Goal: Task Accomplishment & Management: Complete application form

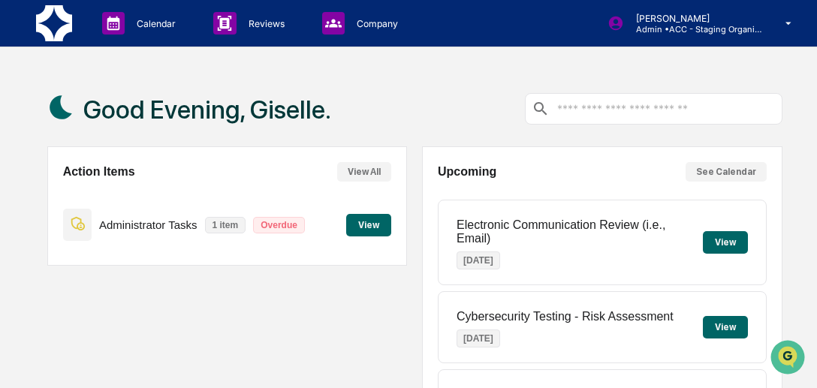
scroll to position [339, 0]
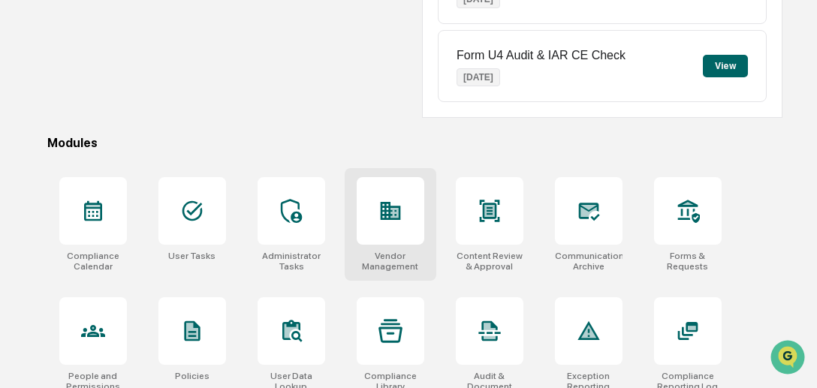
click at [378, 251] on div "Vendor Management" at bounding box center [390, 261] width 68 height 21
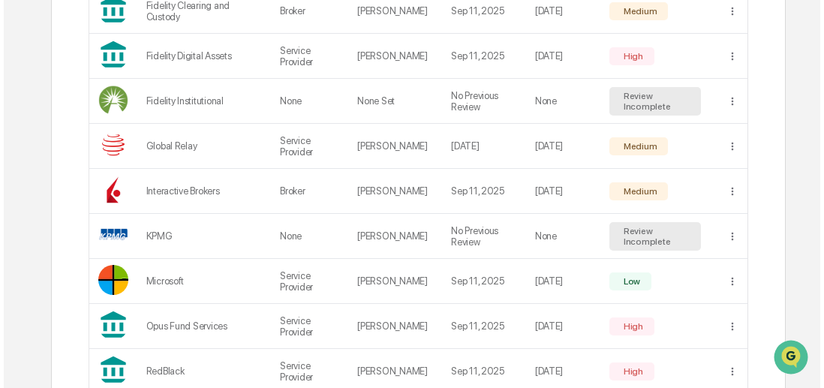
scroll to position [1018, 0]
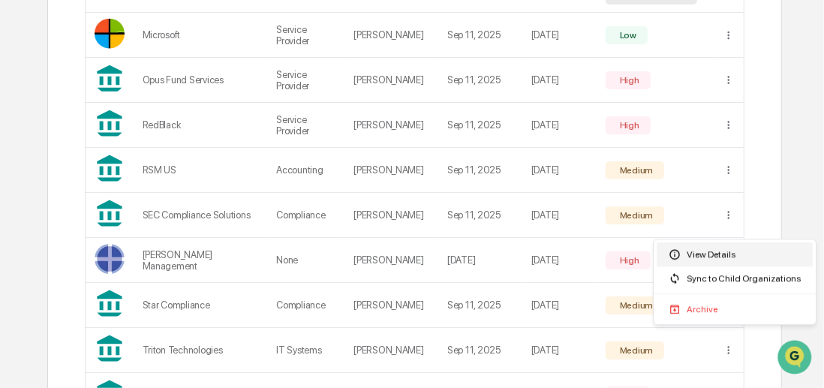
click at [702, 251] on div "View Details" at bounding box center [735, 254] width 156 height 24
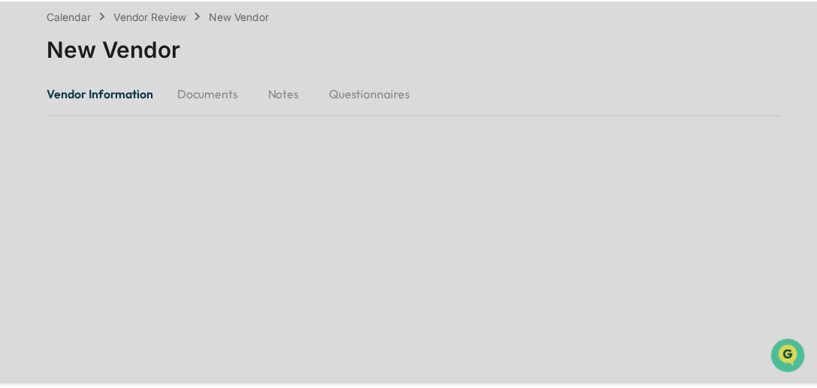
scroll to position [71, 0]
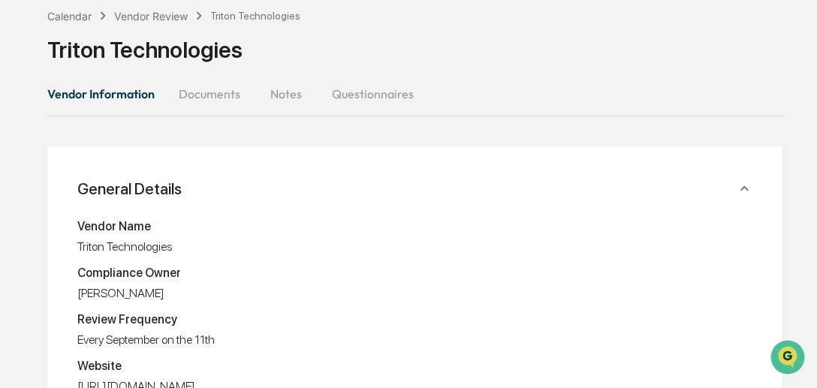
click at [214, 96] on button "Documents" at bounding box center [210, 94] width 86 height 36
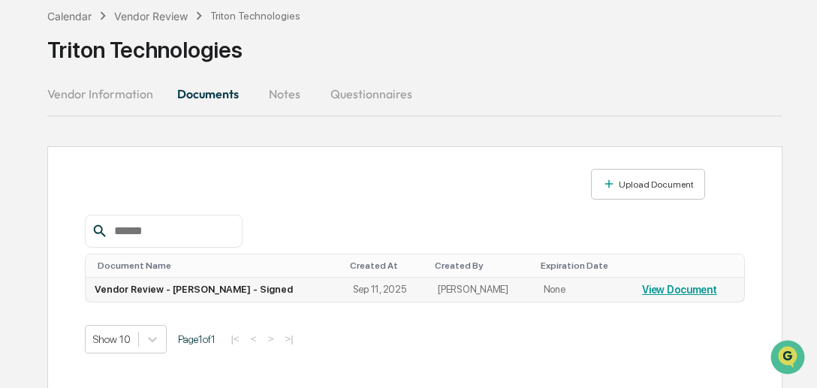
click at [654, 287] on link "View Document" at bounding box center [679, 290] width 75 height 12
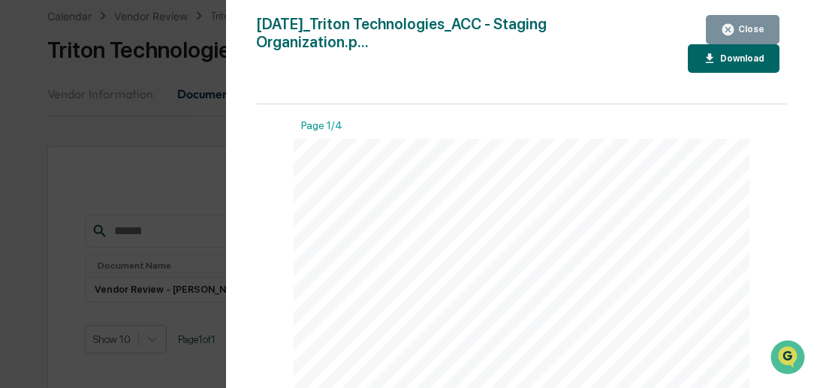
click at [707, 63] on icon "button" at bounding box center [709, 59] width 14 height 14
click at [727, 29] on icon "button" at bounding box center [727, 29] width 11 height 11
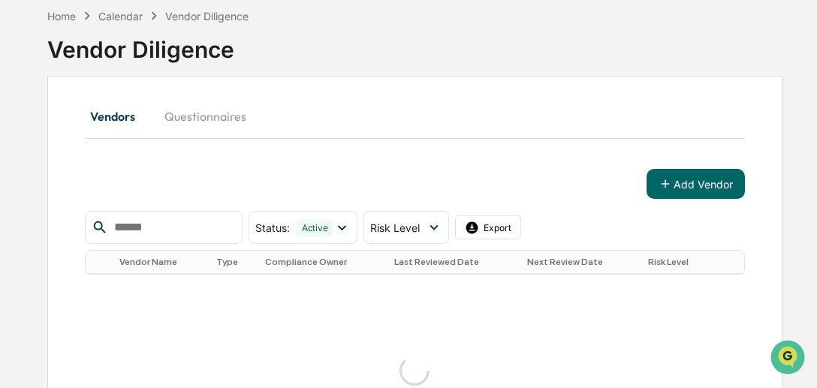
scroll to position [178, 0]
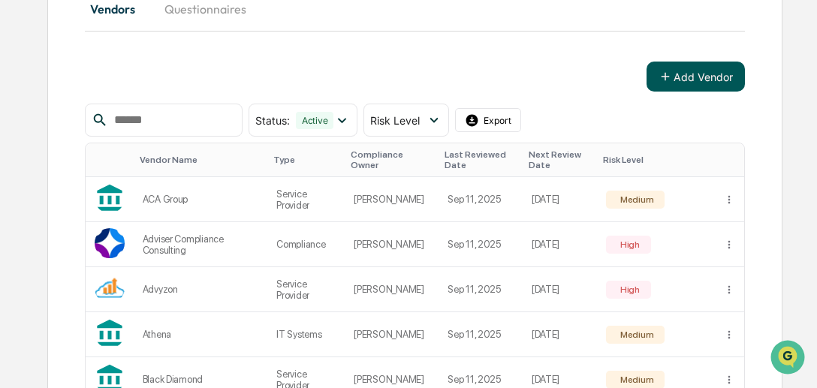
click at [653, 77] on button "Add Vendor" at bounding box center [695, 77] width 98 height 30
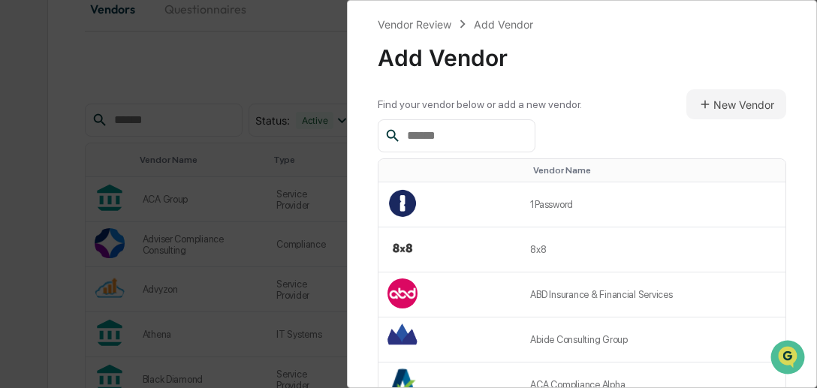
click at [508, 128] on input "text" at bounding box center [465, 136] width 128 height 20
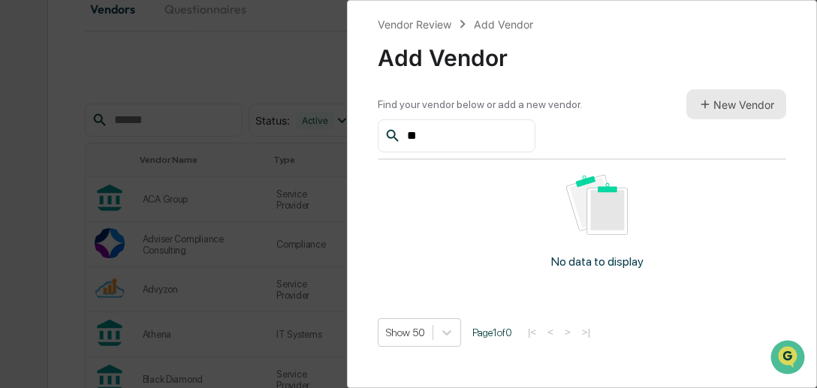
type input "**"
click at [711, 107] on button "New Vendor" at bounding box center [736, 104] width 100 height 30
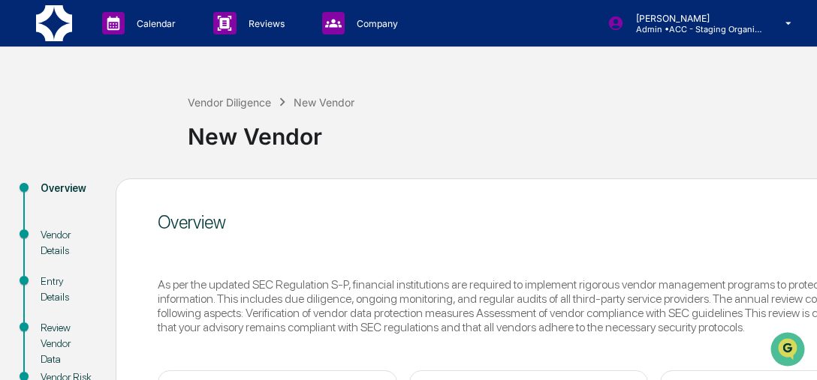
scroll to position [224, 0]
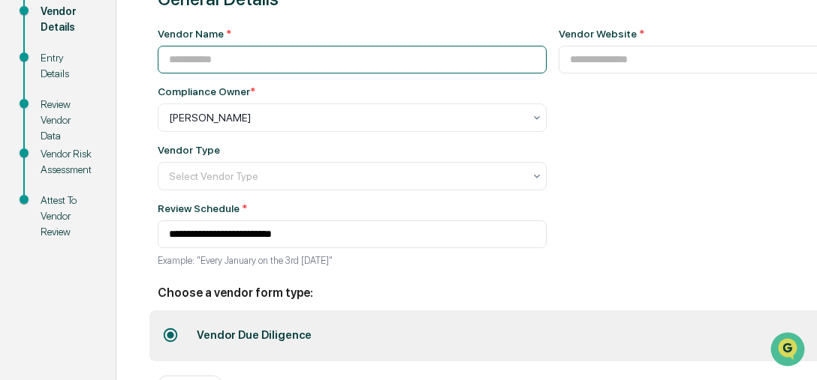
click at [250, 71] on input at bounding box center [352, 60] width 389 height 28
paste input "**********"
type input "**********"
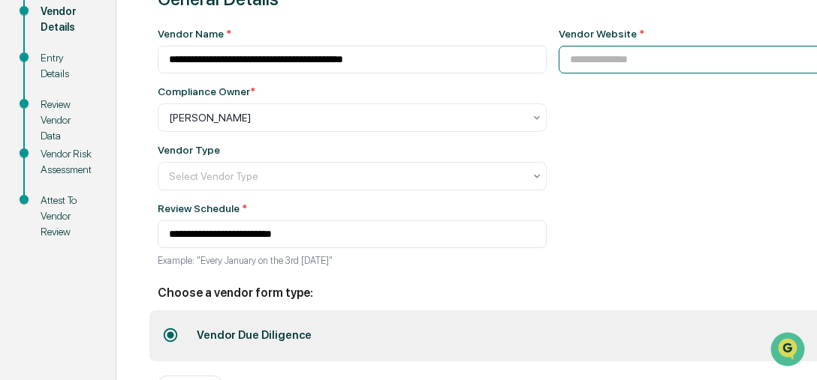
click at [596, 71] on input at bounding box center [728, 60] width 341 height 28
paste input "**********"
type input "**********"
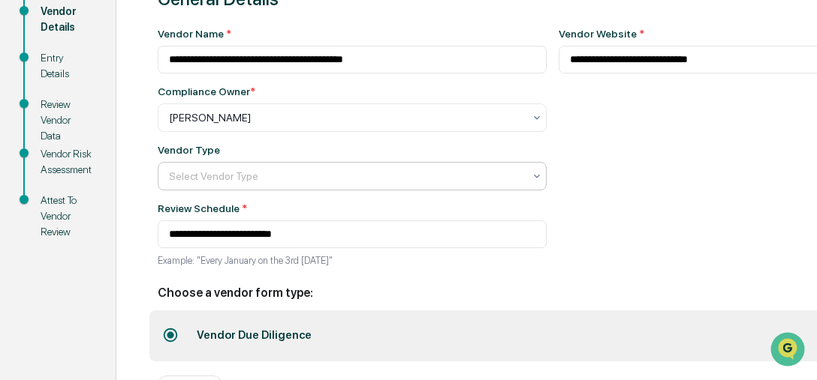
click at [350, 177] on div at bounding box center [346, 176] width 354 height 15
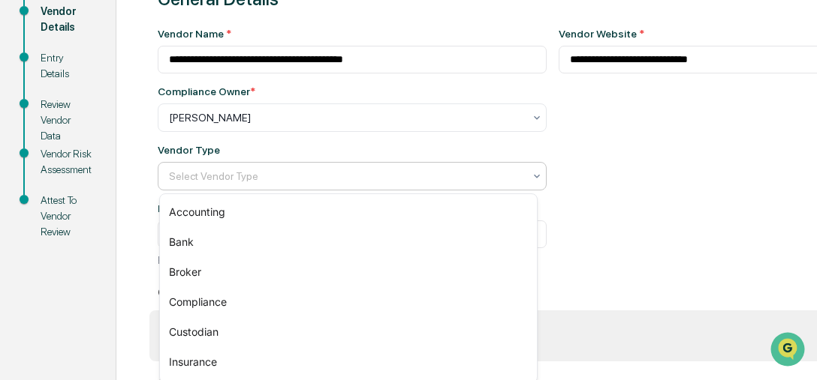
scroll to position [164, 0]
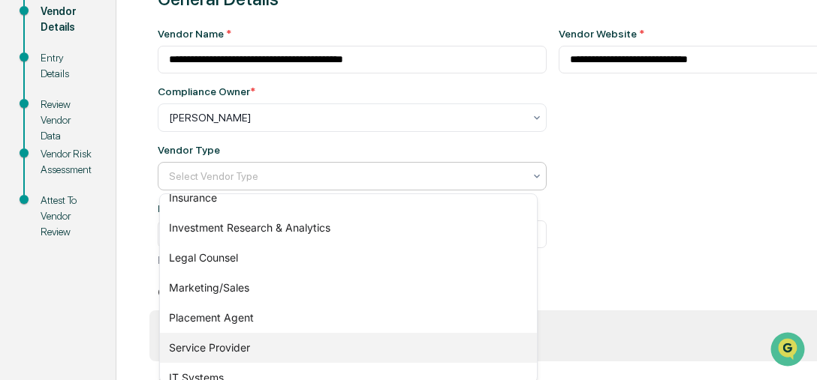
click at [387, 350] on div "Service Provider" at bounding box center [348, 348] width 377 height 30
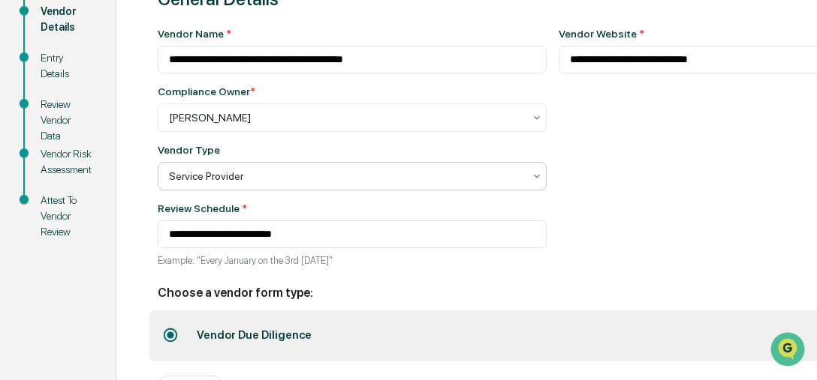
scroll to position [286, 0]
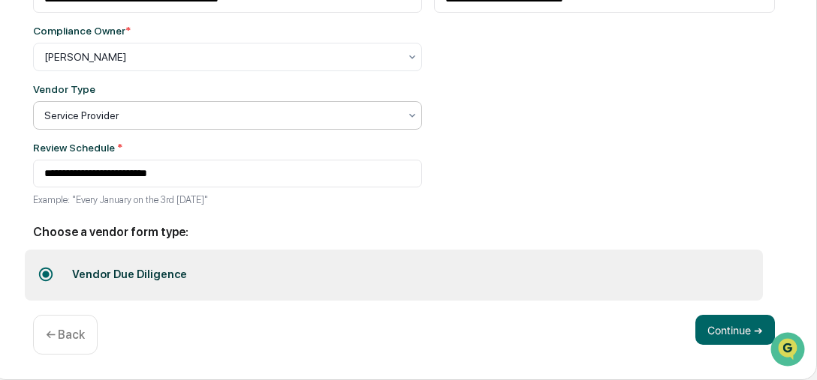
click at [747, 344] on button "Continue ➔" at bounding box center [735, 330] width 80 height 30
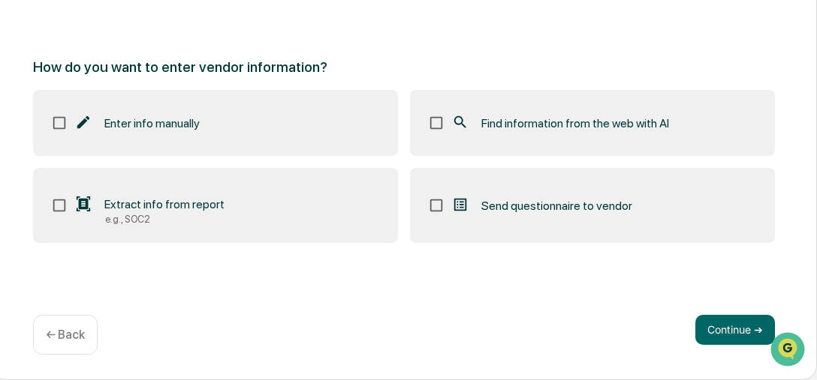
scroll to position [224, 126]
click at [565, 136] on label "Find information from the web with AI" at bounding box center [592, 124] width 365 height 66
click at [707, 330] on button "Continue ➔" at bounding box center [735, 331] width 80 height 30
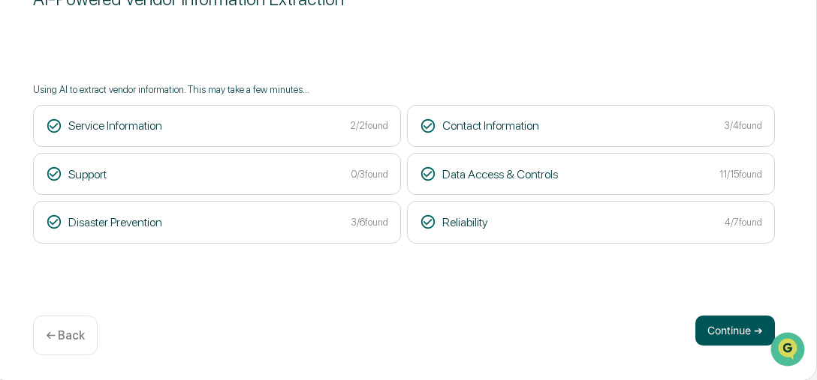
click at [718, 323] on button "Continue ➔" at bounding box center [735, 331] width 80 height 30
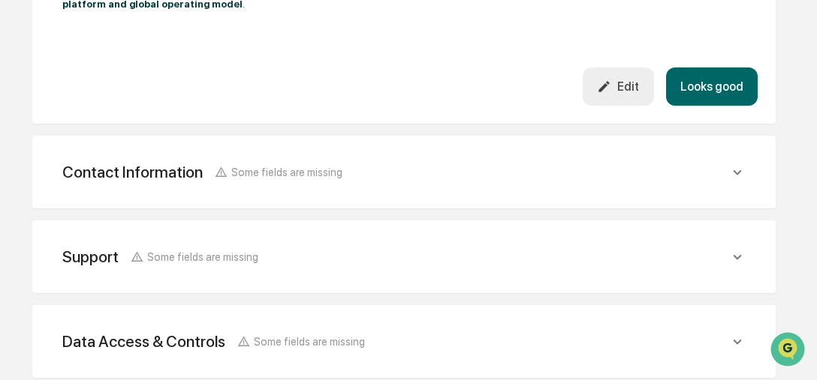
scroll to position [805, 126]
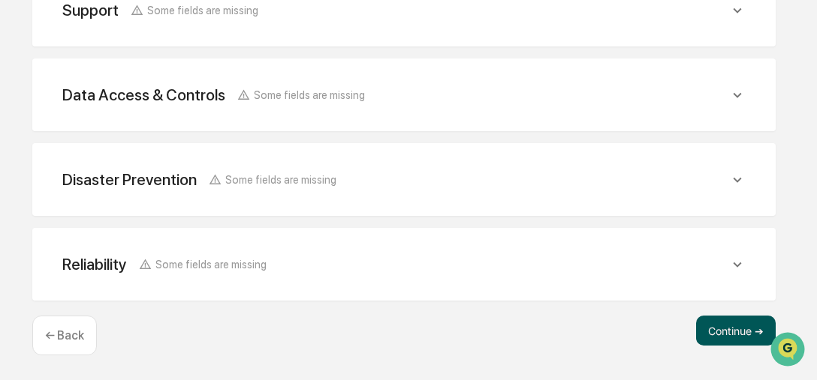
click at [744, 340] on button "Continue ➔" at bounding box center [736, 331] width 80 height 30
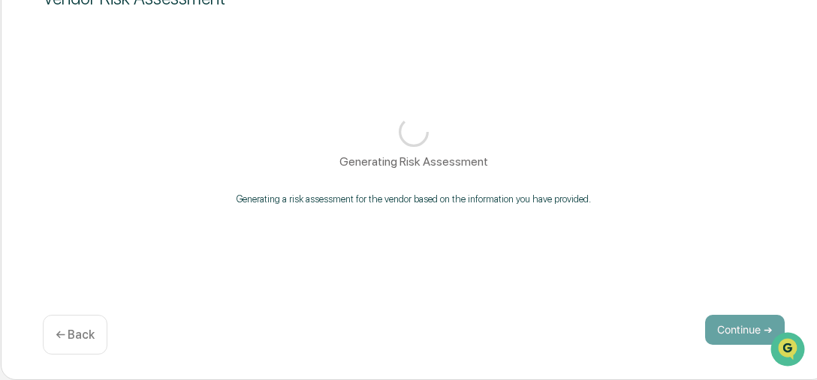
scroll to position [224, 126]
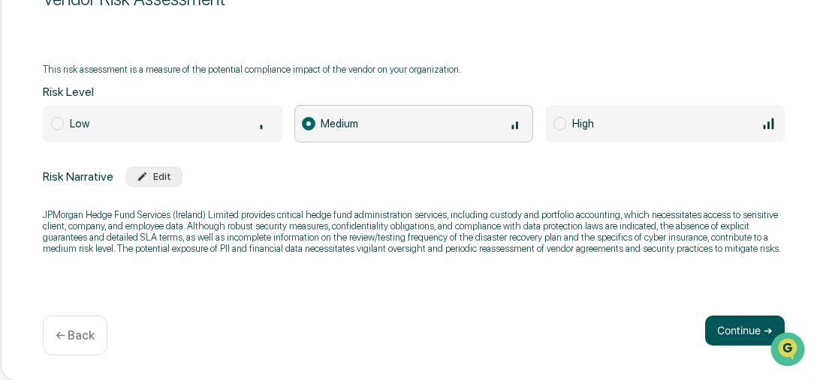
click at [736, 323] on button "Continue ➔" at bounding box center [745, 331] width 80 height 30
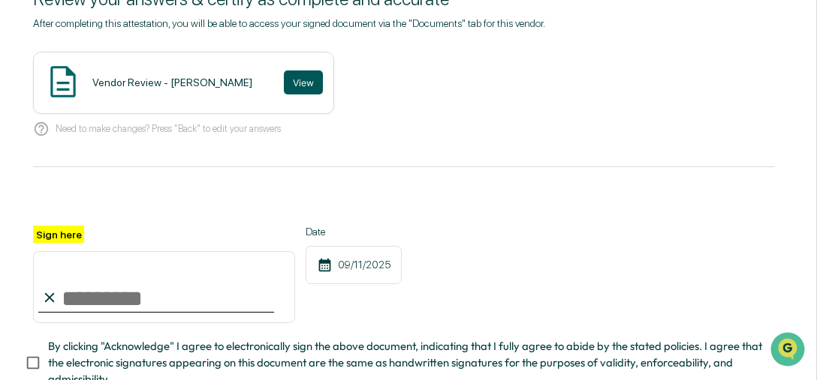
click at [284, 92] on button "View" at bounding box center [303, 83] width 39 height 24
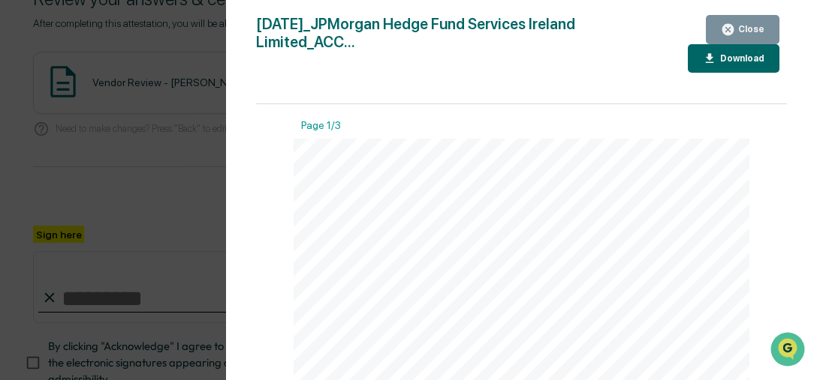
click at [722, 23] on button "Close" at bounding box center [742, 29] width 74 height 29
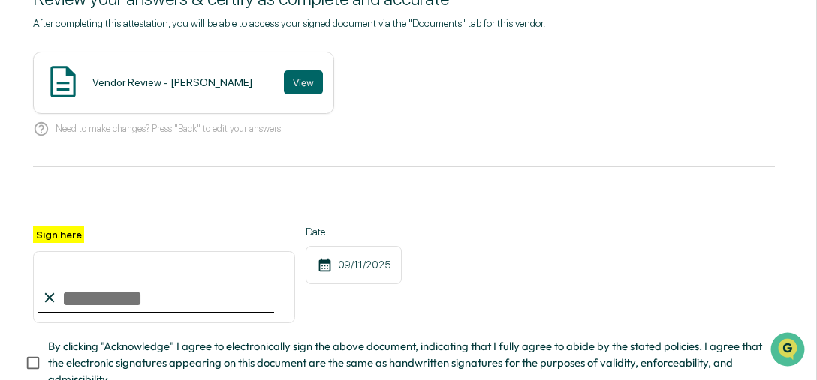
click at [267, 287] on input "Sign here" at bounding box center [164, 287] width 262 height 72
click at [70, 296] on input "Sign here" at bounding box center [164, 287] width 262 height 72
click at [53, 294] on icon at bounding box center [49, 298] width 17 height 17
click at [89, 306] on input "Sign here" at bounding box center [164, 287] width 262 height 72
click at [68, 302] on input "Sign here" at bounding box center [164, 287] width 262 height 72
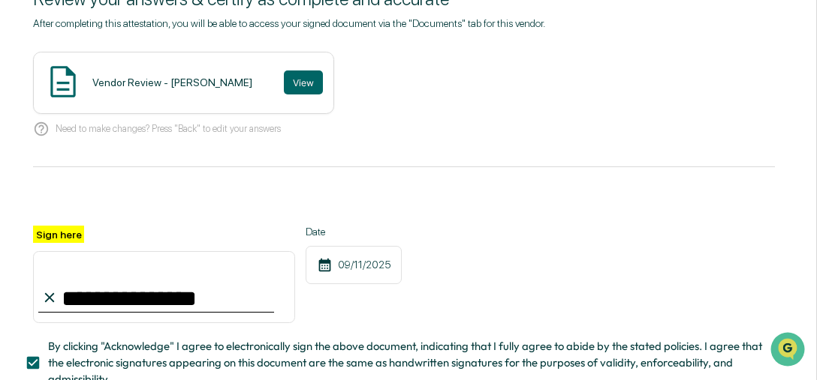
type input "**********"
click at [816, 359] on div "**********" at bounding box center [404, 223] width 826 height 537
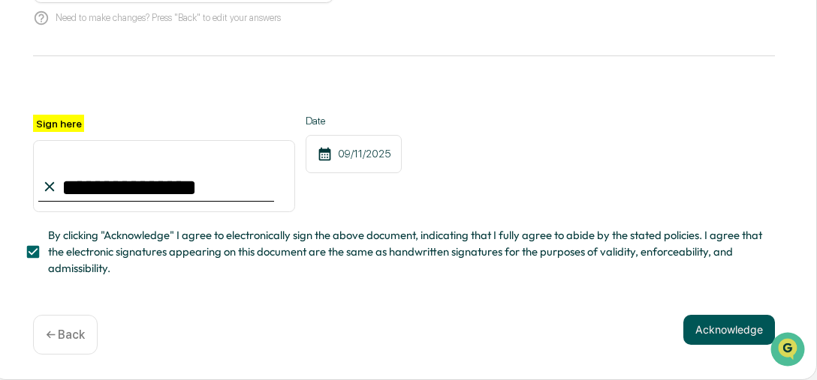
click at [732, 340] on button "Acknowledge" at bounding box center [729, 330] width 92 height 30
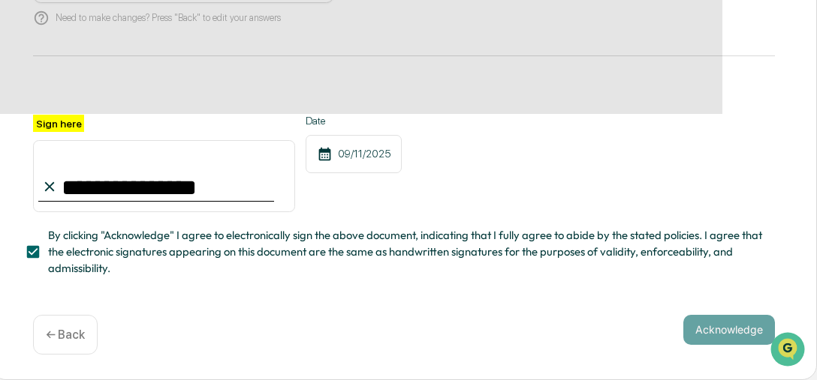
scroll to position [224, 126]
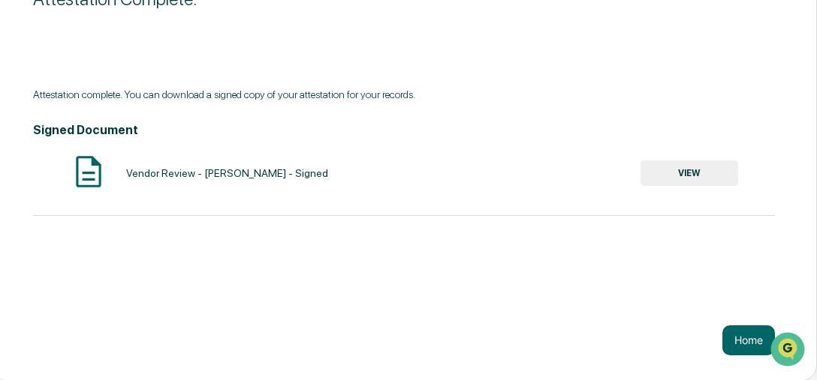
click at [707, 180] on button "VIEW" at bounding box center [689, 174] width 98 height 26
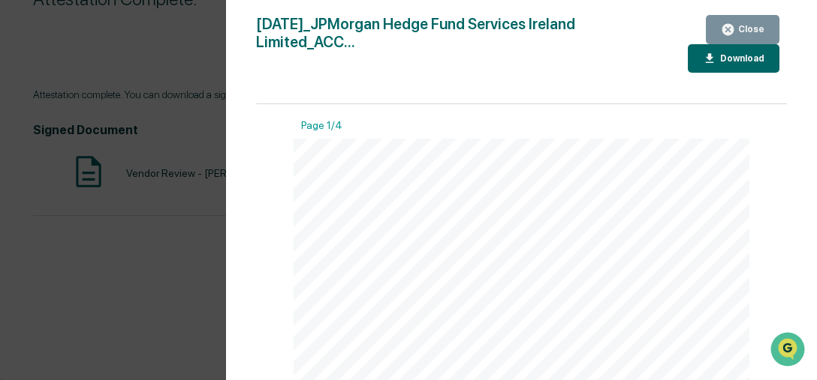
click at [723, 50] on button "Download" at bounding box center [733, 58] width 92 height 29
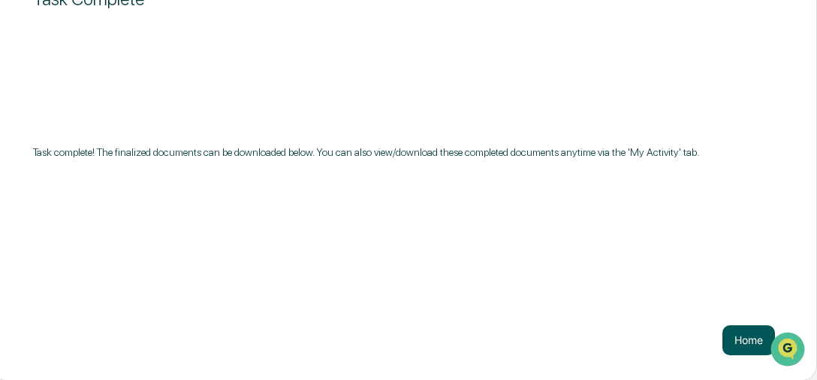
click at [750, 339] on button "Home" at bounding box center [748, 341] width 53 height 30
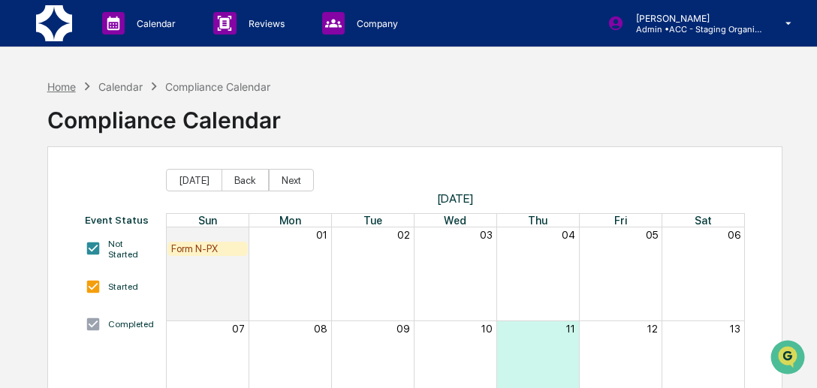
click at [51, 90] on div "Home" at bounding box center [61, 86] width 29 height 13
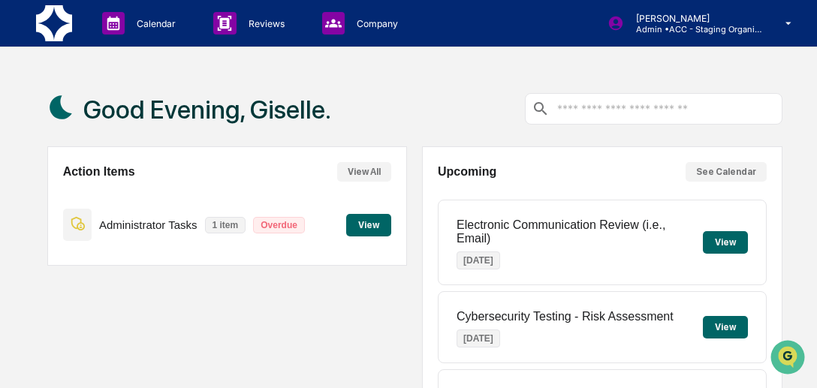
scroll to position [339, 0]
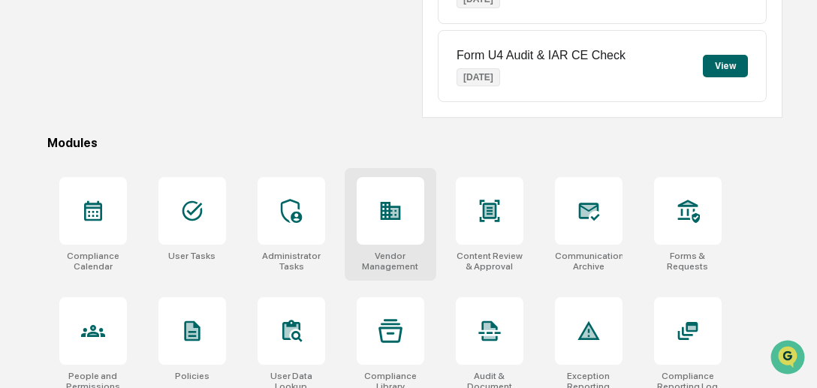
click at [417, 261] on div "Vendor Management" at bounding box center [390, 224] width 92 height 113
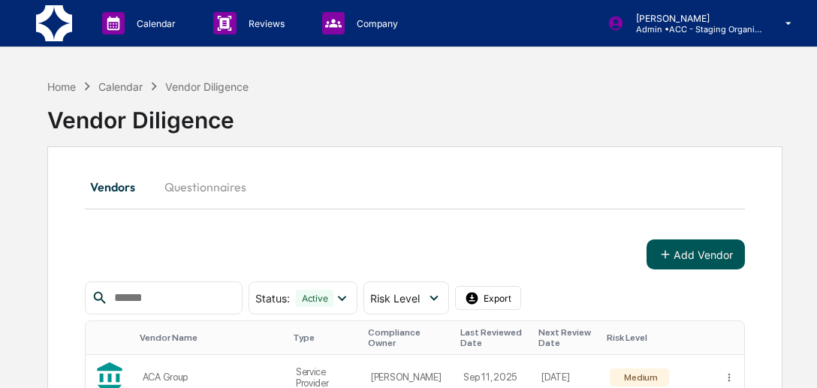
click at [722, 253] on button "Add Vendor" at bounding box center [695, 254] width 98 height 30
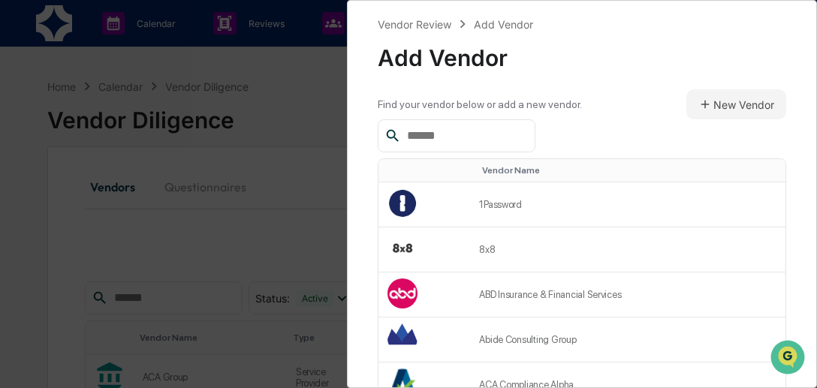
click at [457, 138] on input "text" at bounding box center [465, 136] width 128 height 20
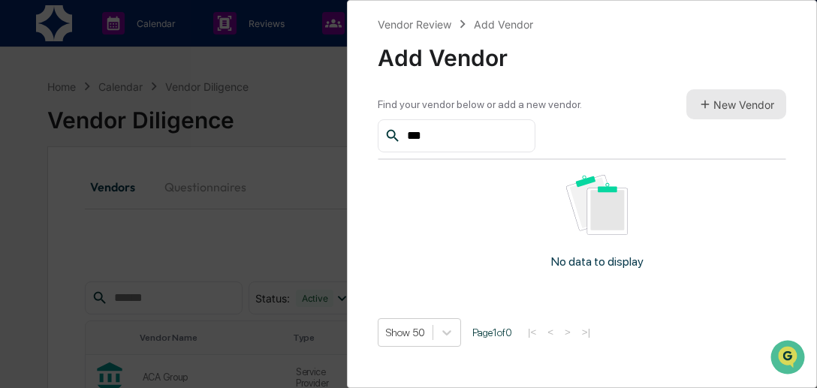
type input "***"
click at [740, 98] on button "New Vendor" at bounding box center [736, 104] width 100 height 30
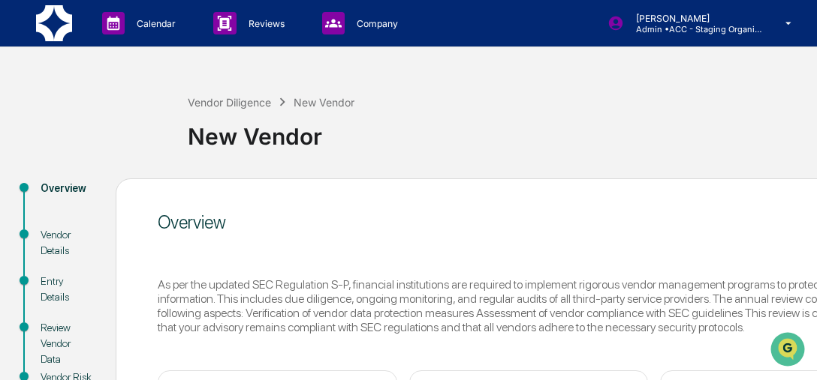
scroll to position [224, 0]
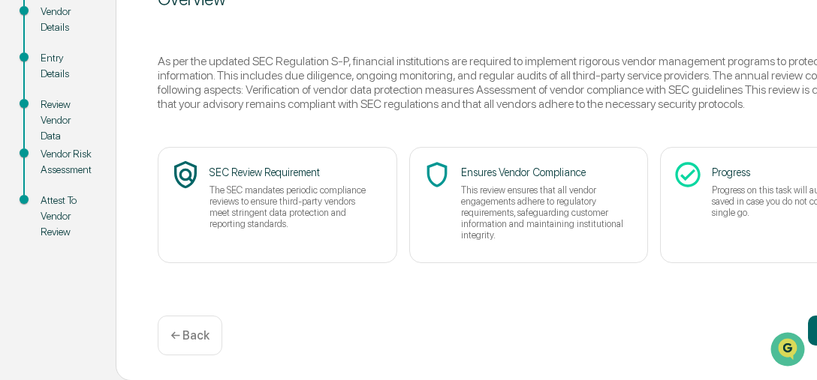
click at [743, 380] on div "Overview As per the updated SEC Regulation S-P, financial institutions are requ…" at bounding box center [529, 168] width 826 height 426
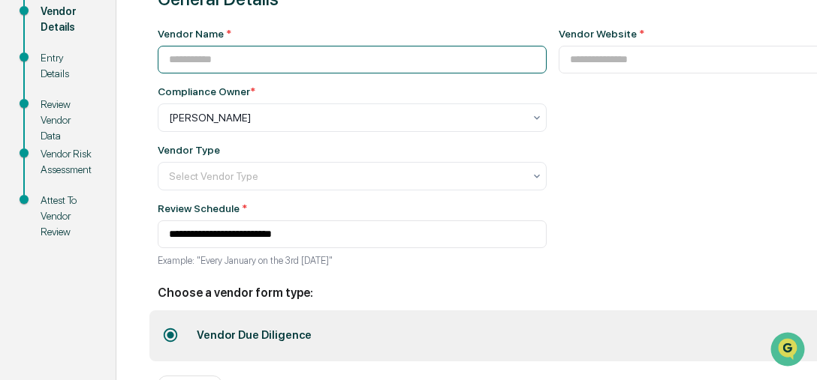
click at [246, 64] on input at bounding box center [352, 60] width 389 height 28
type input "**********"
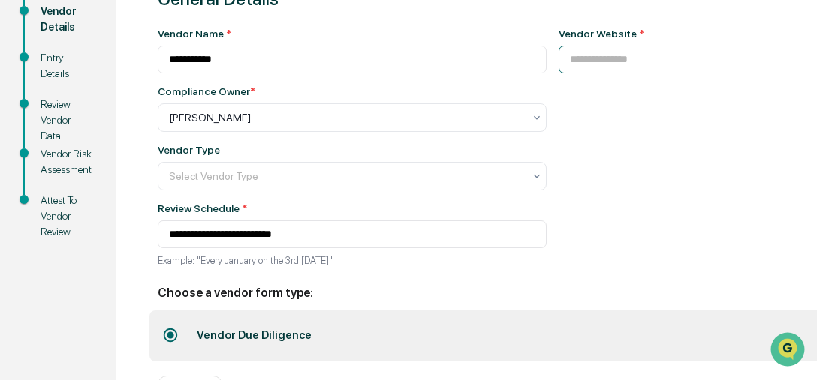
click at [597, 66] on input at bounding box center [728, 60] width 341 height 28
paste input "**********"
type input "**********"
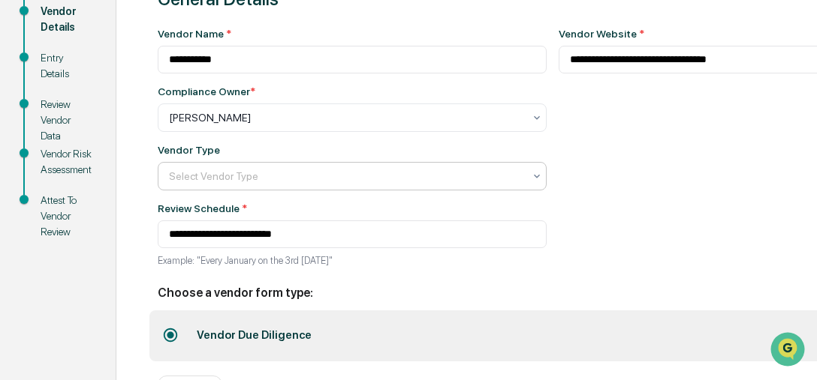
click at [327, 178] on div at bounding box center [346, 176] width 354 height 15
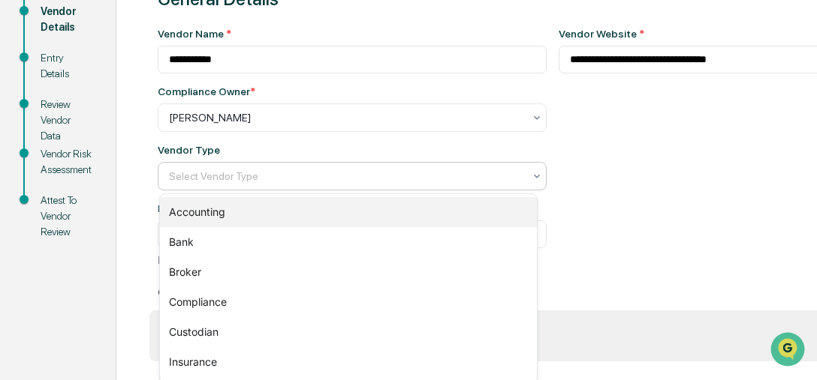
click at [224, 208] on div "Accounting" at bounding box center [348, 212] width 377 height 30
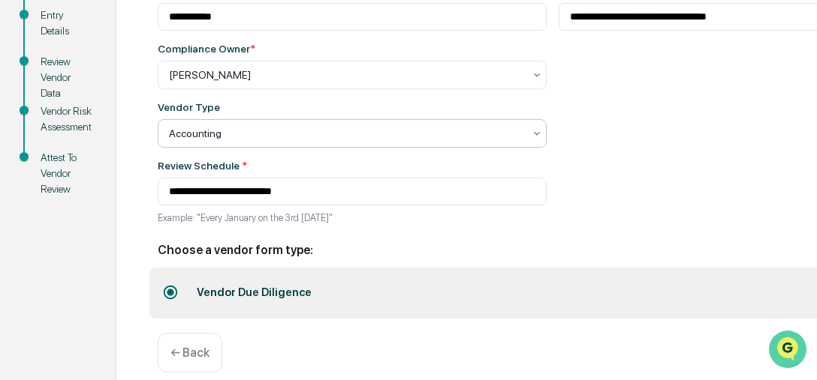
scroll to position [286, 0]
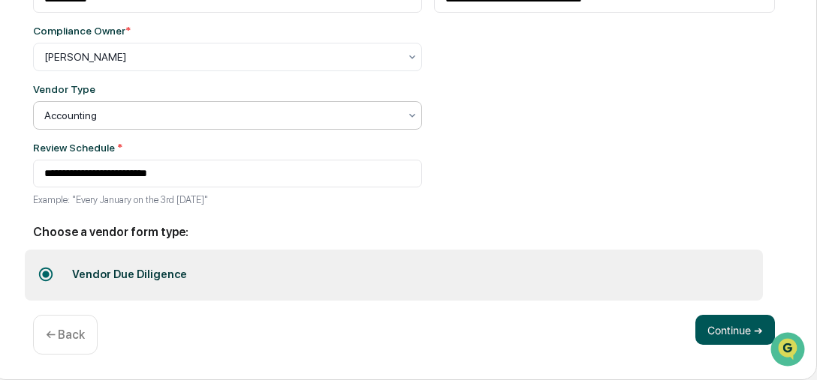
click at [732, 340] on button "Continue ➔" at bounding box center [735, 330] width 80 height 30
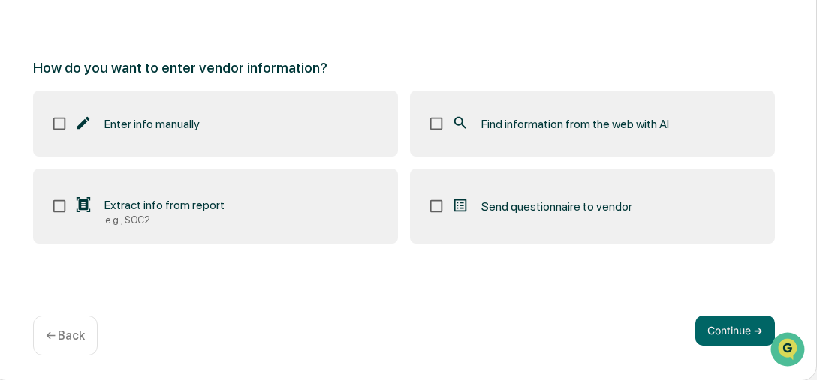
click at [558, 127] on span "Find information from the web with AI" at bounding box center [575, 124] width 188 height 14
click at [717, 335] on button "Continue ➔" at bounding box center [735, 331] width 80 height 30
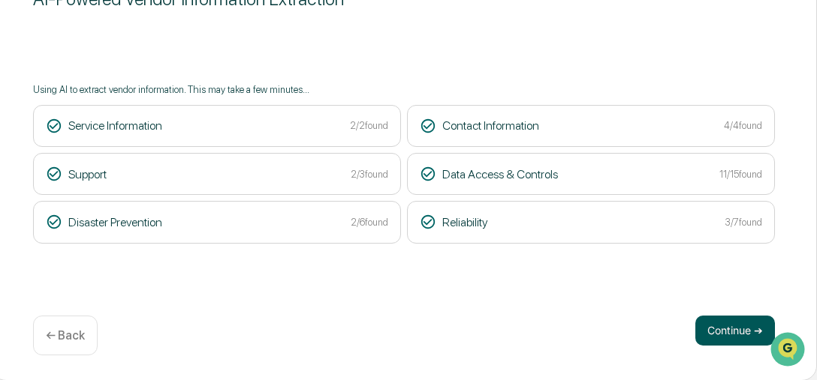
click at [718, 332] on button "Continue ➔" at bounding box center [735, 331] width 80 height 30
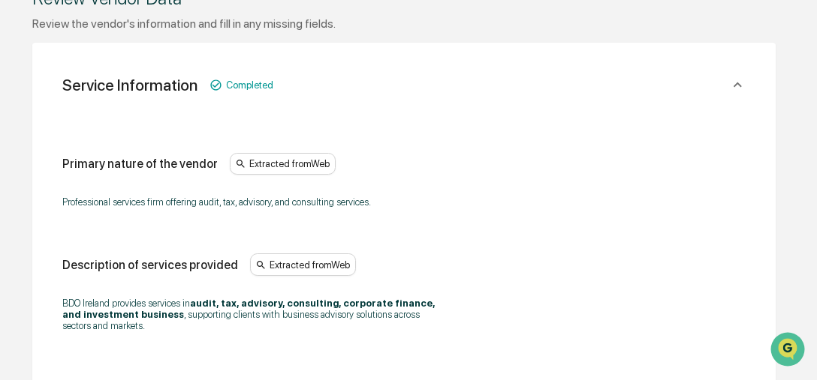
scroll to position [557, 126]
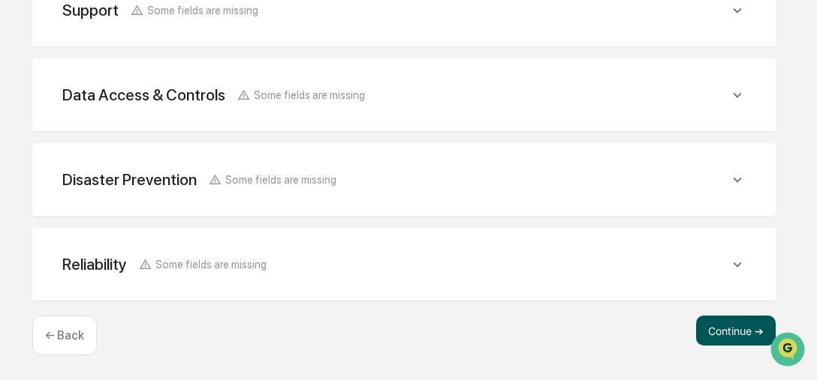
click at [741, 342] on button "Continue ➔" at bounding box center [736, 331] width 80 height 30
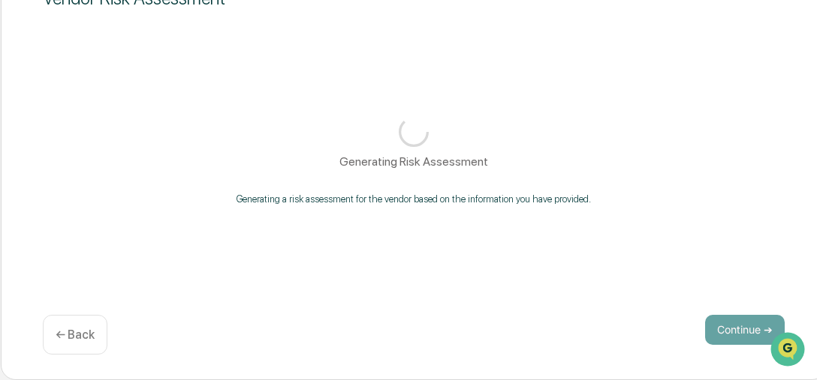
scroll to position [224, 126]
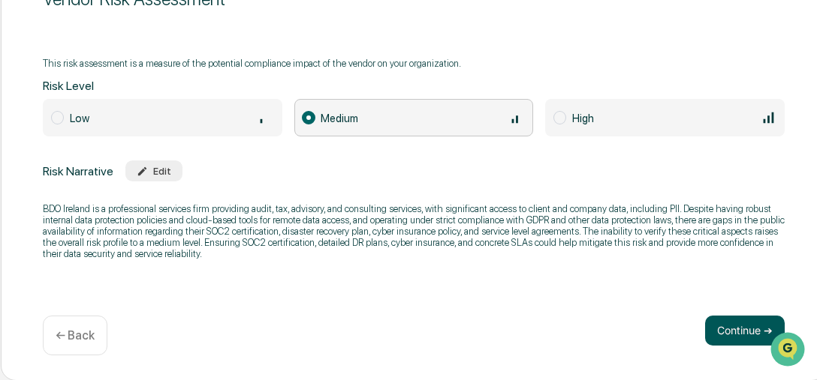
click at [728, 323] on button "Continue ➔" at bounding box center [745, 331] width 80 height 30
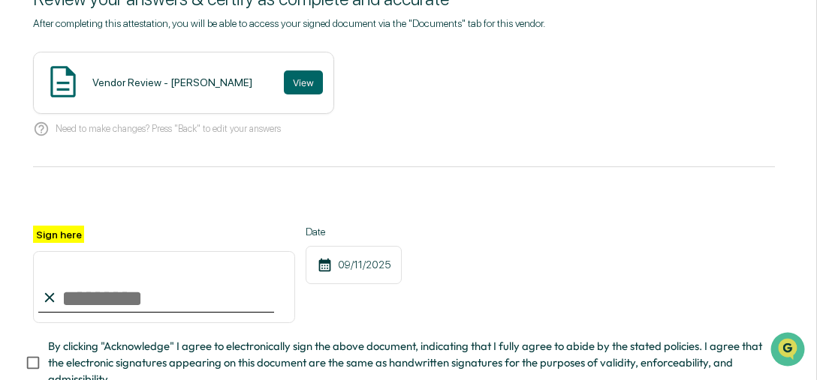
click at [127, 82] on div "Vendor Review - Giselle Casella" at bounding box center [172, 83] width 160 height 12
click at [284, 87] on button "View" at bounding box center [303, 83] width 39 height 24
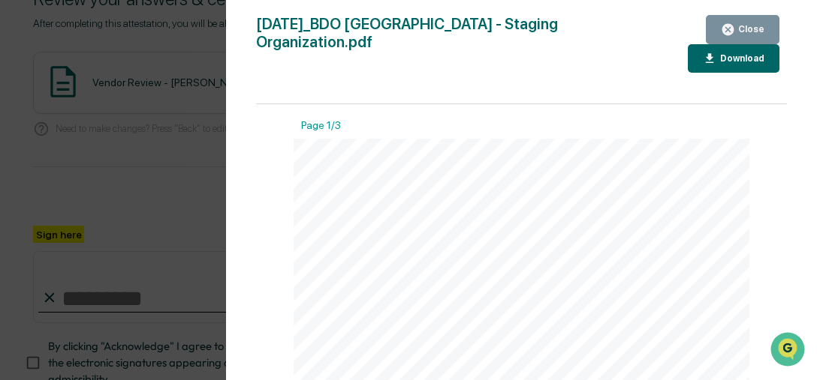
click at [755, 27] on div "Close" at bounding box center [749, 29] width 29 height 11
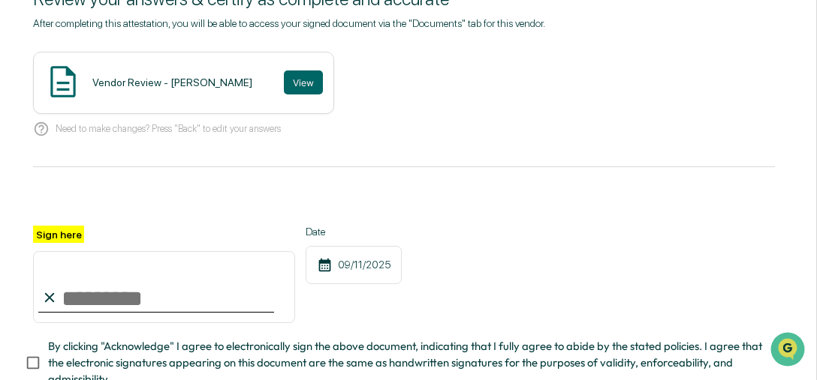
click at [126, 301] on input "Sign here" at bounding box center [164, 287] width 262 height 72
type input "**********"
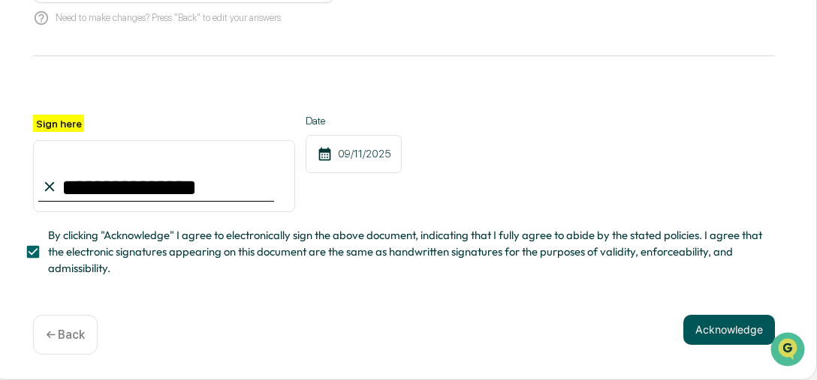
click at [703, 337] on button "Acknowledge" at bounding box center [729, 330] width 92 height 30
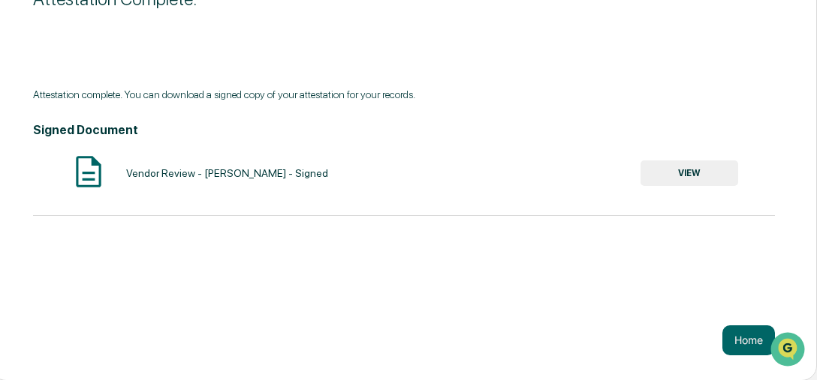
click at [699, 165] on button "VIEW" at bounding box center [689, 174] width 98 height 26
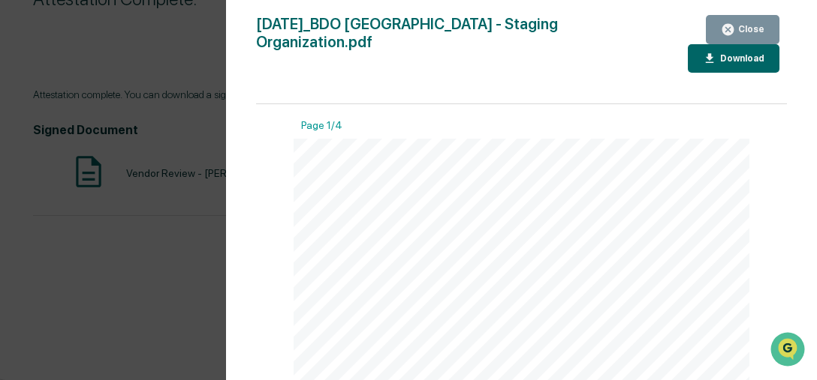
click at [705, 65] on icon "button" at bounding box center [709, 59] width 14 height 14
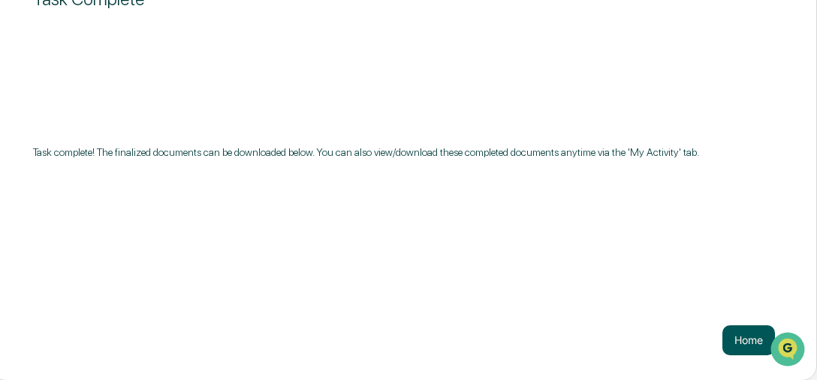
click at [751, 343] on button "Home" at bounding box center [748, 341] width 53 height 30
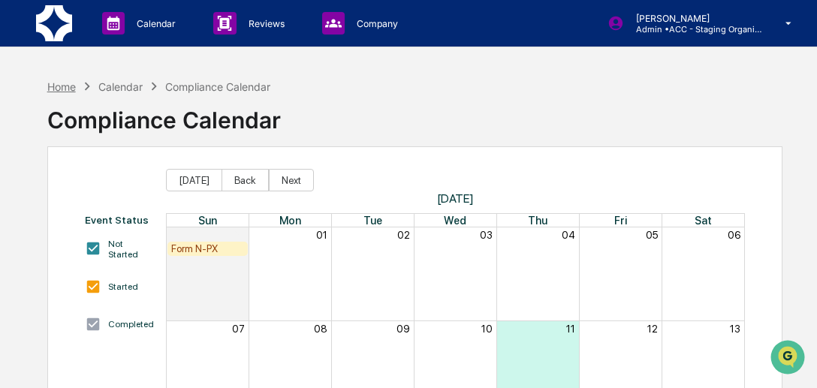
click at [68, 82] on div "Home" at bounding box center [61, 86] width 29 height 13
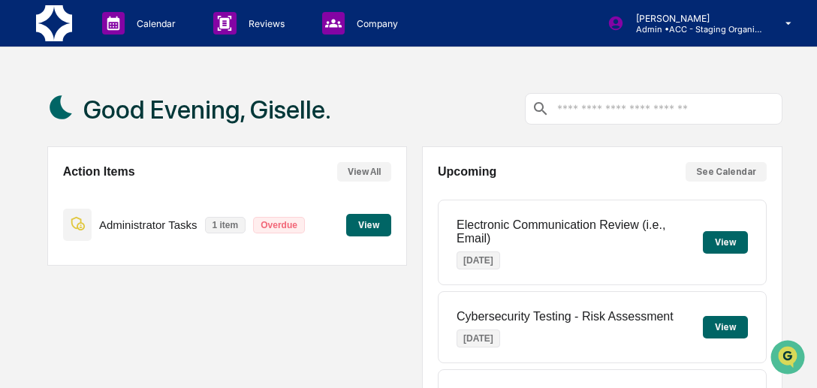
scroll to position [339, 0]
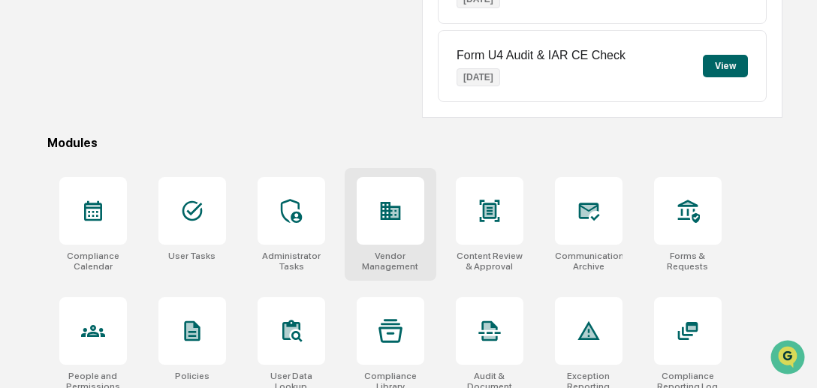
click at [382, 252] on div "Vendor Management" at bounding box center [390, 261] width 68 height 21
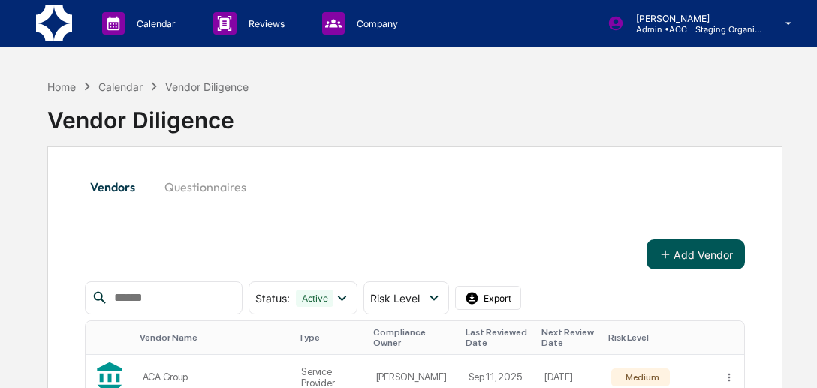
click at [687, 264] on button "Add Vendor" at bounding box center [695, 254] width 98 height 30
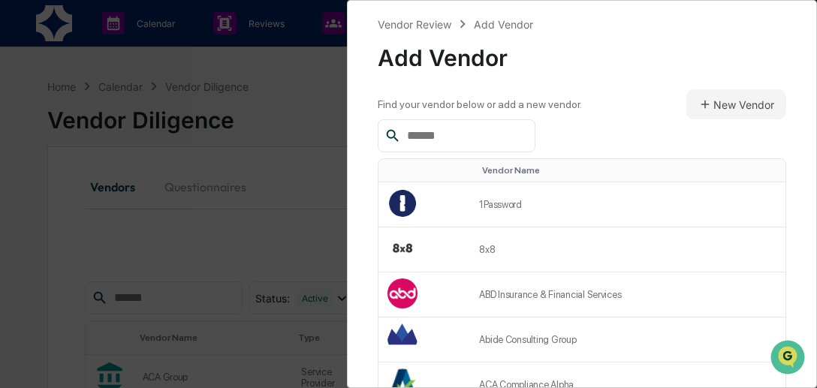
click at [490, 136] on input "text" at bounding box center [465, 136] width 128 height 20
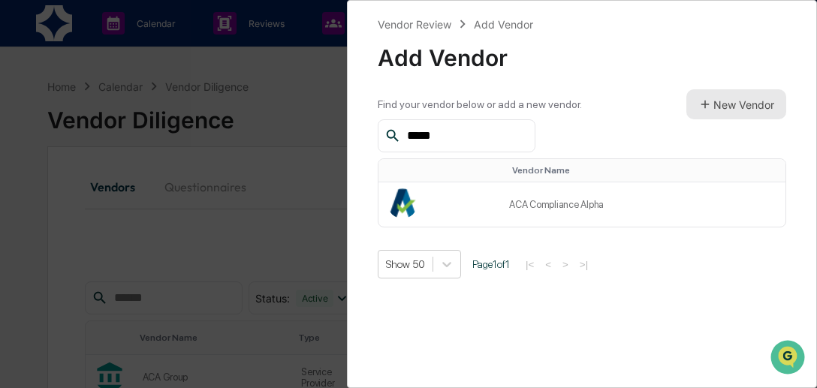
type input "*****"
click at [726, 95] on button "New Vendor" at bounding box center [736, 104] width 100 height 30
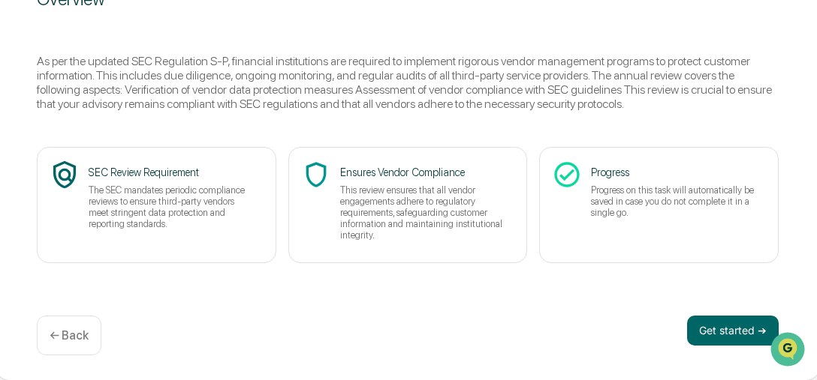
scroll to position [224, 126]
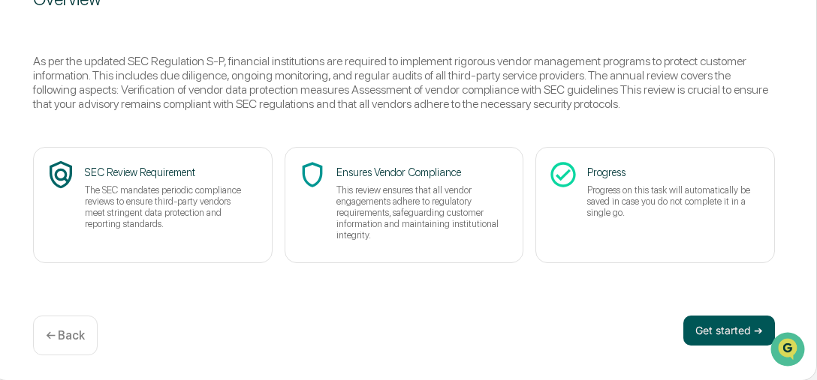
click at [717, 329] on button "Get started ➔" at bounding box center [729, 331] width 92 height 30
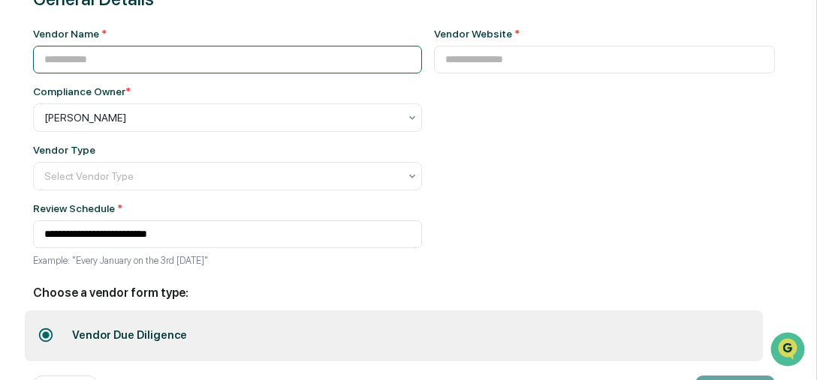
click at [155, 49] on input at bounding box center [227, 60] width 389 height 28
type input "*********"
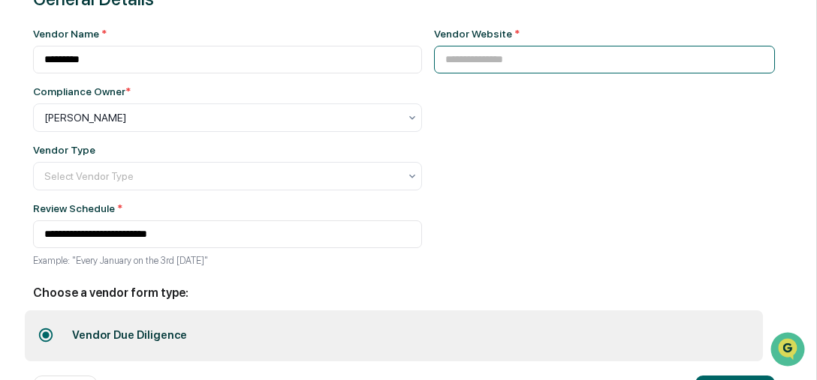
click at [450, 68] on input at bounding box center [604, 60] width 341 height 28
paste input "**********"
type input "**********"
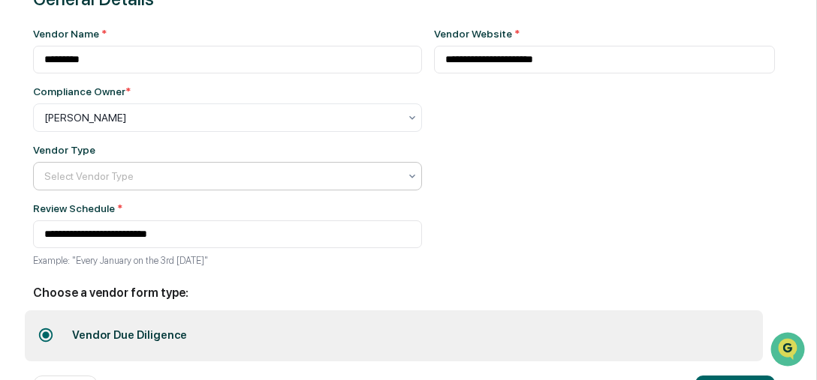
click at [263, 178] on div at bounding box center [221, 176] width 354 height 15
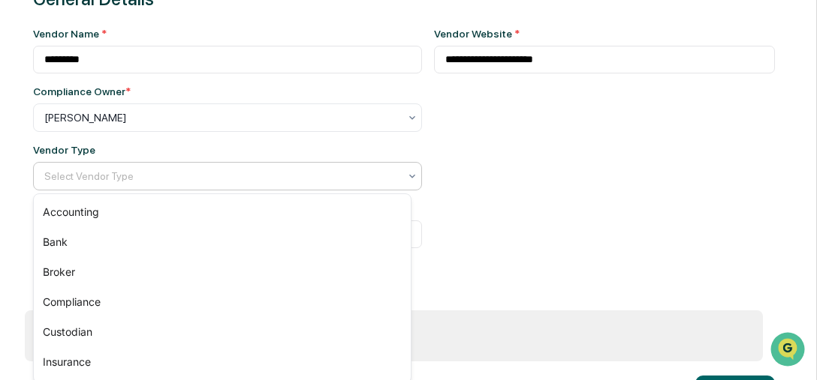
scroll to position [164, 0]
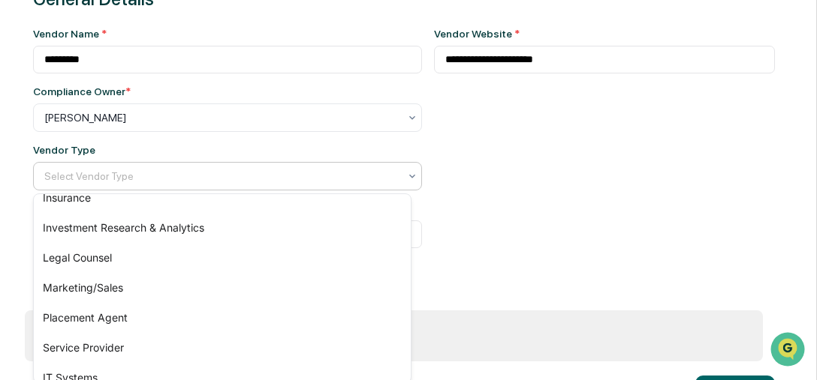
drag, startPoint x: 406, startPoint y: 366, endPoint x: 202, endPoint y: 359, distance: 204.3
click at [202, 359] on div "Service Provider" at bounding box center [222, 348] width 377 height 30
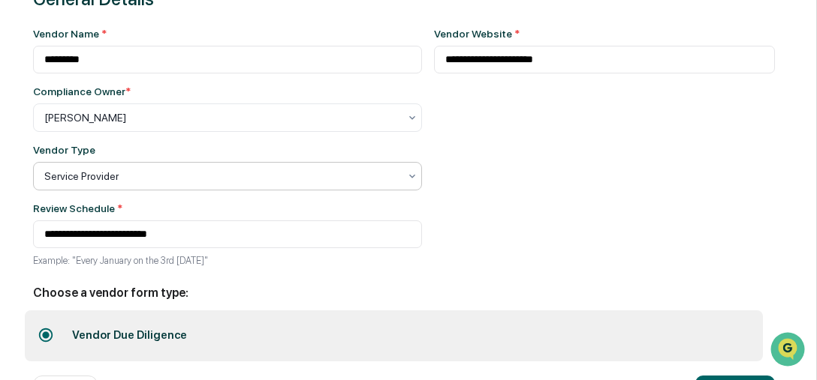
click at [815, 360] on div "**********" at bounding box center [404, 198] width 826 height 487
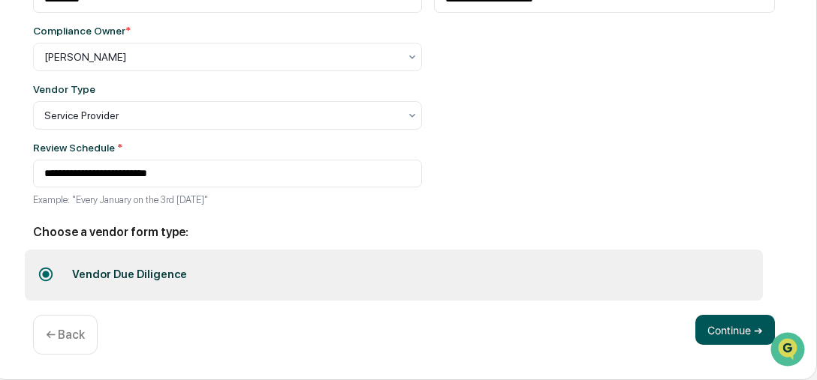
click at [724, 338] on button "Continue ➔" at bounding box center [735, 330] width 80 height 30
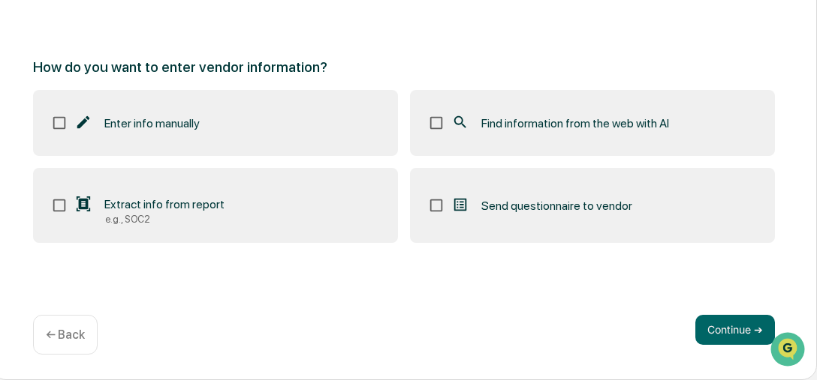
scroll to position [224, 126]
click at [517, 131] on div "Find information from the web with AI" at bounding box center [560, 124] width 218 height 18
click at [720, 337] on button "Continue ➔" at bounding box center [735, 331] width 80 height 30
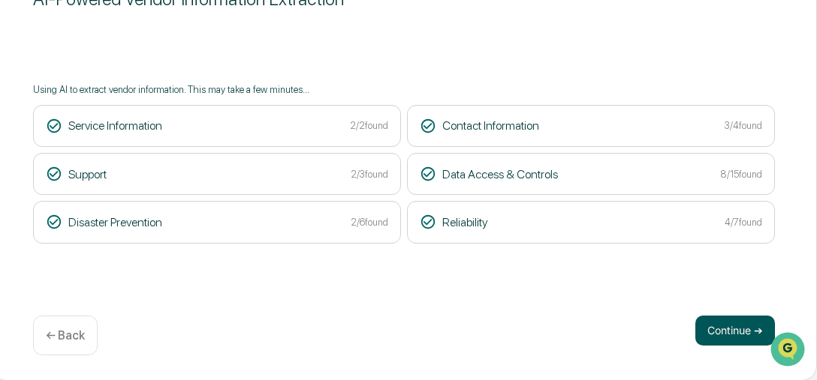
click at [716, 343] on button "Continue ➔" at bounding box center [735, 331] width 80 height 30
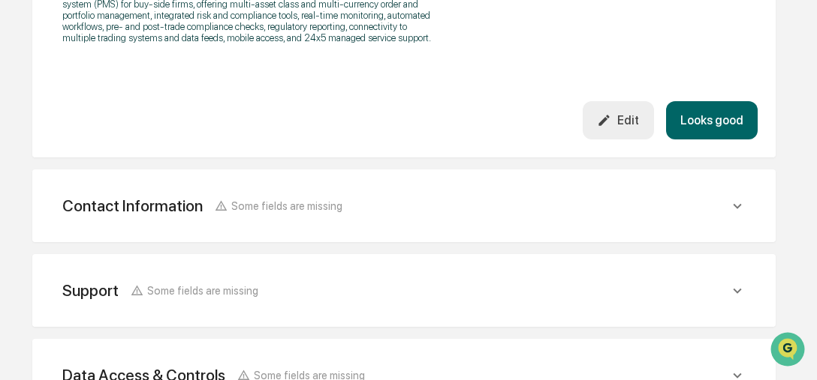
scroll to position [840, 126]
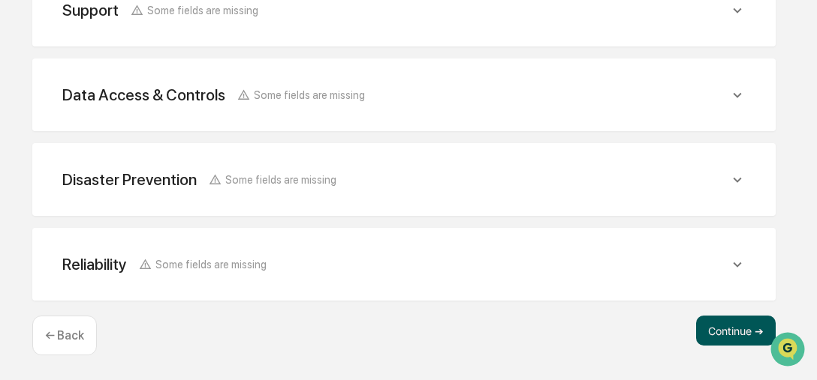
click at [740, 331] on button "Continue ➔" at bounding box center [736, 331] width 80 height 30
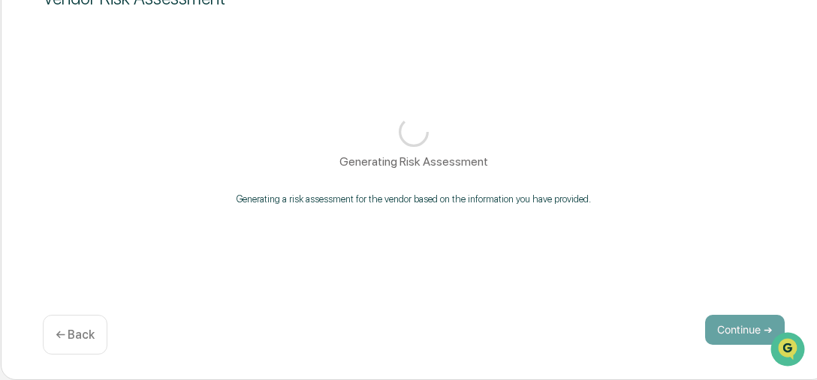
scroll to position [224, 126]
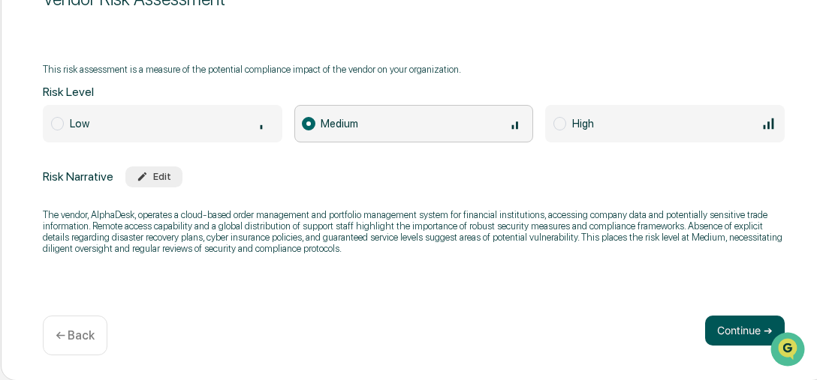
click at [729, 325] on button "Continue ➔" at bounding box center [745, 331] width 80 height 30
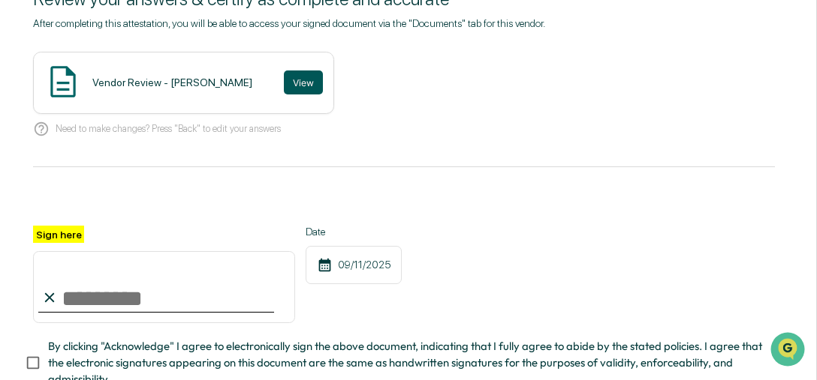
click at [284, 79] on button "View" at bounding box center [303, 83] width 39 height 24
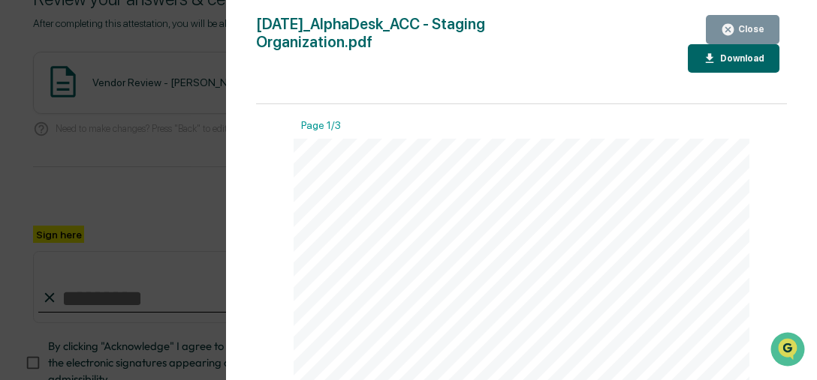
click at [730, 29] on icon "button" at bounding box center [727, 30] width 14 height 14
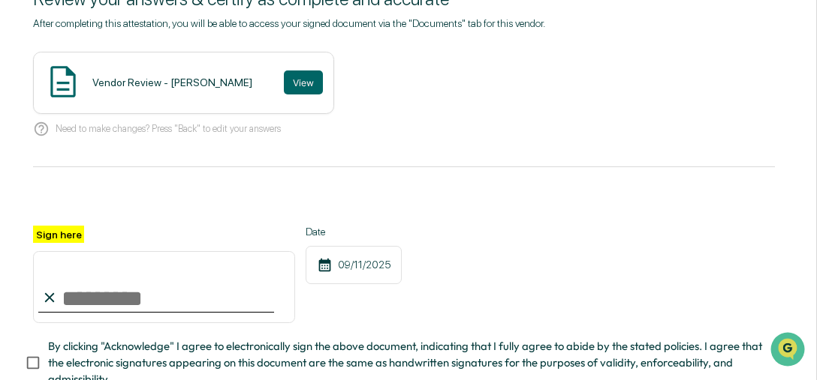
click at [110, 237] on div "Sign here" at bounding box center [164, 275] width 262 height 98
click at [106, 296] on input "Sign here" at bounding box center [164, 287] width 262 height 72
type input "**********"
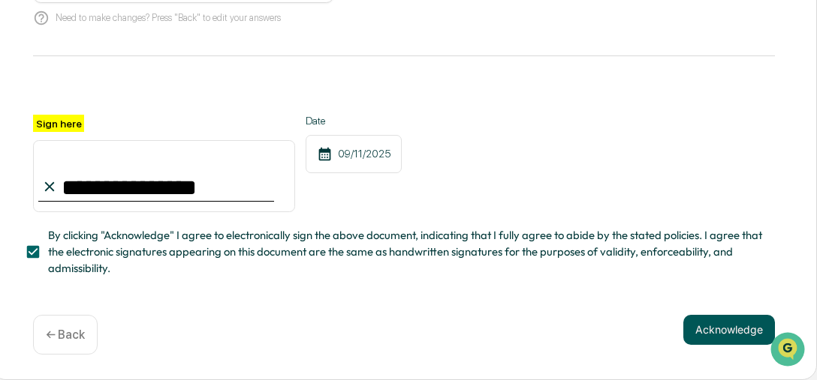
click at [735, 333] on button "Acknowledge" at bounding box center [729, 330] width 92 height 30
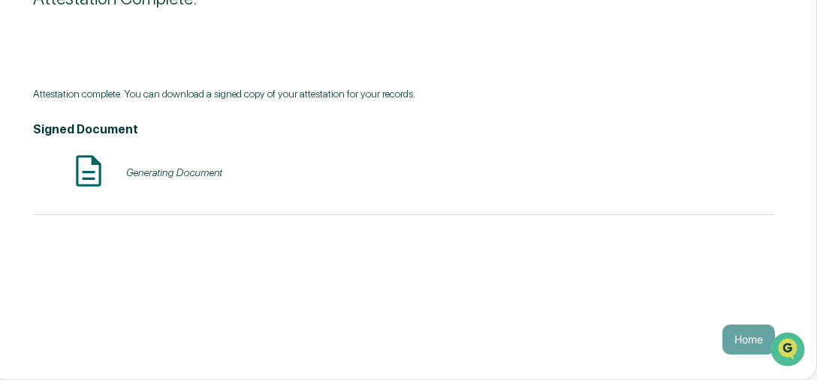
scroll to position [224, 126]
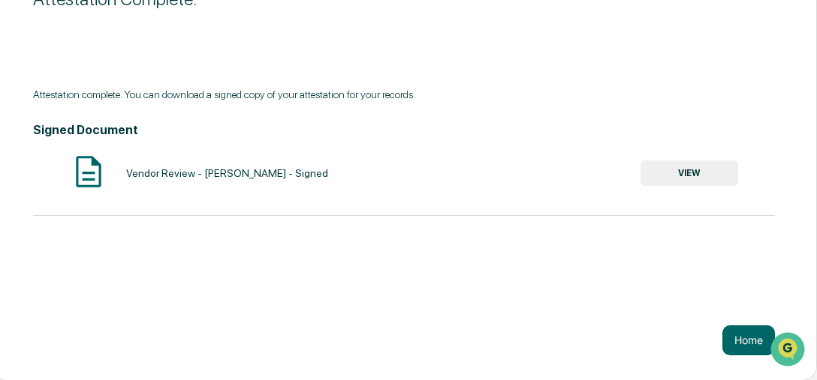
click at [685, 176] on button "VIEW" at bounding box center [689, 174] width 98 height 26
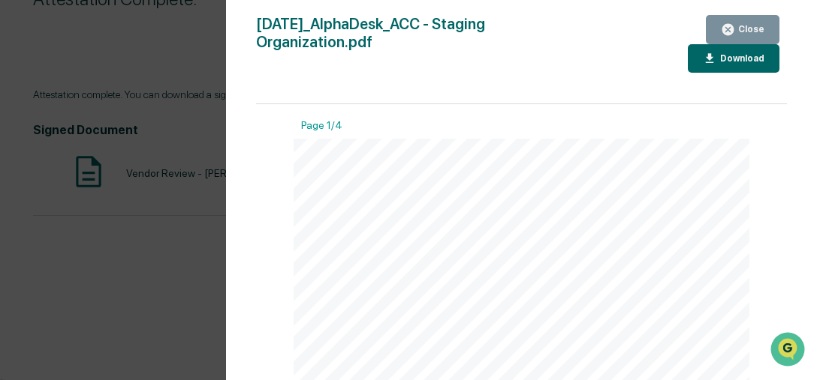
click at [728, 58] on div "Download" at bounding box center [740, 58] width 47 height 11
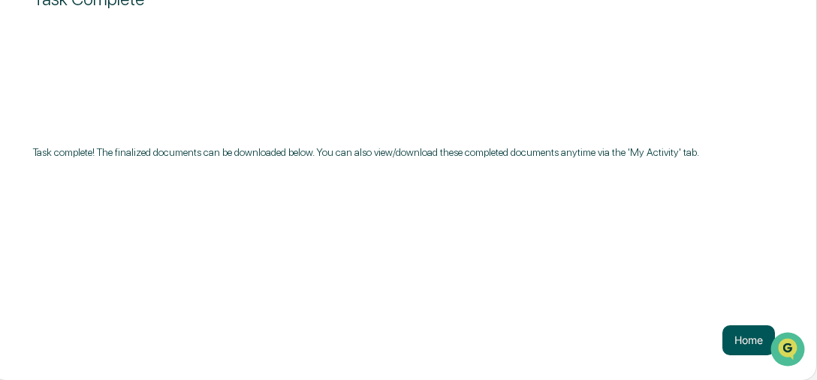
click at [744, 344] on button "Home" at bounding box center [748, 341] width 53 height 30
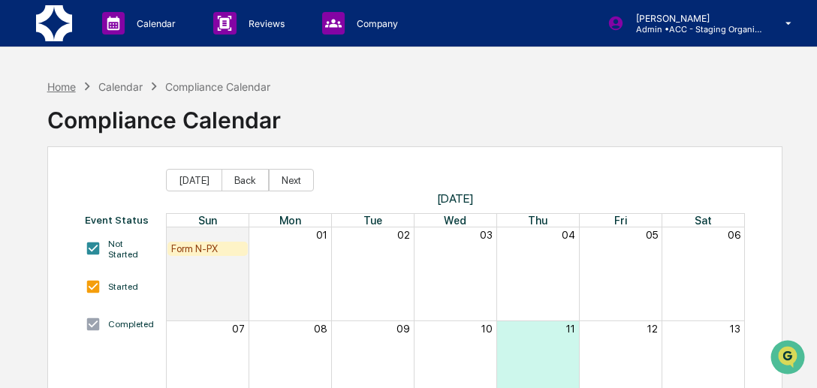
click at [63, 80] on div "Home" at bounding box center [61, 86] width 29 height 13
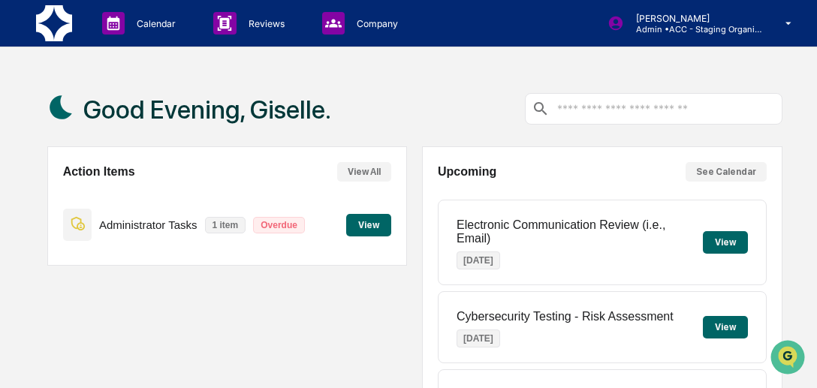
scroll to position [339, 0]
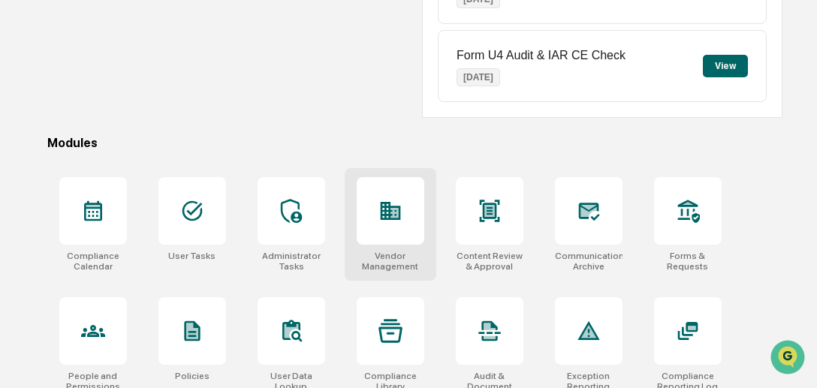
click at [385, 251] on div "Vendor Management" at bounding box center [390, 261] width 68 height 21
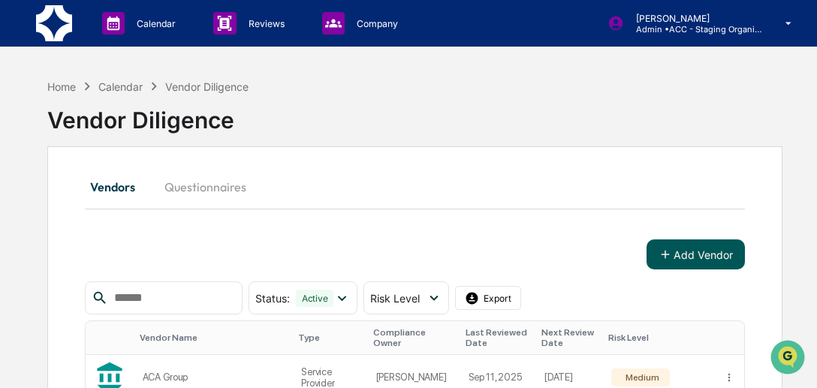
click at [694, 260] on button "Add Vendor" at bounding box center [695, 254] width 98 height 30
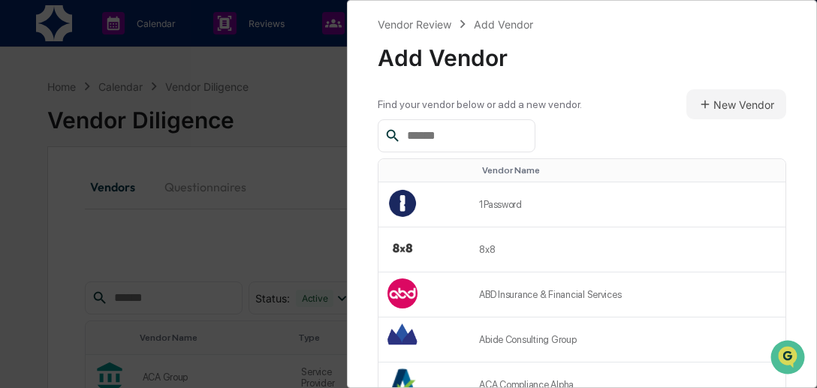
click at [456, 135] on input "text" at bounding box center [465, 136] width 128 height 20
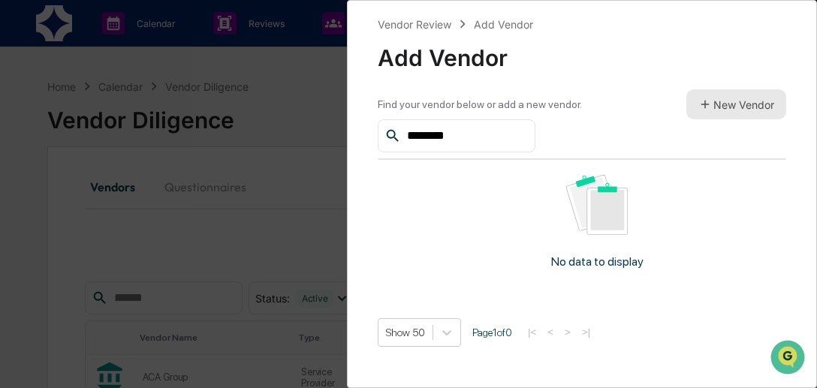
type input "********"
click at [704, 97] on button "New Vendor" at bounding box center [736, 104] width 100 height 30
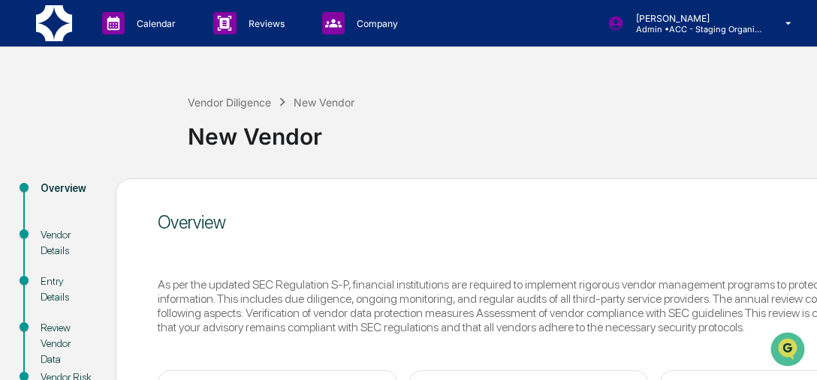
scroll to position [224, 0]
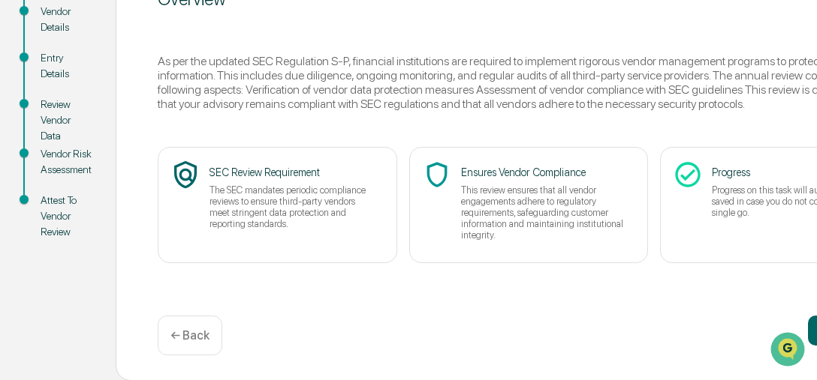
click at [737, 380] on div "Overview As per the updated SEC Regulation S-P, financial institutions are requ…" at bounding box center [529, 168] width 826 height 426
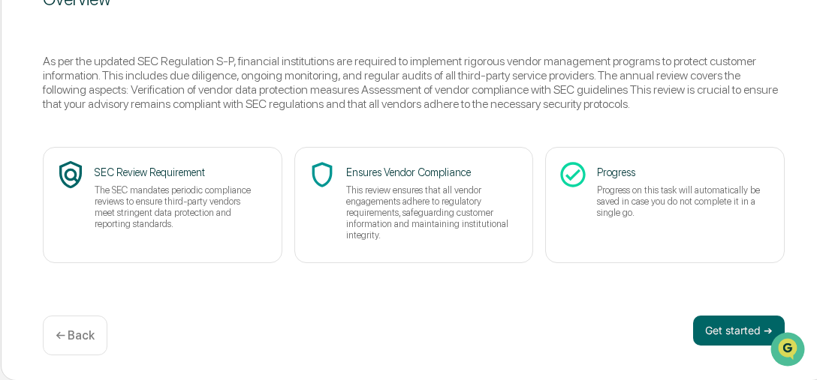
scroll to position [224, 126]
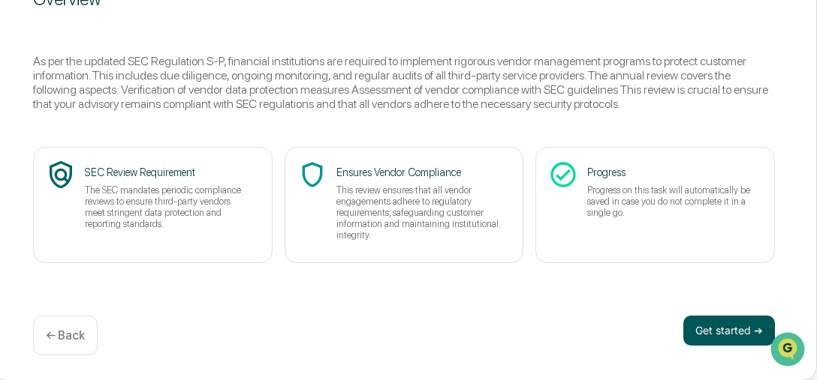
click at [712, 336] on button "Get started ➔" at bounding box center [729, 331] width 92 height 30
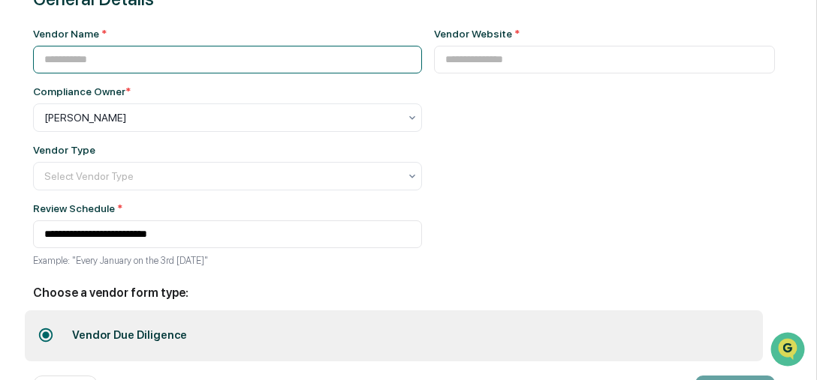
click at [126, 70] on input at bounding box center [227, 60] width 389 height 28
type input "********"
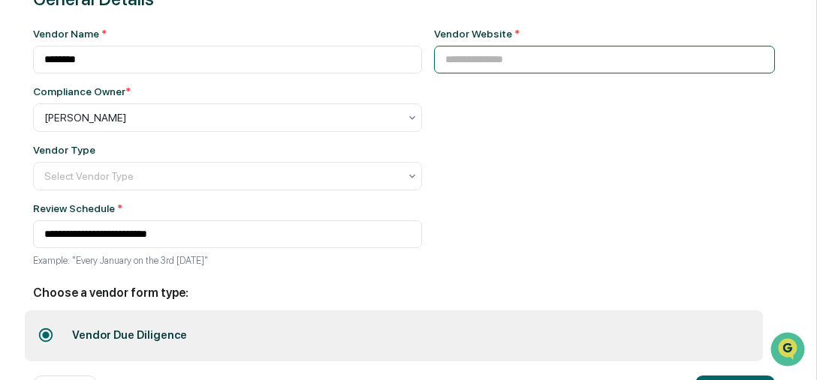
click at [530, 62] on input at bounding box center [604, 60] width 341 height 28
paste input "**********"
type input "**********"
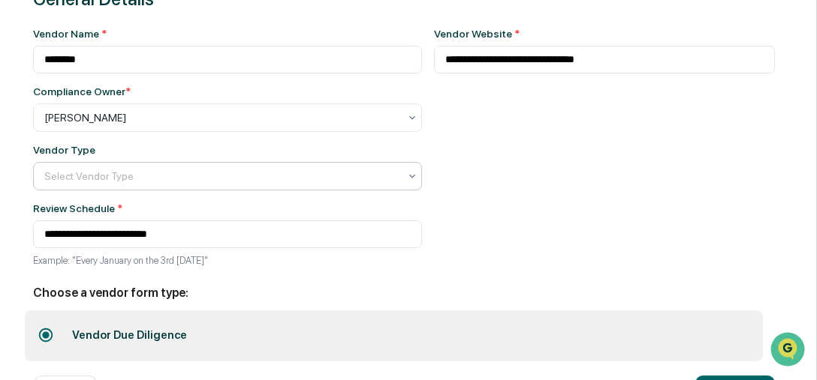
click at [301, 168] on div "Select Vendor Type" at bounding box center [221, 176] width 369 height 21
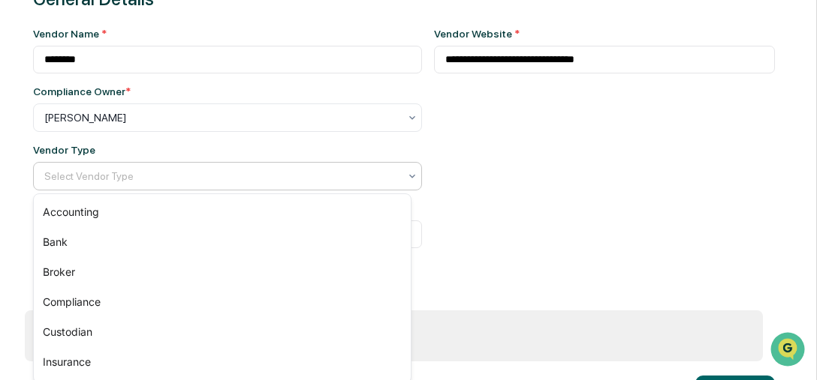
scroll to position [164, 0]
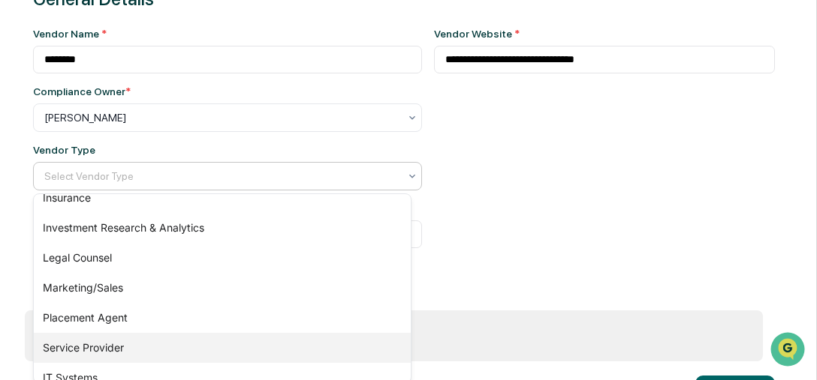
click at [162, 347] on div "Service Provider" at bounding box center [222, 348] width 377 height 30
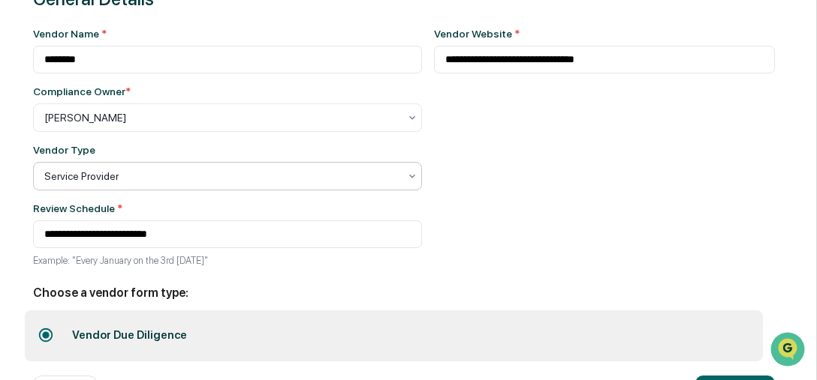
click at [815, 351] on div "**********" at bounding box center [404, 198] width 826 height 487
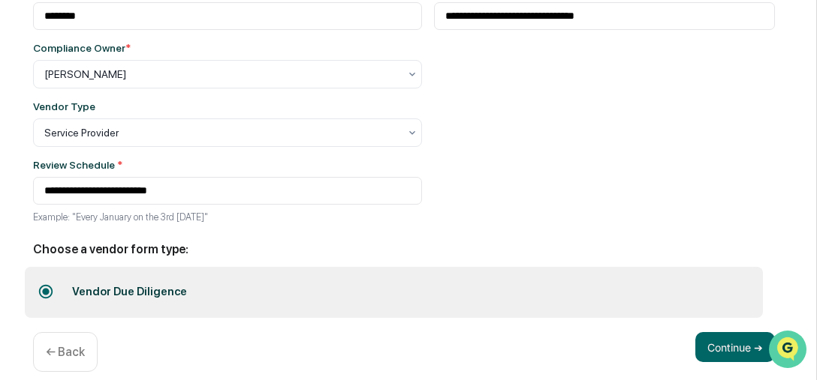
scroll to position [286, 126]
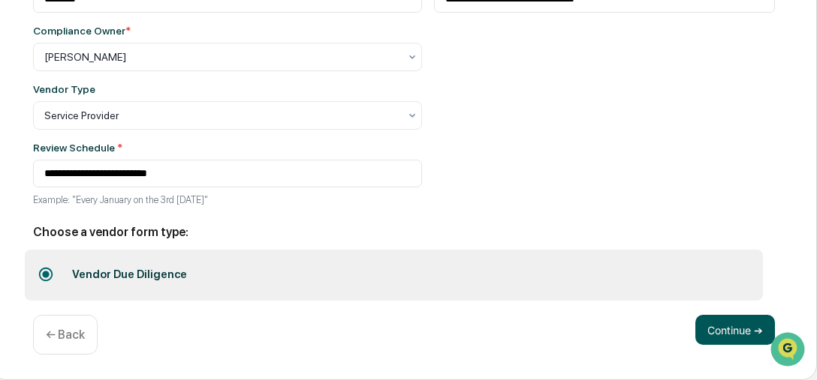
click at [721, 338] on button "Continue ➔" at bounding box center [735, 330] width 80 height 30
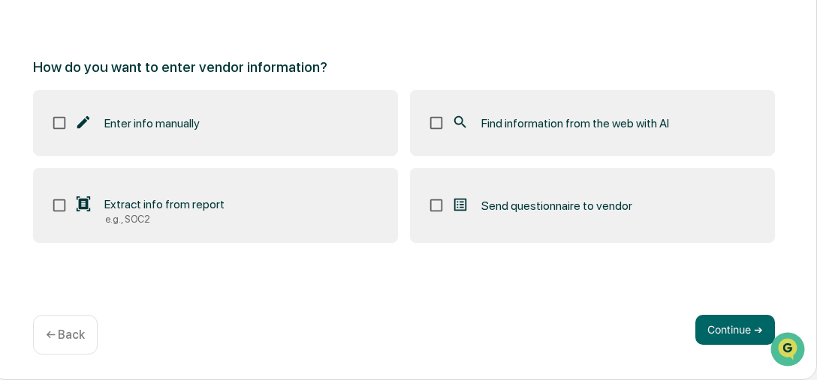
scroll to position [224, 126]
click at [529, 133] on label "Find information from the web with AI" at bounding box center [592, 124] width 365 height 66
click at [734, 327] on button "Continue ➔" at bounding box center [735, 331] width 80 height 30
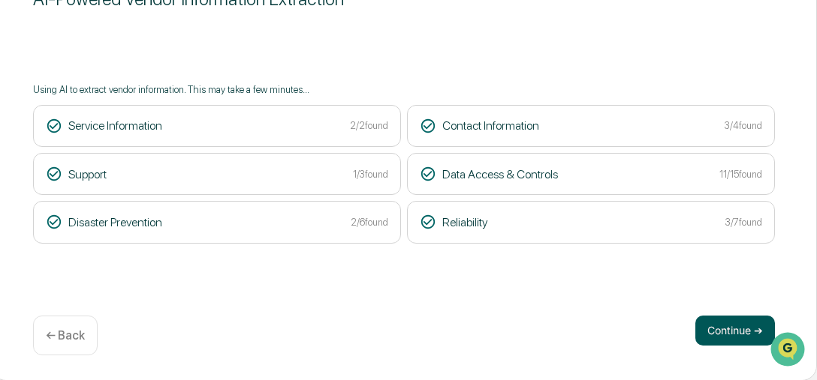
click at [708, 329] on button "Continue ➔" at bounding box center [735, 331] width 80 height 30
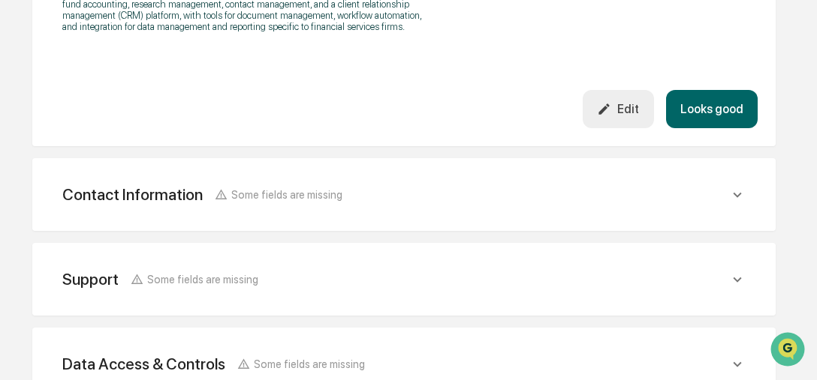
scroll to position [829, 126]
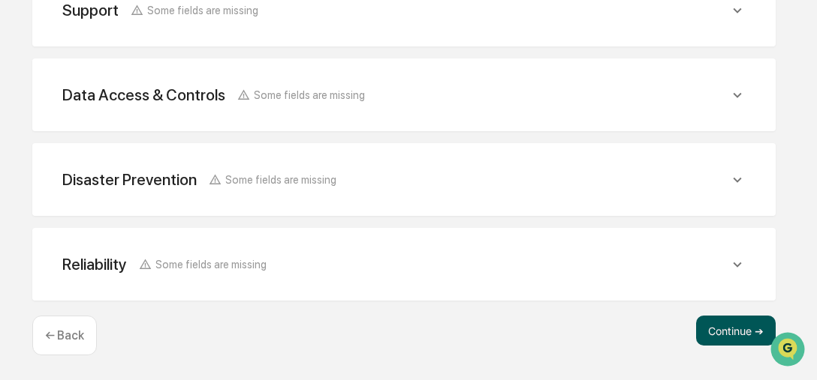
click at [725, 324] on button "Continue ➔" at bounding box center [736, 331] width 80 height 30
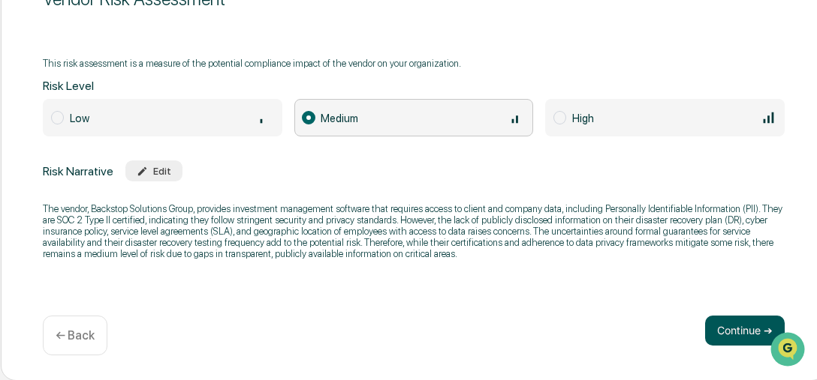
click at [733, 322] on button "Continue ➔" at bounding box center [745, 331] width 80 height 30
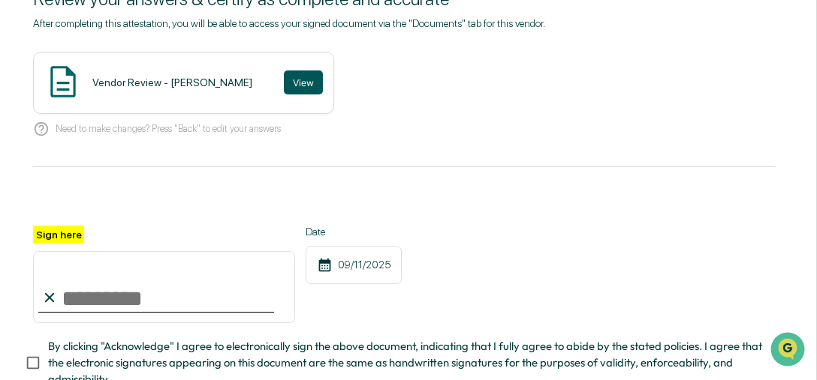
click at [284, 86] on button "View" at bounding box center [303, 83] width 39 height 24
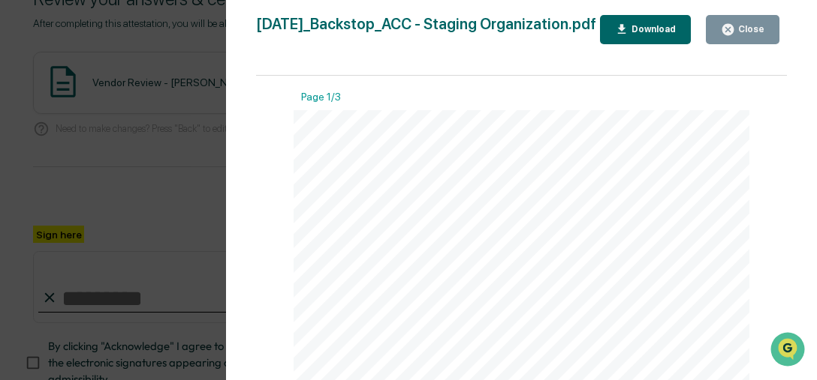
click at [733, 26] on icon "button" at bounding box center [727, 29] width 11 height 11
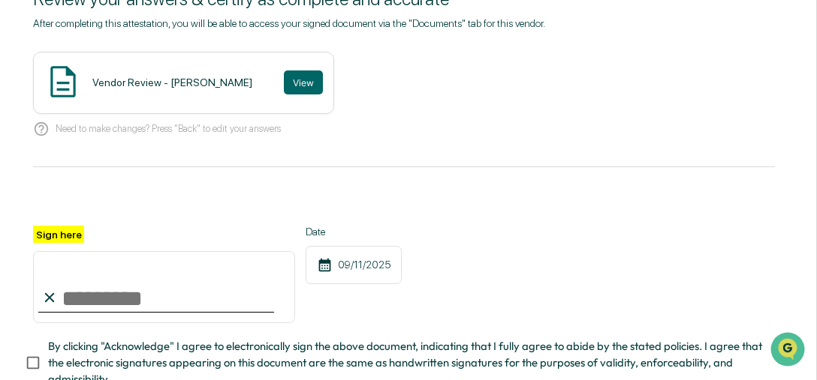
click at [128, 309] on input "Sign here" at bounding box center [164, 287] width 262 height 72
type input "**********"
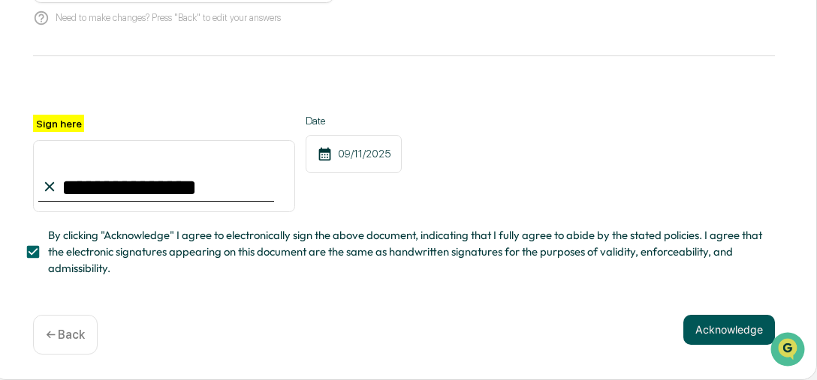
click at [733, 338] on button "Acknowledge" at bounding box center [729, 330] width 92 height 30
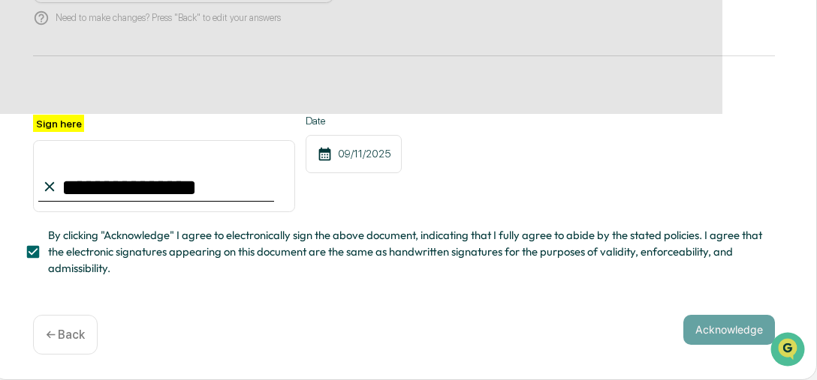
scroll to position [224, 126]
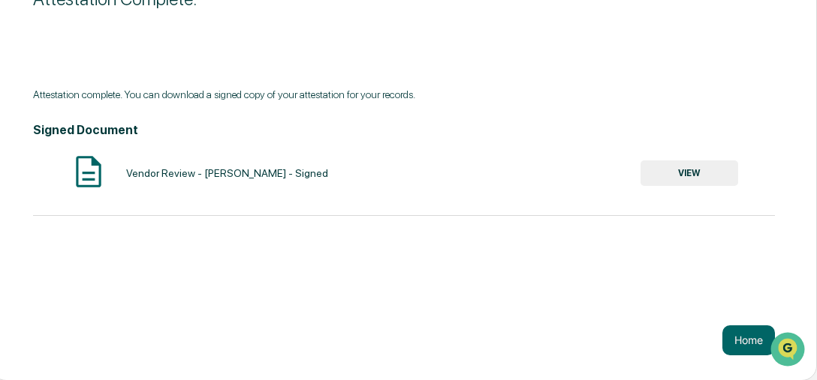
click at [689, 166] on button "VIEW" at bounding box center [689, 174] width 98 height 26
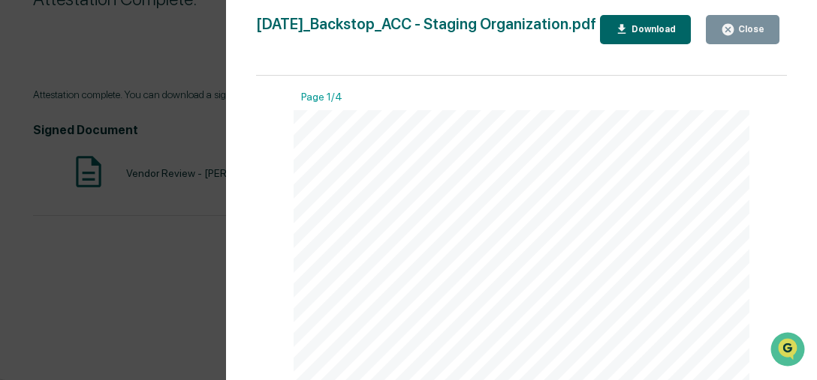
click at [629, 37] on icon "button" at bounding box center [622, 30] width 14 height 14
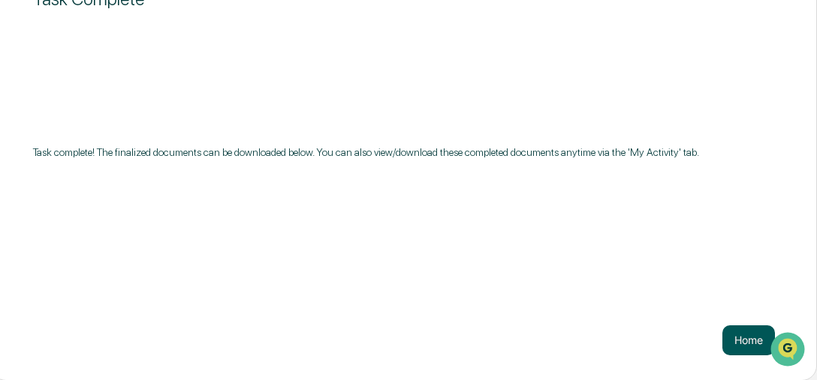
click at [748, 333] on button "Home" at bounding box center [748, 341] width 53 height 30
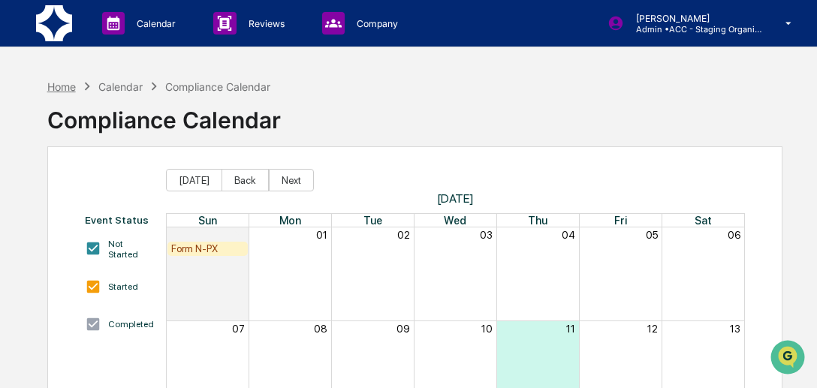
click at [69, 89] on div "Home" at bounding box center [61, 86] width 29 height 13
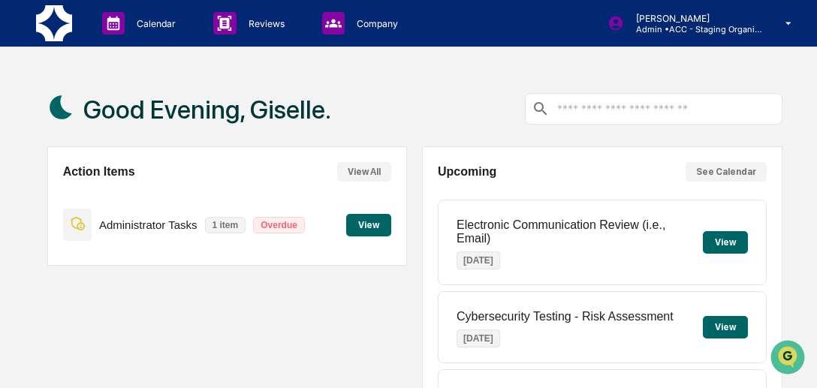
scroll to position [339, 0]
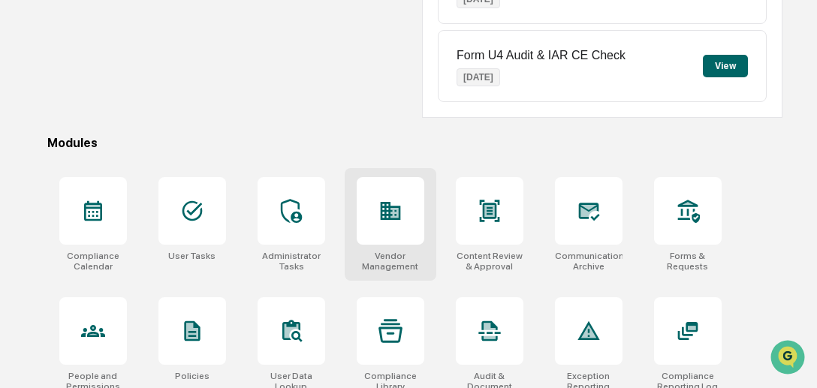
click at [375, 251] on div "Vendor Management" at bounding box center [390, 261] width 68 height 21
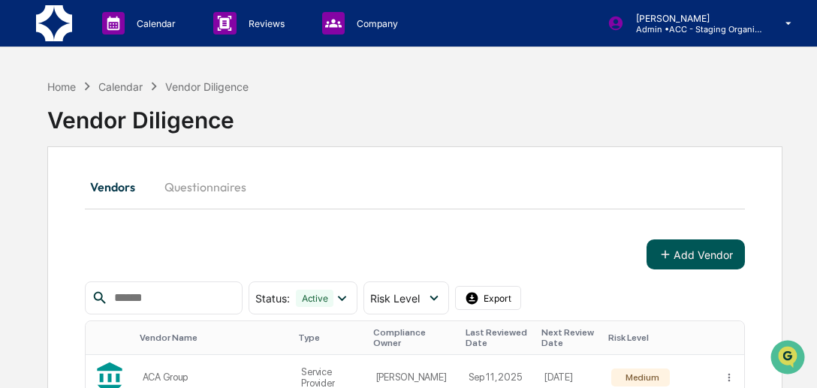
click at [680, 253] on button "Add Vendor" at bounding box center [695, 254] width 98 height 30
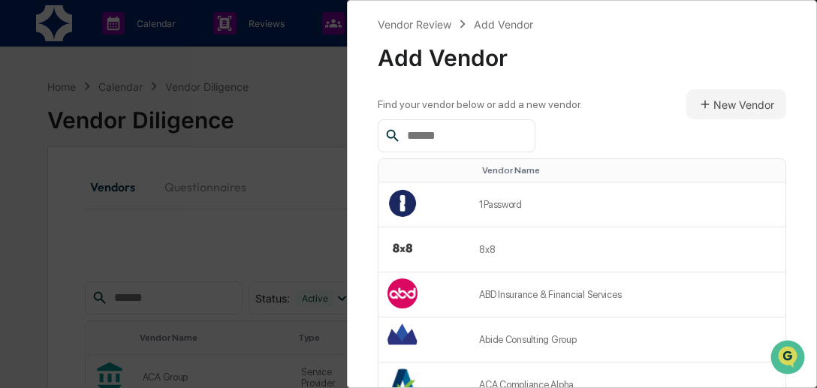
click at [465, 137] on input "text" at bounding box center [465, 136] width 128 height 20
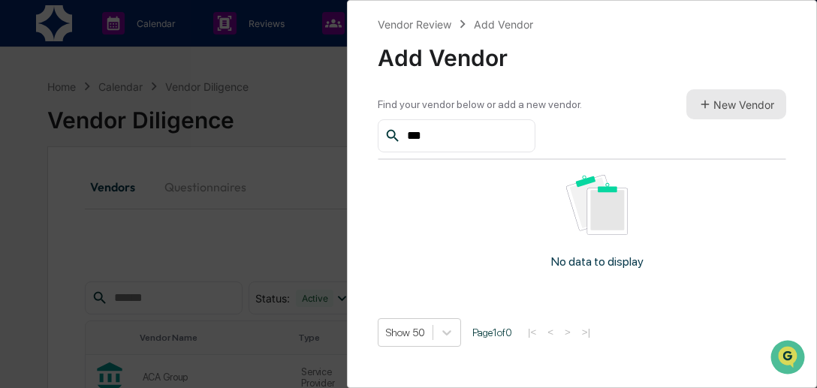
type input "***"
click at [720, 101] on button "New Vendor" at bounding box center [736, 104] width 100 height 30
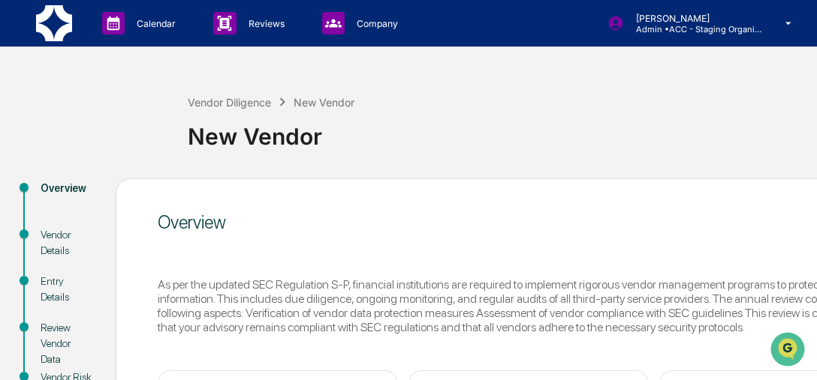
scroll to position [224, 0]
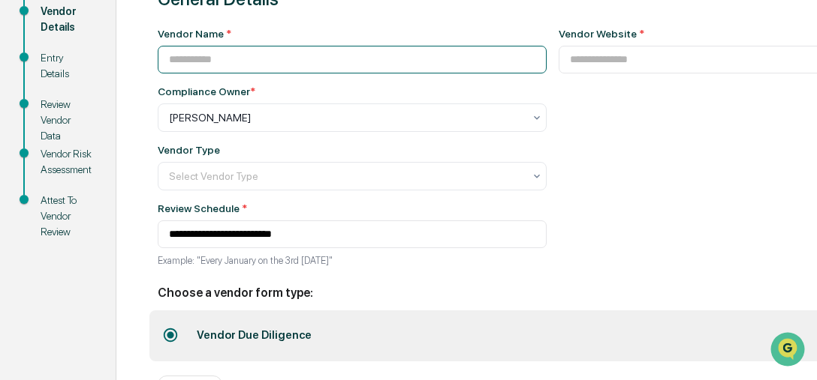
click at [252, 58] on input at bounding box center [352, 60] width 389 height 28
type input "*******"
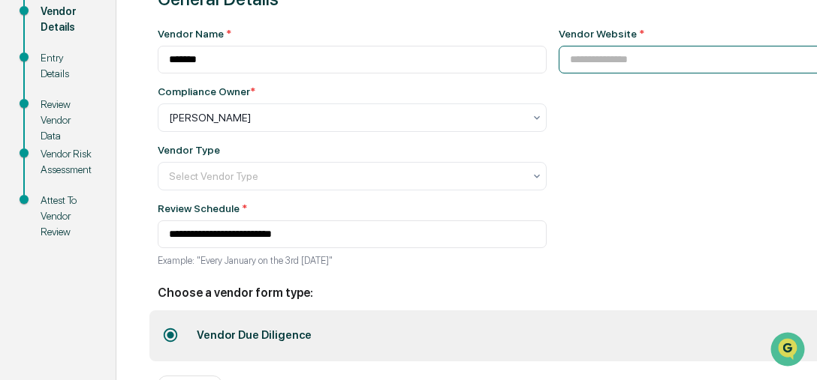
click at [585, 66] on input at bounding box center [728, 60] width 341 height 28
paste input "**********"
type input "**********"
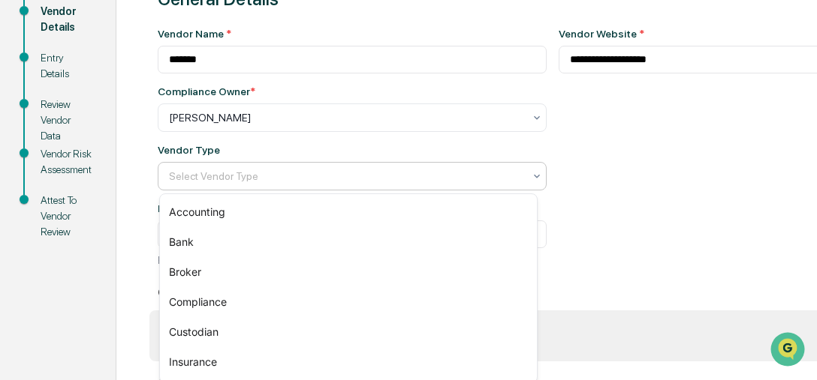
click at [455, 178] on div at bounding box center [346, 176] width 354 height 15
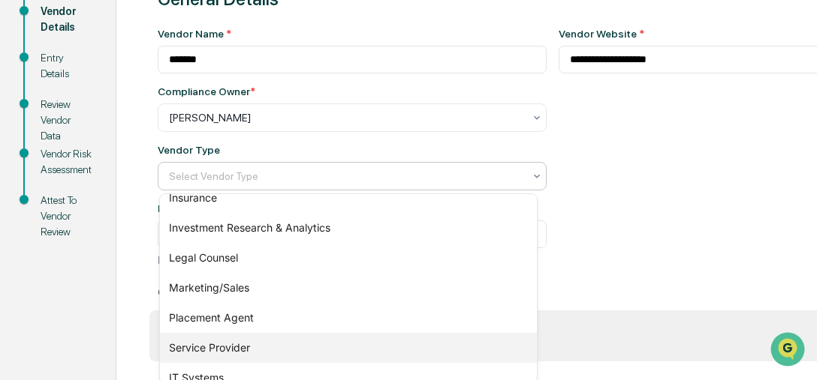
click at [259, 351] on div "Service Provider" at bounding box center [348, 348] width 377 height 30
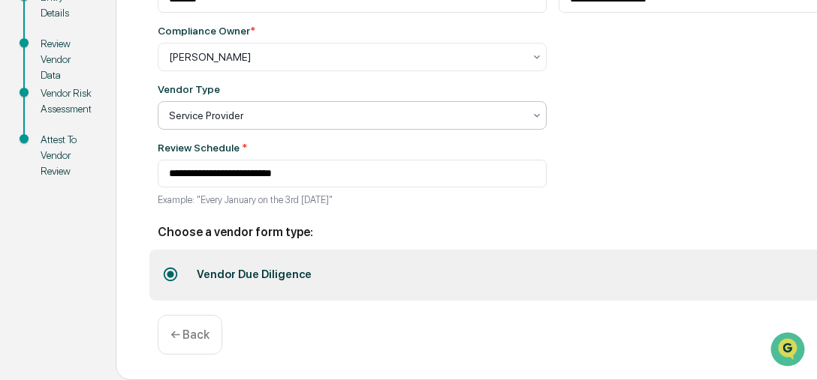
scroll to position [286, 126]
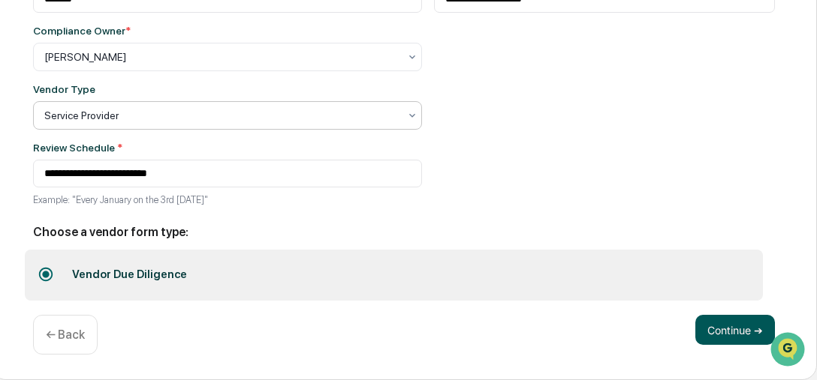
click at [728, 331] on button "Continue ➔" at bounding box center [735, 330] width 80 height 30
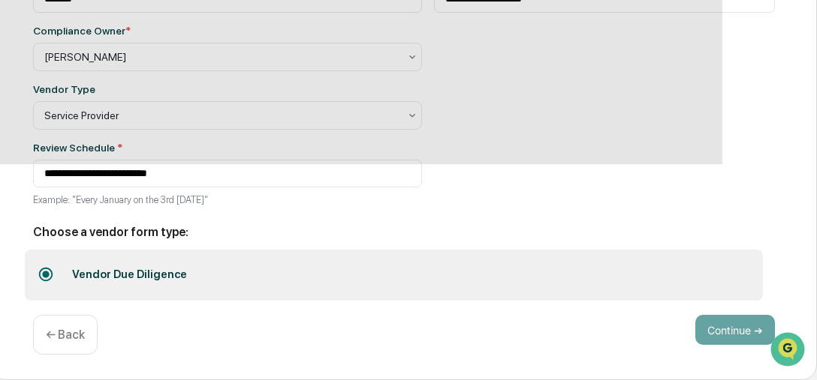
scroll to position [224, 126]
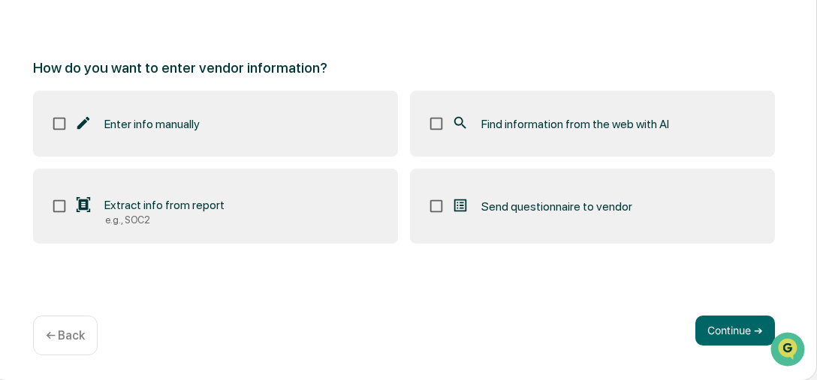
click at [514, 107] on label "Find information from the web with AI" at bounding box center [592, 124] width 365 height 66
click at [728, 324] on button "Continue ➔" at bounding box center [735, 331] width 80 height 30
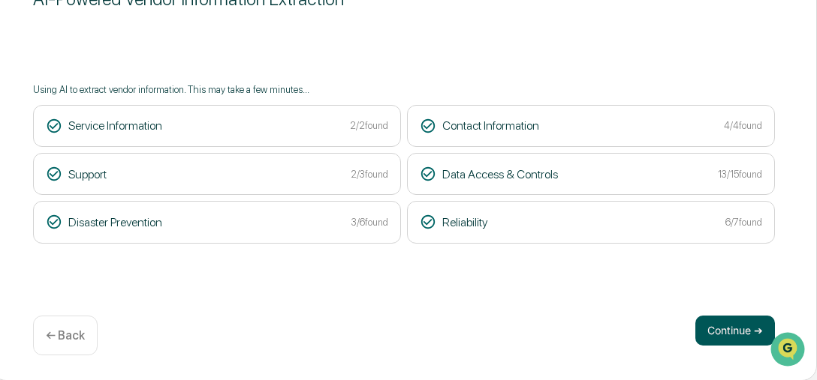
click at [716, 329] on button "Continue ➔" at bounding box center [735, 331] width 80 height 30
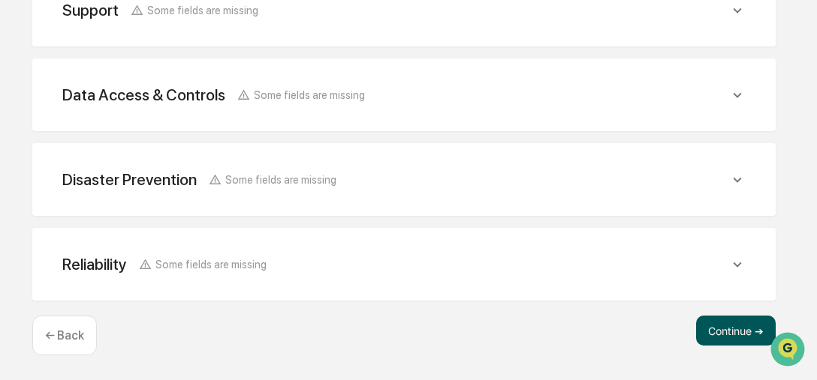
click at [720, 332] on button "Continue ➔" at bounding box center [736, 331] width 80 height 30
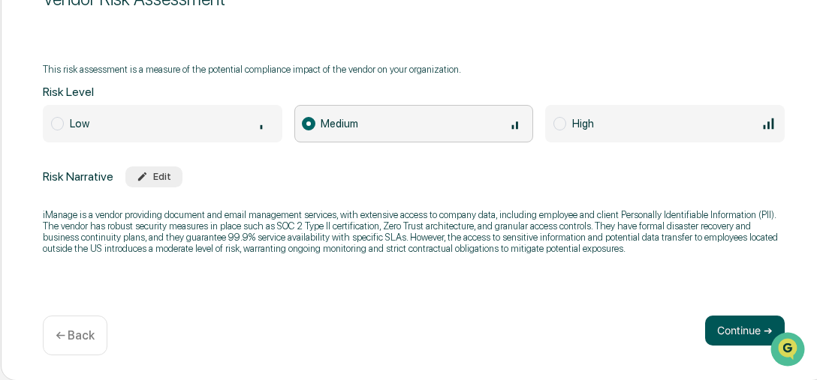
click at [731, 331] on button "Continue ➔" at bounding box center [745, 331] width 80 height 30
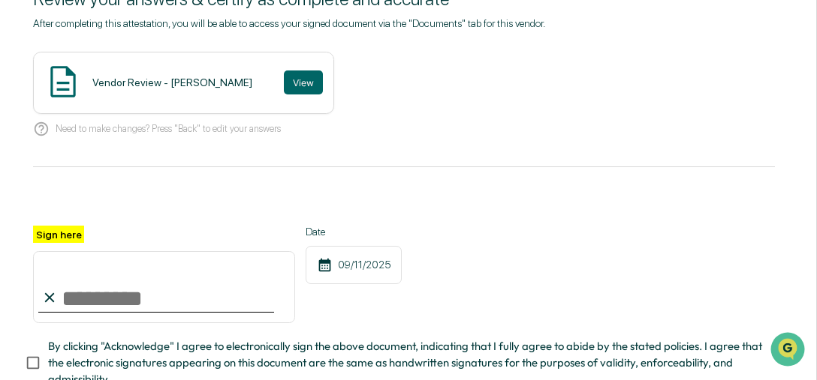
click at [159, 298] on input "Sign here" at bounding box center [164, 287] width 262 height 72
type input "**********"
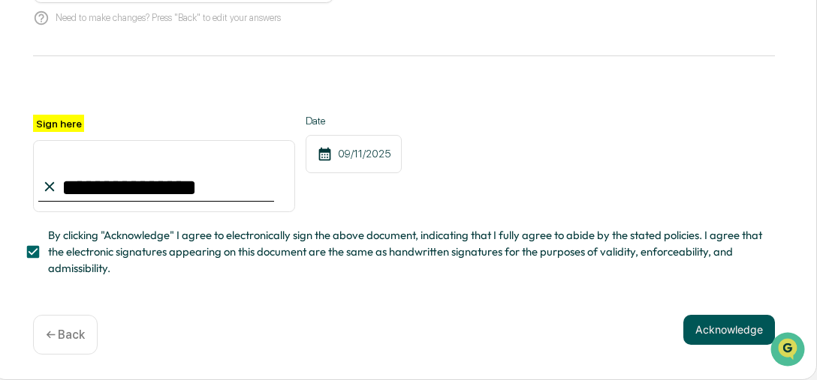
click at [717, 341] on button "Acknowledge" at bounding box center [729, 330] width 92 height 30
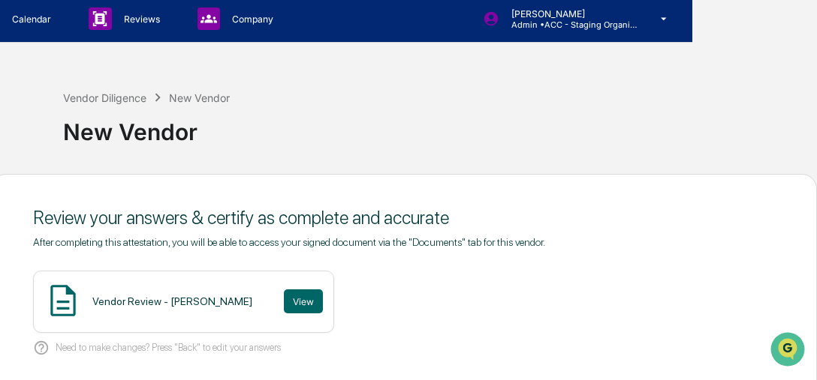
scroll to position [5, 126]
click at [284, 297] on button "View" at bounding box center [303, 302] width 39 height 24
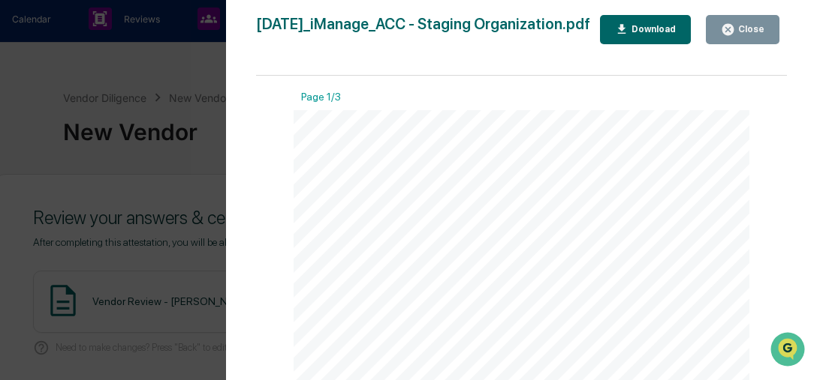
click at [753, 20] on button "Close" at bounding box center [742, 29] width 74 height 29
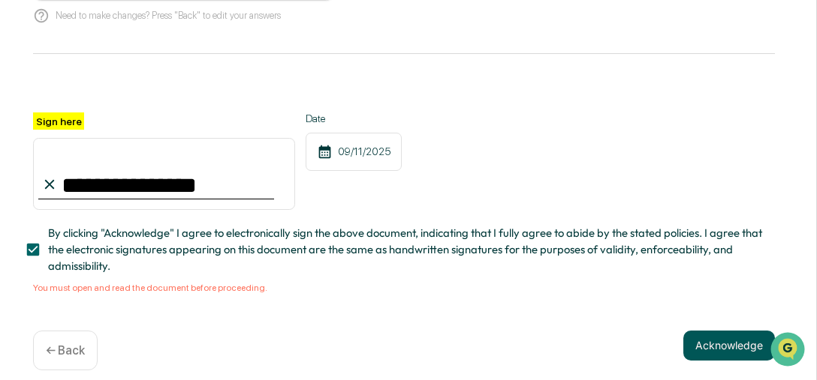
click at [711, 338] on button "Acknowledge" at bounding box center [729, 346] width 92 height 30
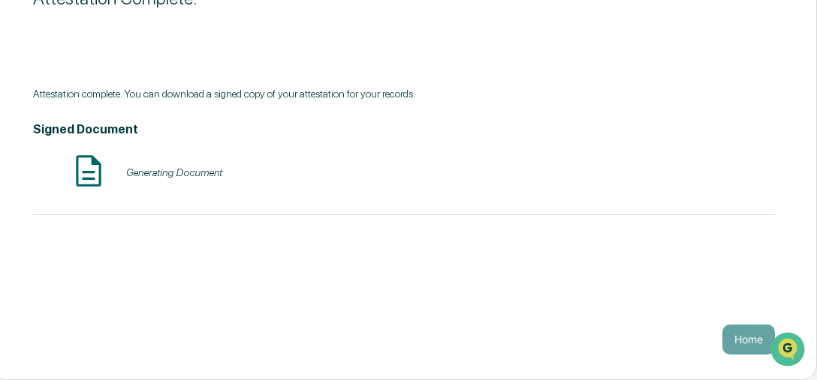
scroll to position [224, 126]
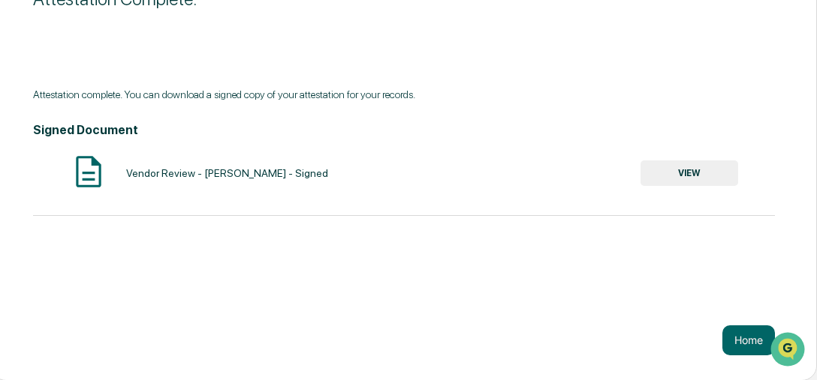
click at [699, 177] on button "VIEW" at bounding box center [689, 174] width 98 height 26
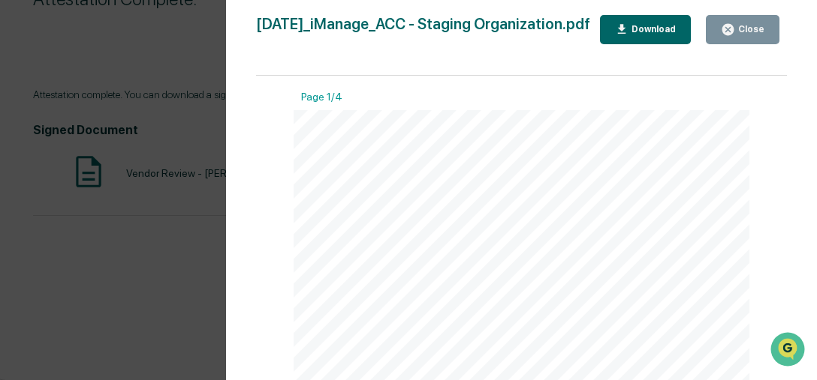
click at [629, 37] on icon "button" at bounding box center [622, 30] width 14 height 14
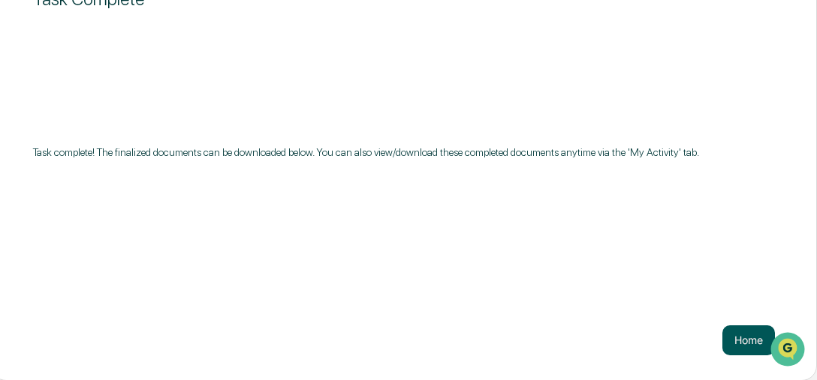
click at [761, 352] on button "Home" at bounding box center [748, 341] width 53 height 30
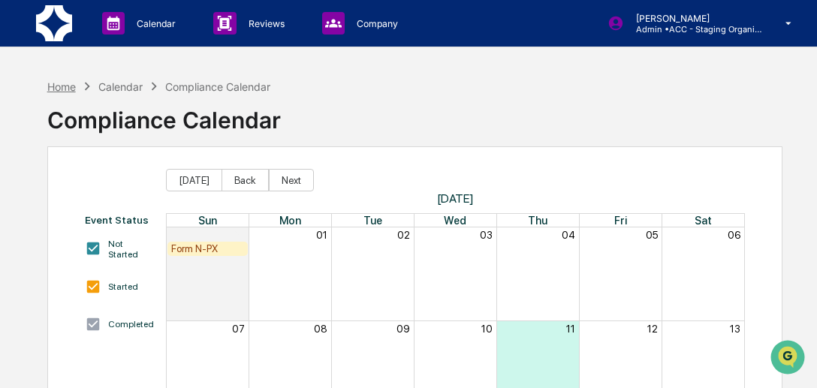
click at [50, 83] on div "Home" at bounding box center [61, 86] width 29 height 13
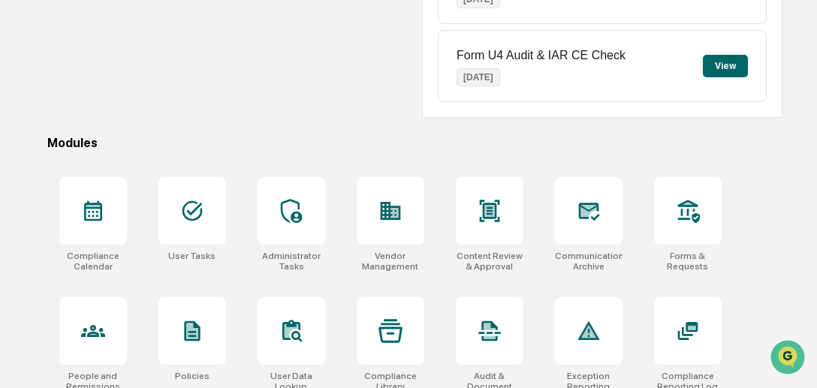
scroll to position [455, 0]
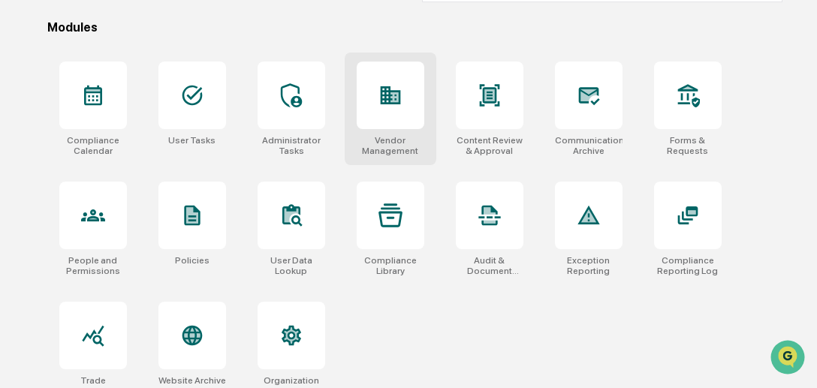
click at [376, 96] on div at bounding box center [390, 96] width 68 height 68
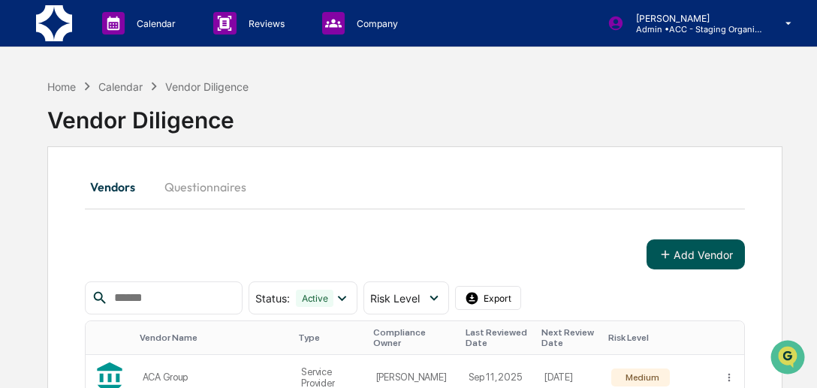
click at [670, 263] on button "Add Vendor" at bounding box center [695, 254] width 98 height 30
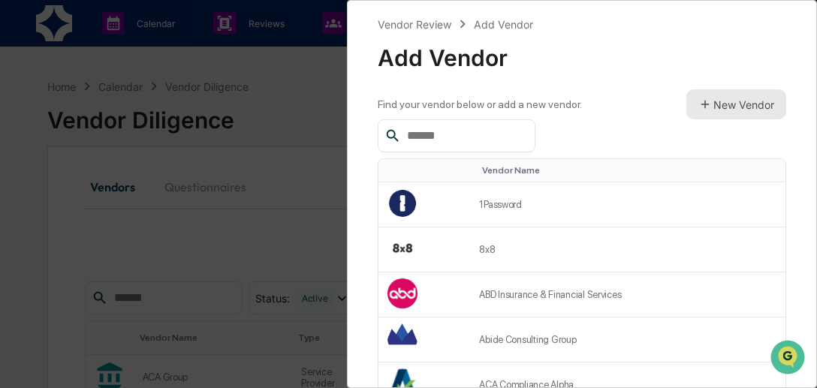
click at [726, 99] on button "New Vendor" at bounding box center [736, 104] width 100 height 30
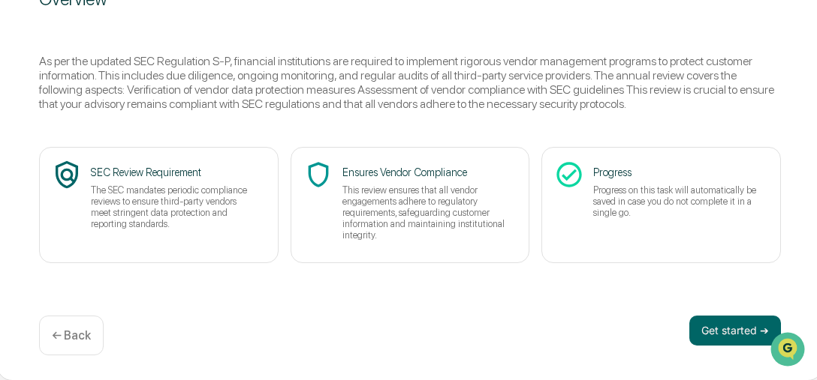
scroll to position [224, 126]
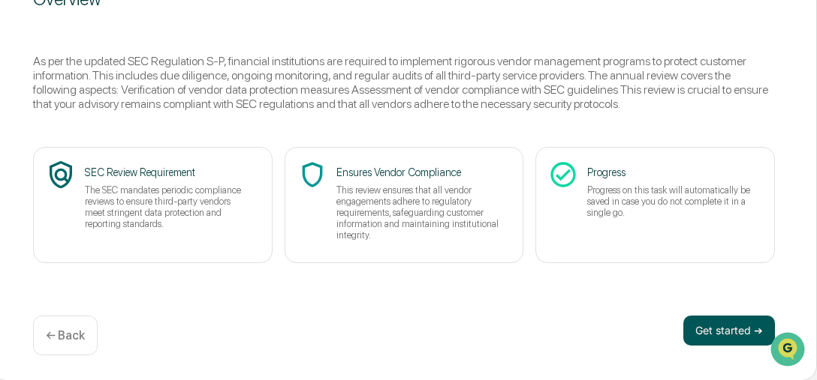
click at [722, 334] on button "Get started ➔" at bounding box center [729, 331] width 92 height 30
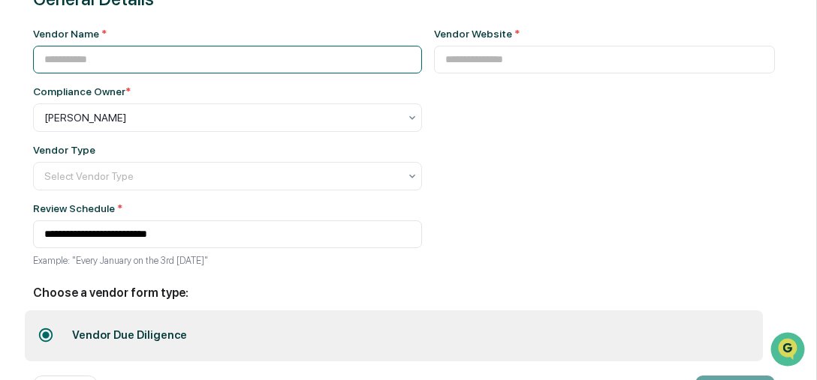
click at [260, 63] on input at bounding box center [227, 60] width 389 height 28
click at [260, 63] on input "*" at bounding box center [227, 60] width 389 height 28
type input "**********"
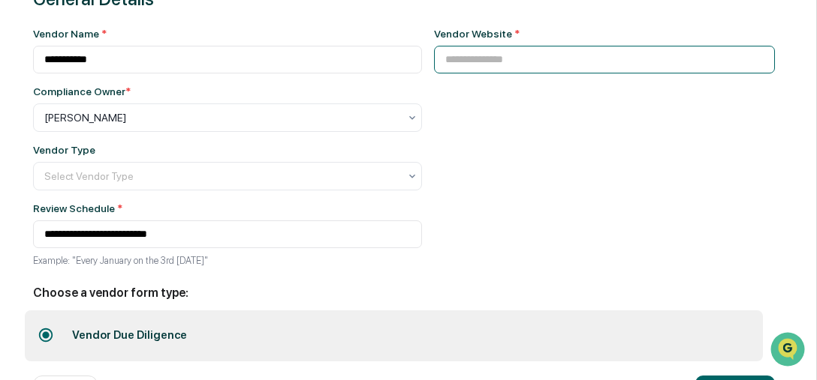
click at [464, 52] on input at bounding box center [604, 60] width 341 height 28
paste input "**********"
type input "**********"
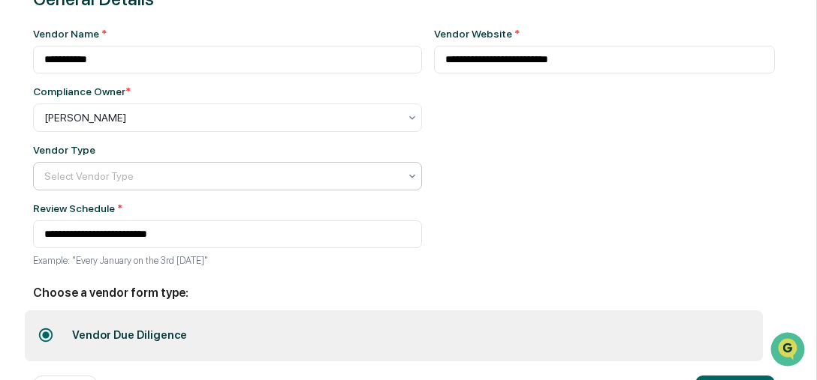
click at [295, 182] on div at bounding box center [221, 176] width 354 height 15
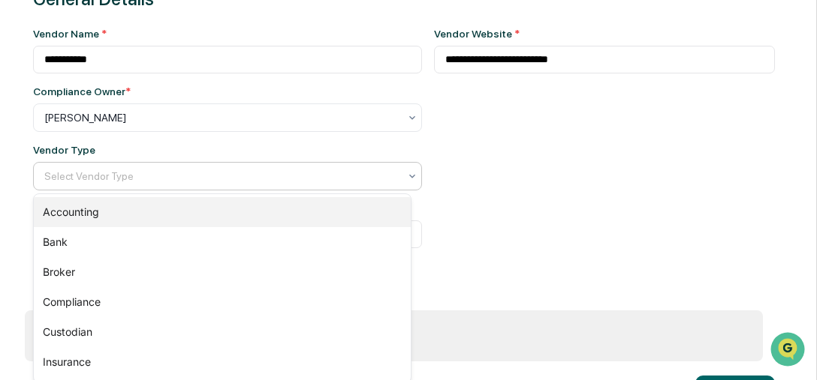
click at [311, 212] on div "Accounting" at bounding box center [222, 212] width 377 height 30
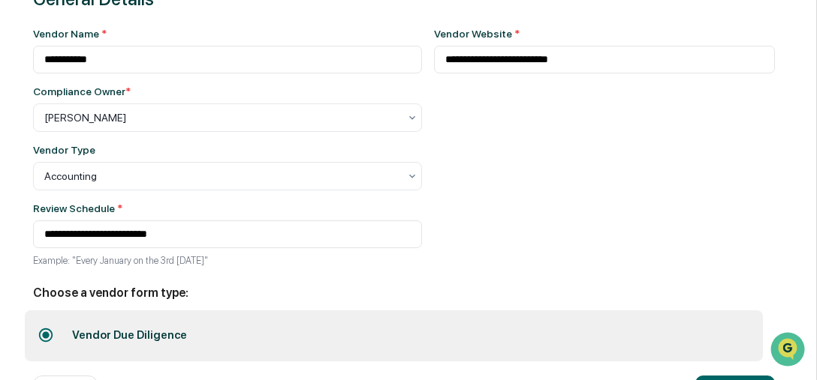
click at [814, 361] on div "**********" at bounding box center [404, 198] width 826 height 487
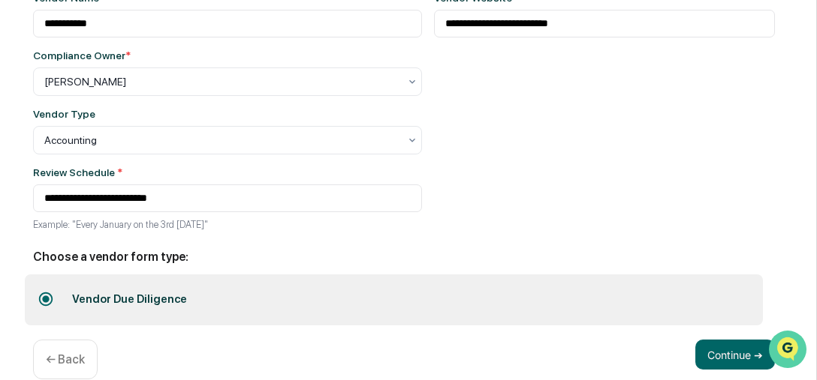
scroll to position [286, 126]
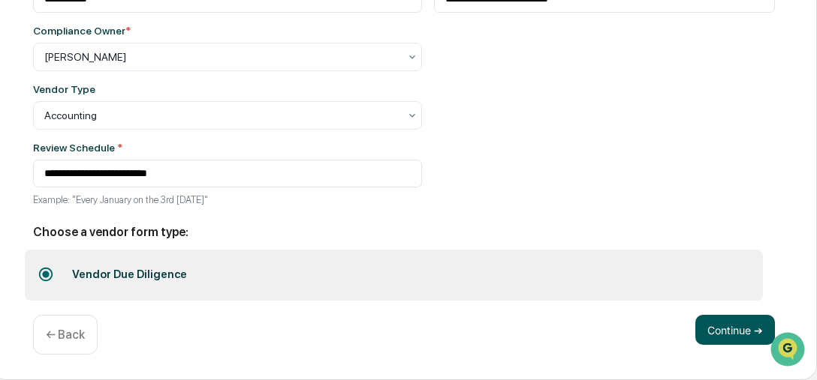
click at [707, 341] on button "Continue ➔" at bounding box center [735, 330] width 80 height 30
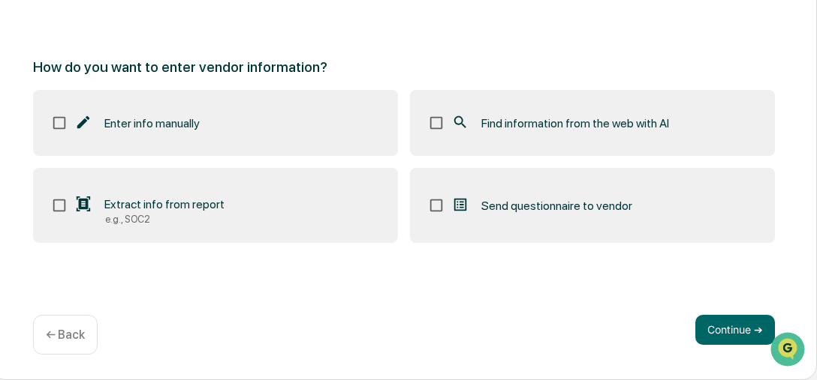
scroll to position [224, 126]
click at [636, 143] on label "Find information from the web with AI" at bounding box center [592, 124] width 365 height 66
click at [723, 331] on button "Continue ➔" at bounding box center [735, 331] width 80 height 30
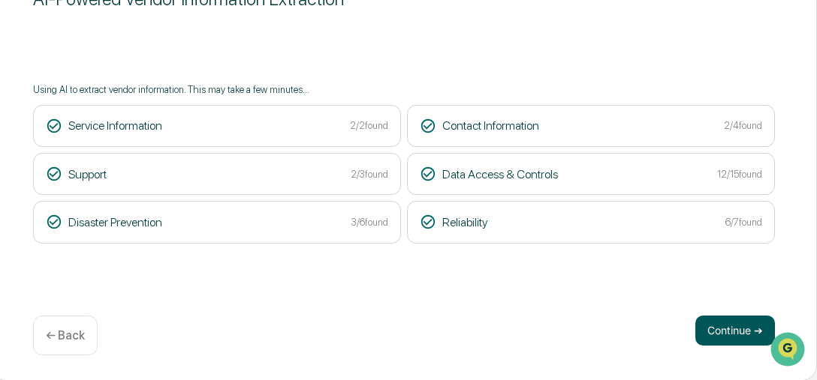
click at [720, 321] on button "Continue ➔" at bounding box center [735, 331] width 80 height 30
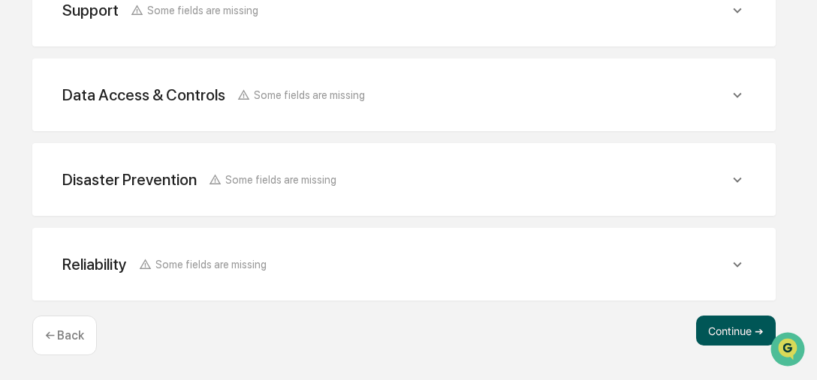
click at [737, 328] on button "Continue ➔" at bounding box center [736, 331] width 80 height 30
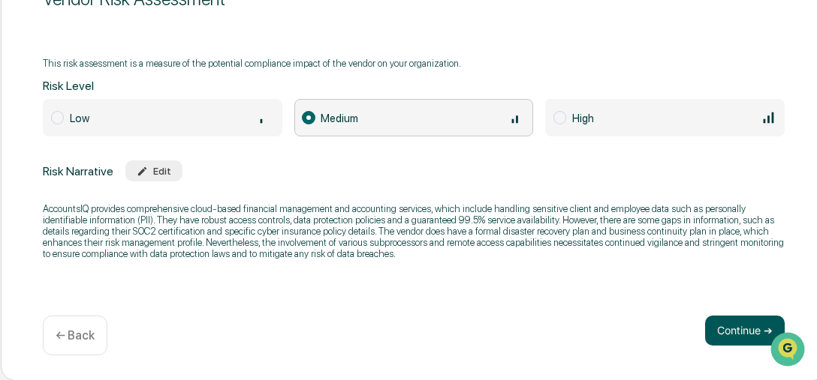
click at [739, 337] on button "Continue ➔" at bounding box center [745, 331] width 80 height 30
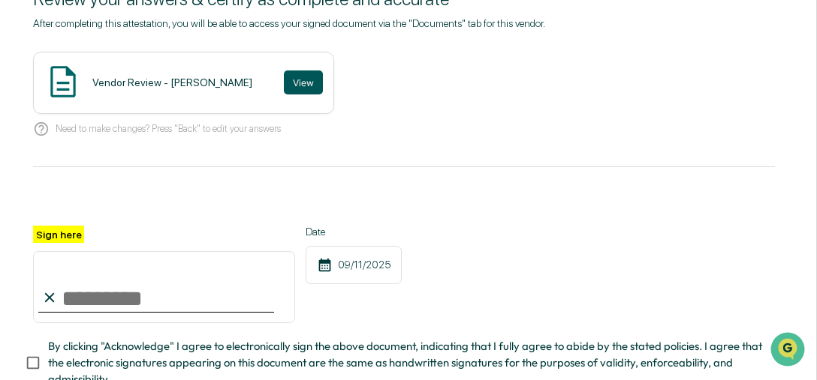
click at [284, 79] on button "View" at bounding box center [303, 83] width 39 height 24
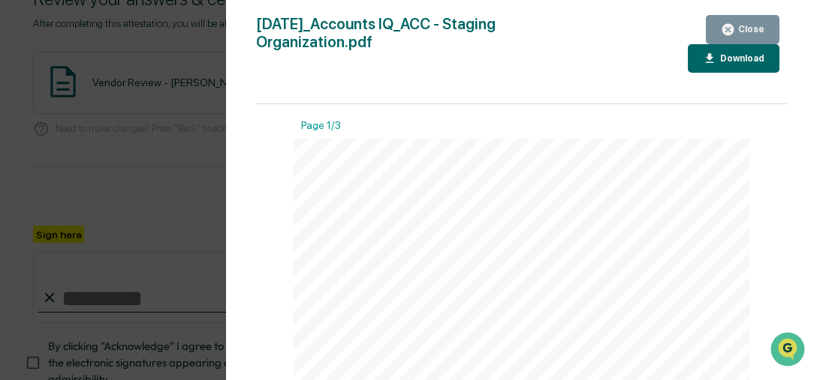
click at [739, 31] on div "Close" at bounding box center [749, 29] width 29 height 11
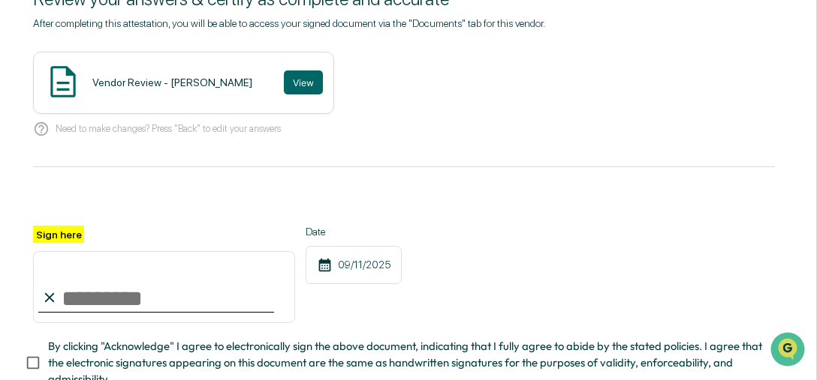
click at [186, 289] on input "Sign here" at bounding box center [164, 287] width 262 height 72
type input "**********"
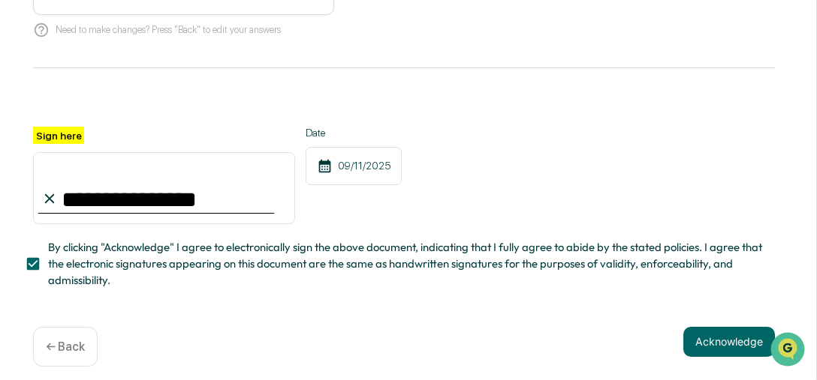
scroll to position [338, 126]
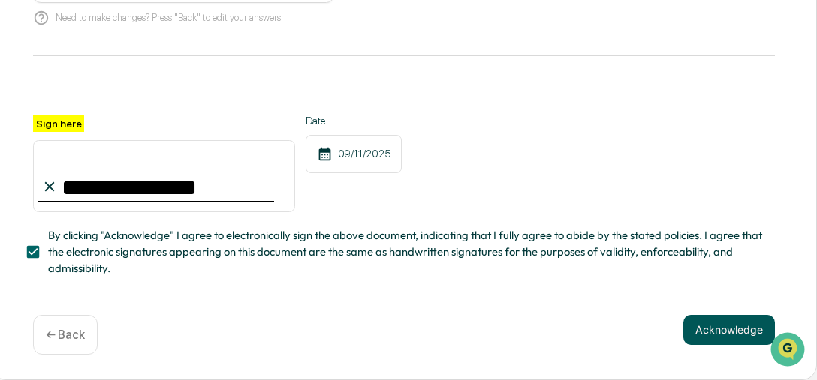
click at [728, 337] on button "Acknowledge" at bounding box center [729, 330] width 92 height 30
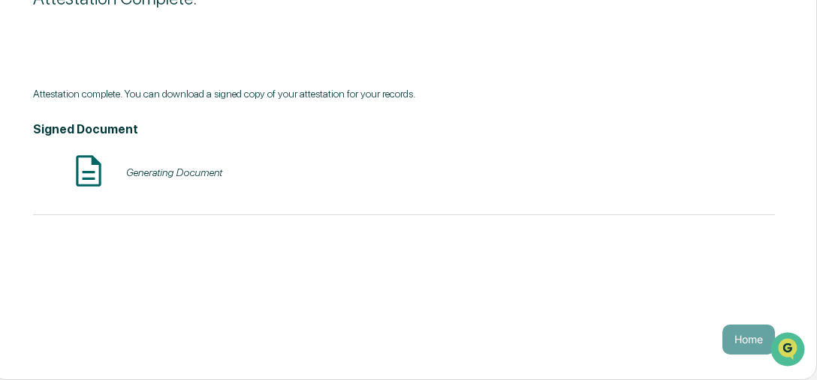
scroll to position [224, 126]
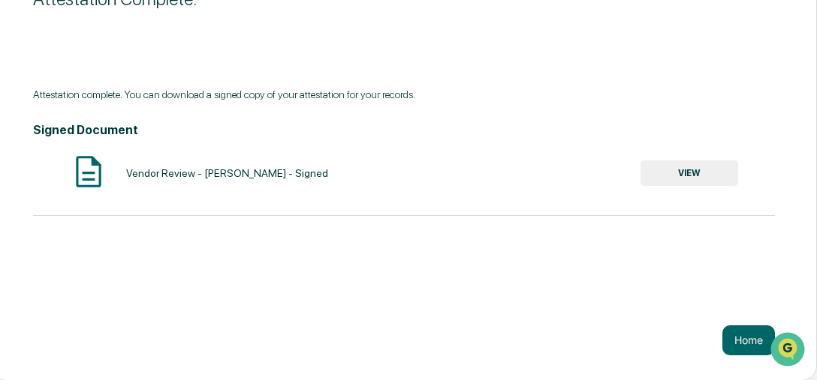
click at [714, 165] on button "VIEW" at bounding box center [689, 174] width 98 height 26
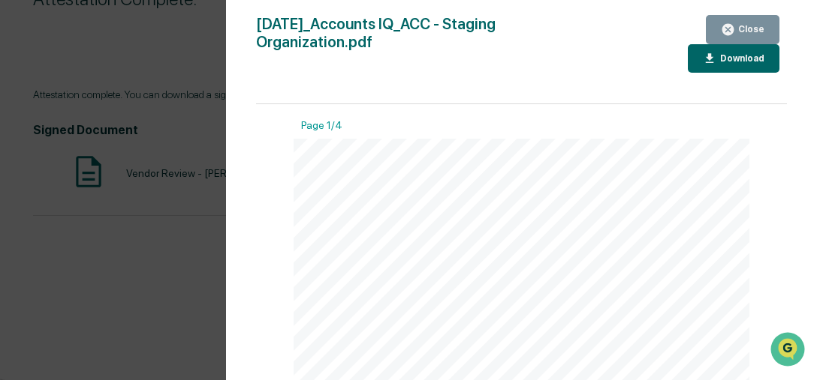
click at [720, 65] on div "Download" at bounding box center [733, 59] width 62 height 14
click at [725, 29] on icon "button" at bounding box center [727, 29] width 11 height 11
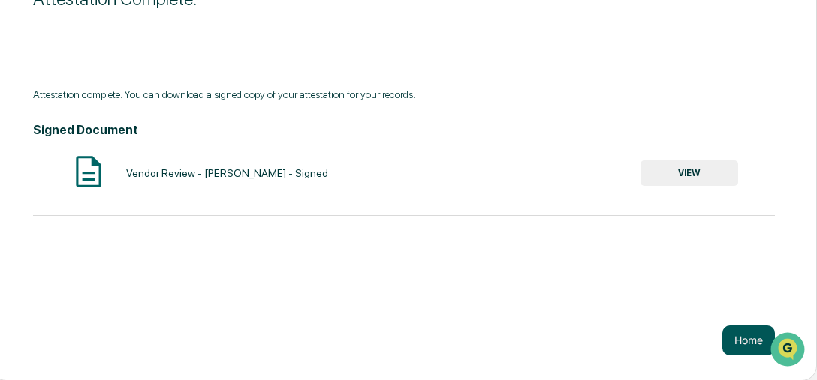
click at [734, 343] on button "Home" at bounding box center [748, 341] width 53 height 30
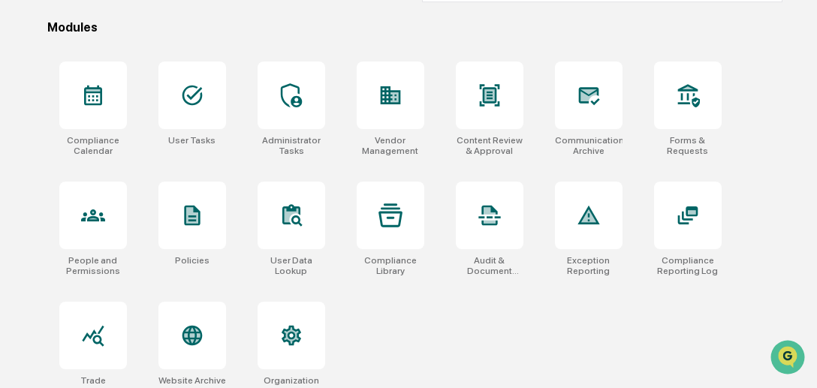
scroll to position [455, 0]
click at [386, 135] on div "Vendor Management" at bounding box center [390, 145] width 68 height 21
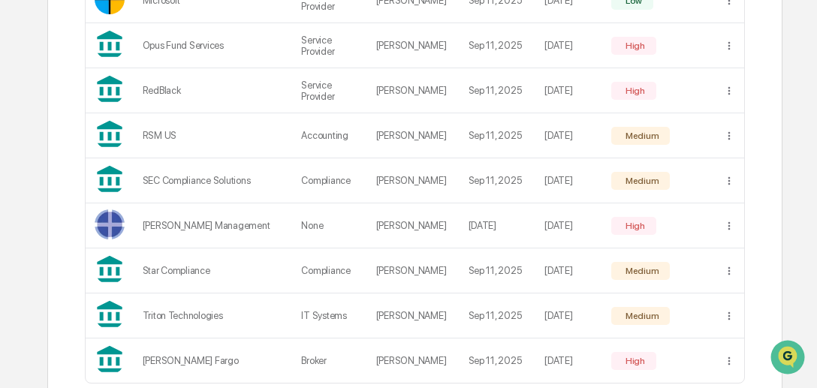
scroll to position [1376, 0]
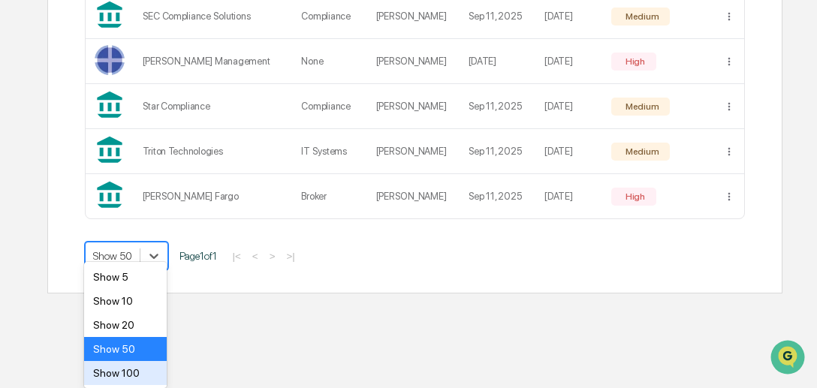
click at [136, 380] on div "Show 100" at bounding box center [125, 373] width 83 height 24
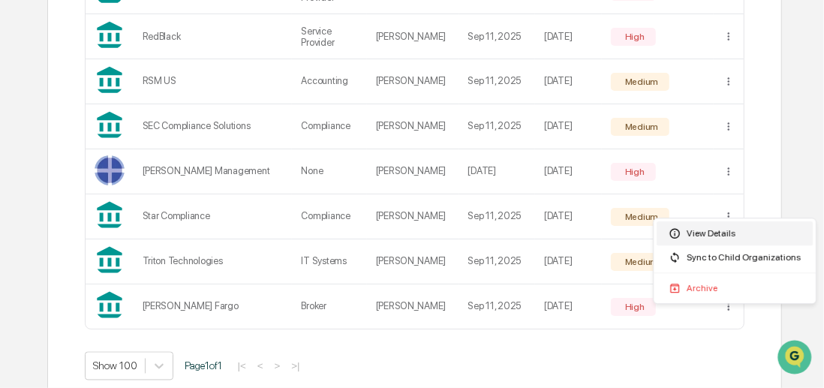
click at [713, 230] on div "View Details" at bounding box center [735, 233] width 156 height 24
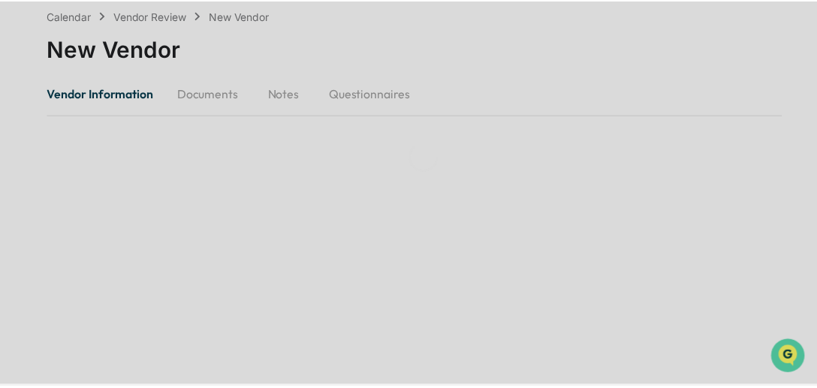
scroll to position [71, 0]
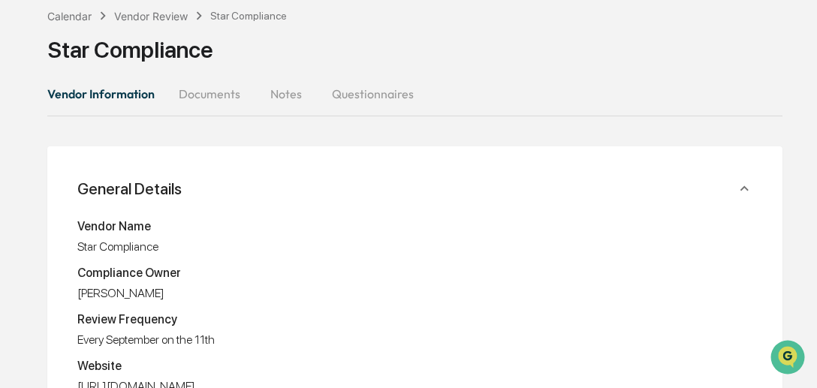
click at [218, 93] on button "Documents" at bounding box center [210, 94] width 86 height 36
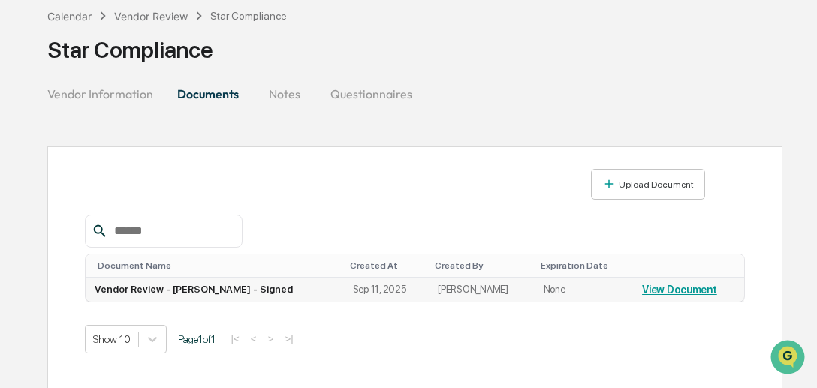
click at [683, 288] on link "View Document" at bounding box center [679, 290] width 75 height 12
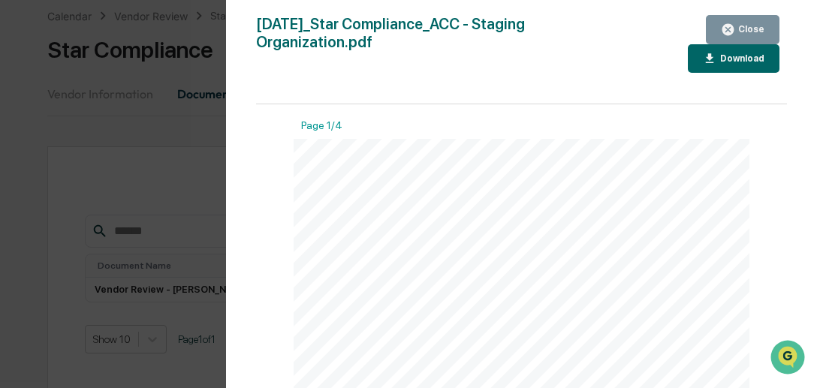
click at [709, 59] on icon "button" at bounding box center [709, 59] width 14 height 14
click at [733, 29] on icon "button" at bounding box center [727, 29] width 11 height 11
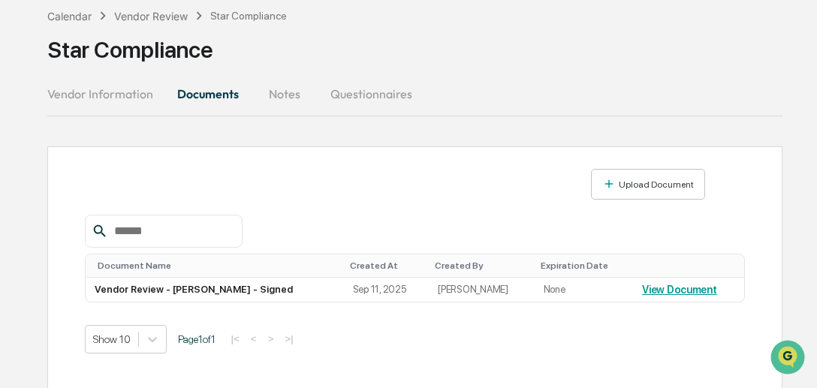
scroll to position [178, 0]
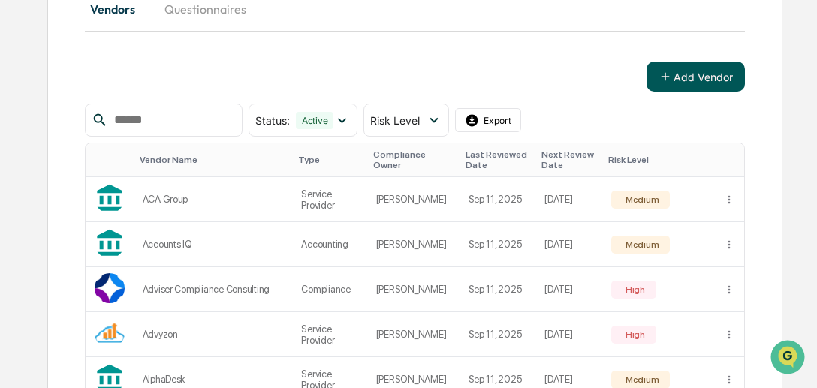
click at [723, 80] on button "Add Vendor" at bounding box center [695, 77] width 98 height 30
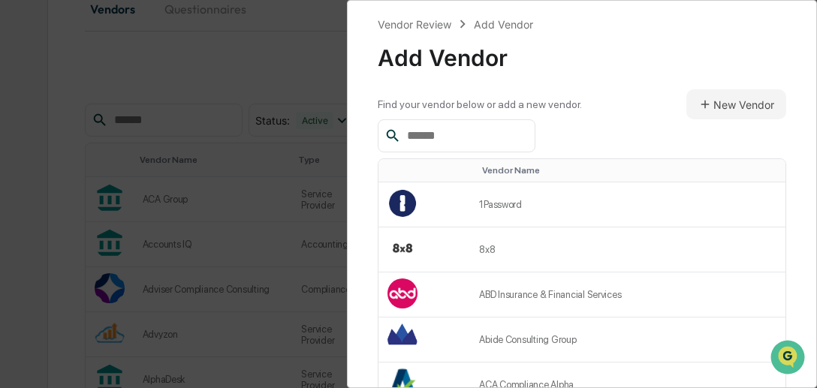
click at [461, 135] on input "text" at bounding box center [465, 136] width 128 height 20
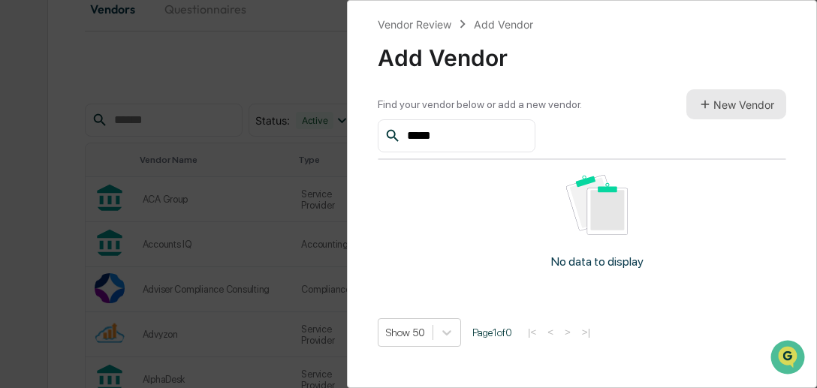
type input "*****"
click at [756, 105] on button "New Vendor" at bounding box center [736, 104] width 100 height 30
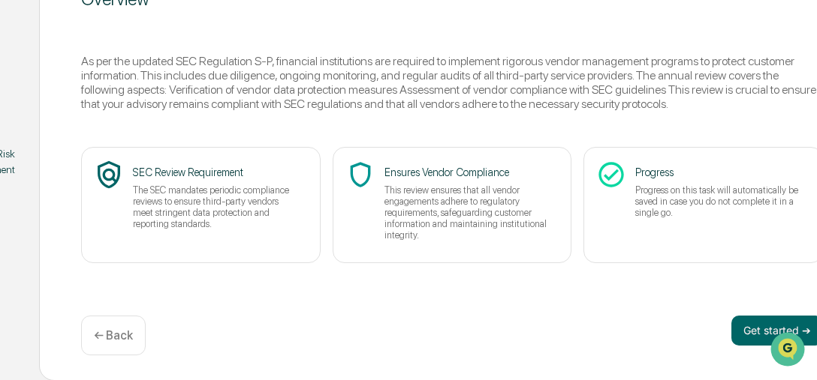
scroll to position [224, 126]
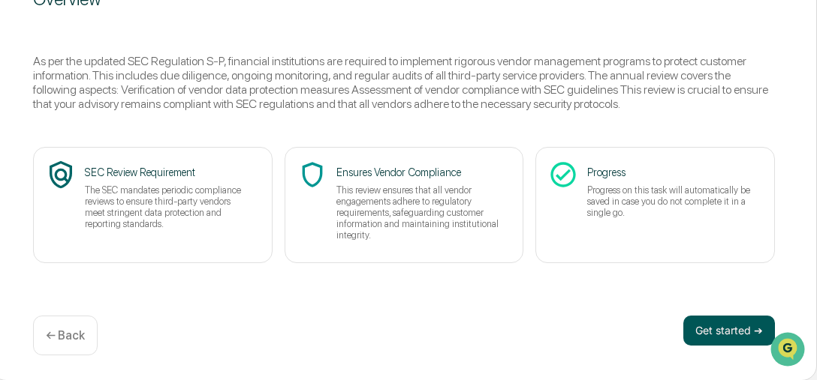
click at [741, 325] on button "Get started ➔" at bounding box center [729, 331] width 92 height 30
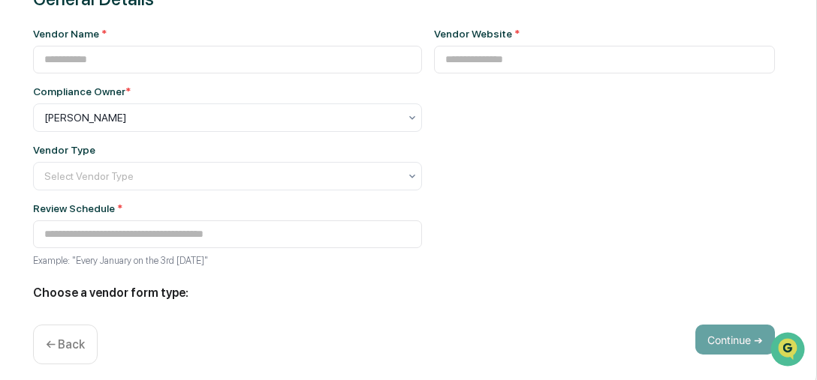
type input "**********"
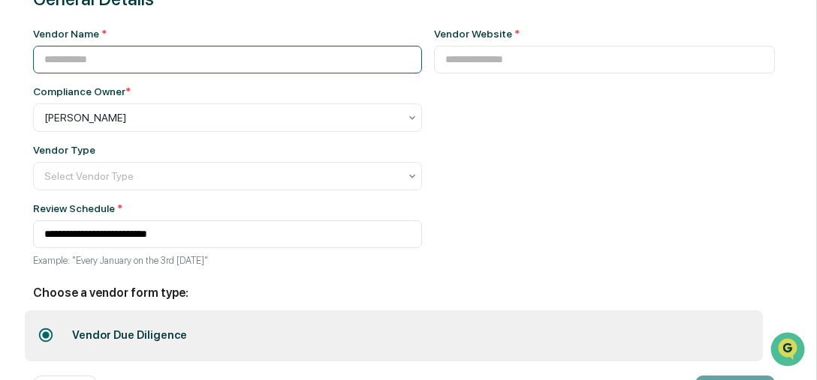
click at [216, 67] on input at bounding box center [227, 60] width 389 height 28
type input "*********"
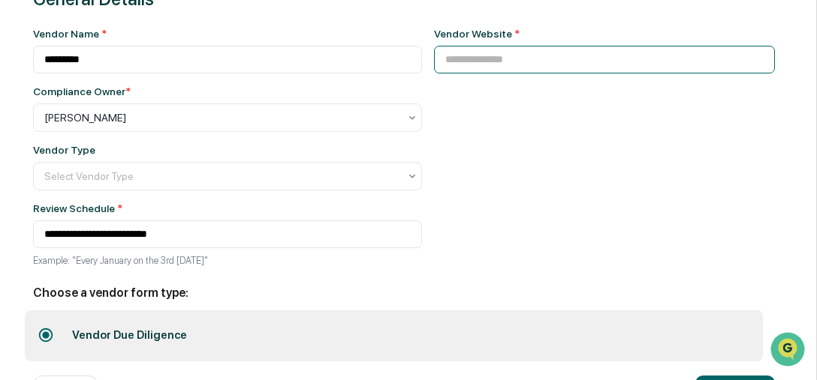
click at [520, 70] on input at bounding box center [604, 60] width 341 height 28
paste input "**********"
type input "**********"
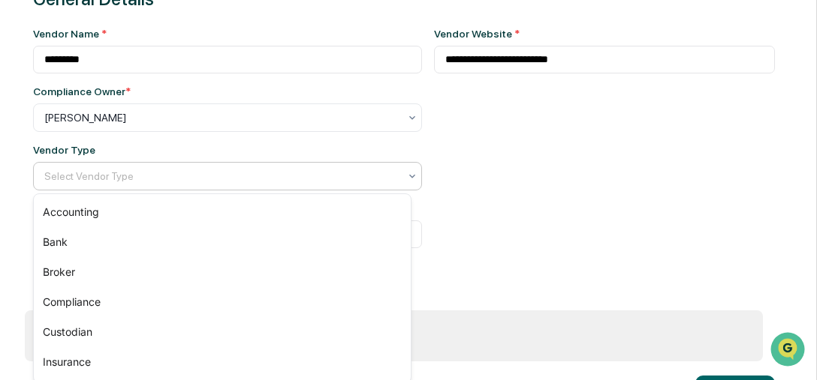
click at [381, 183] on div at bounding box center [221, 176] width 354 height 15
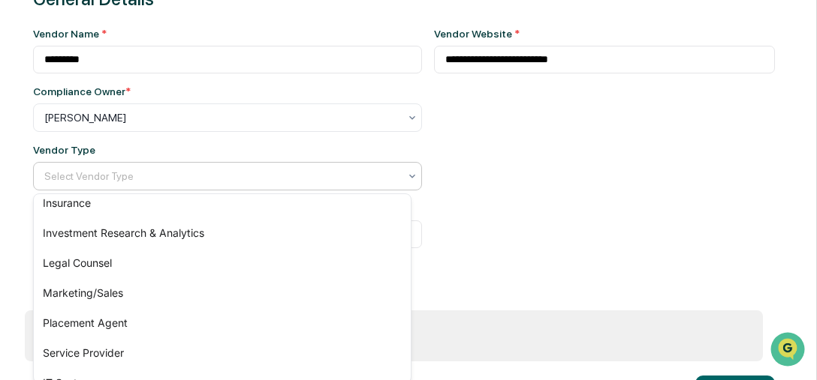
scroll to position [164, 0]
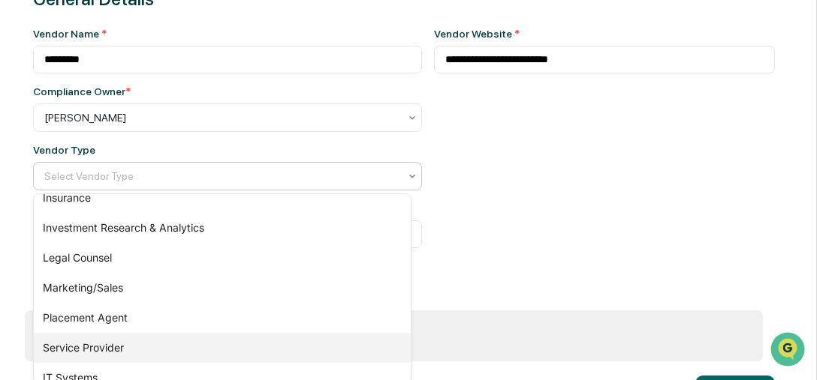
click at [149, 349] on div "Service Provider" at bounding box center [222, 348] width 377 height 30
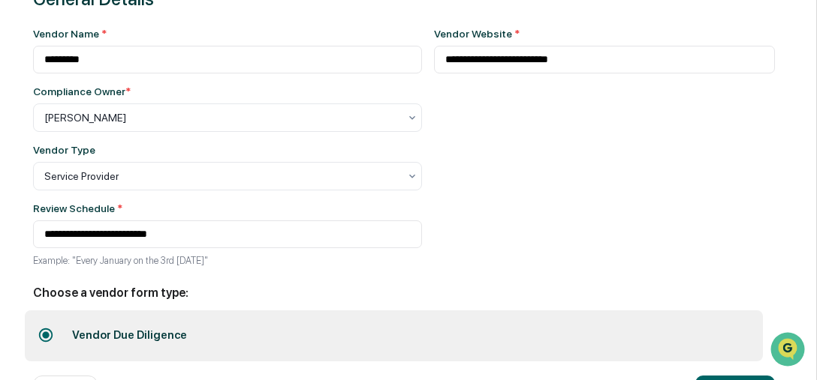
click at [814, 371] on div "**********" at bounding box center [404, 198] width 826 height 487
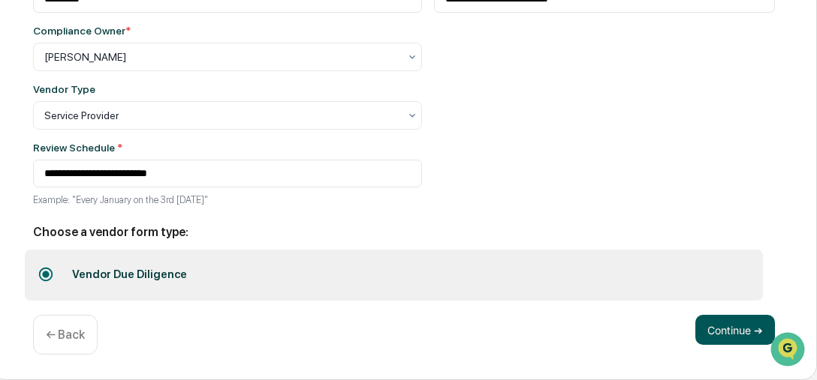
click at [713, 338] on button "Continue ➔" at bounding box center [735, 330] width 80 height 30
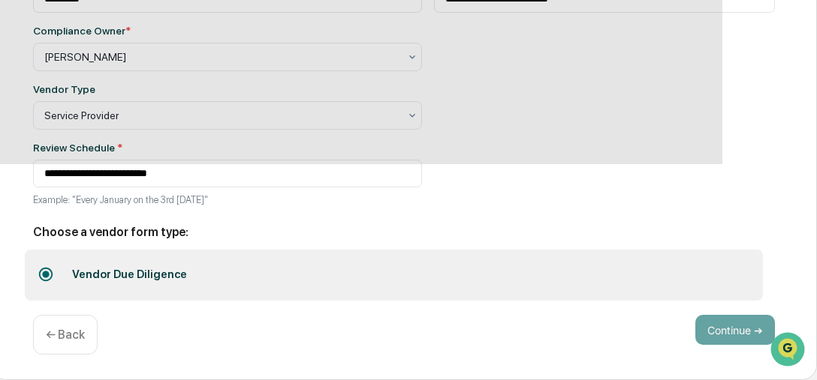
scroll to position [224, 126]
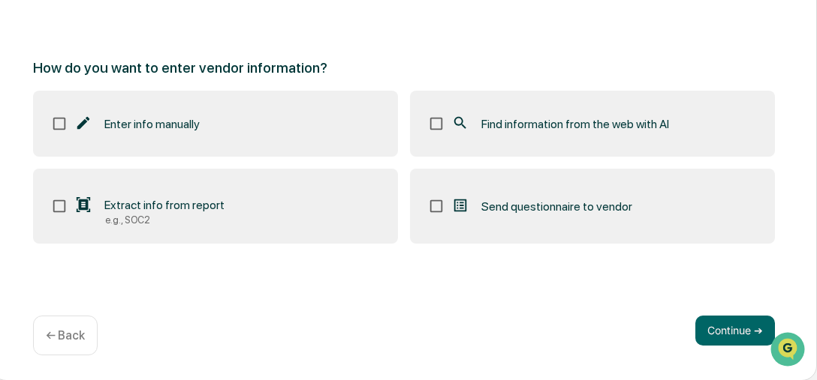
click at [556, 104] on label "Find information from the web with AI" at bounding box center [592, 124] width 365 height 66
drag, startPoint x: 711, startPoint y: 326, endPoint x: 731, endPoint y: 336, distance: 22.5
click at [731, 336] on button "Continue ➔" at bounding box center [735, 331] width 80 height 30
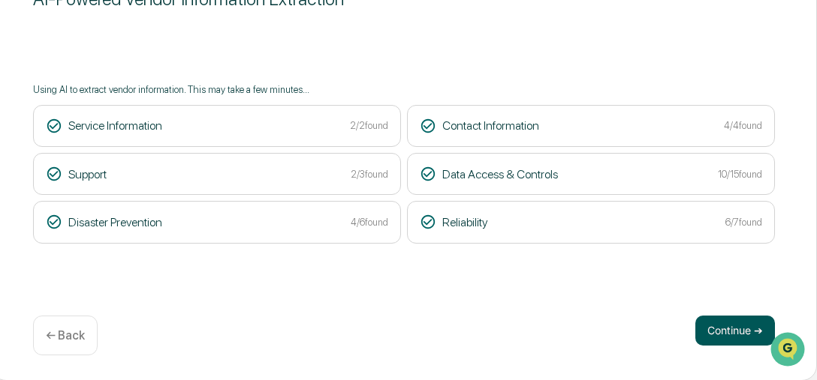
click at [729, 334] on button "Continue ➔" at bounding box center [735, 331] width 80 height 30
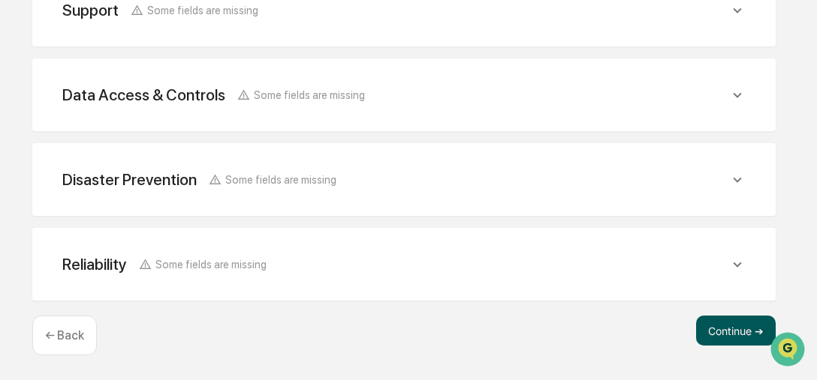
click at [738, 341] on button "Continue ➔" at bounding box center [736, 331] width 80 height 30
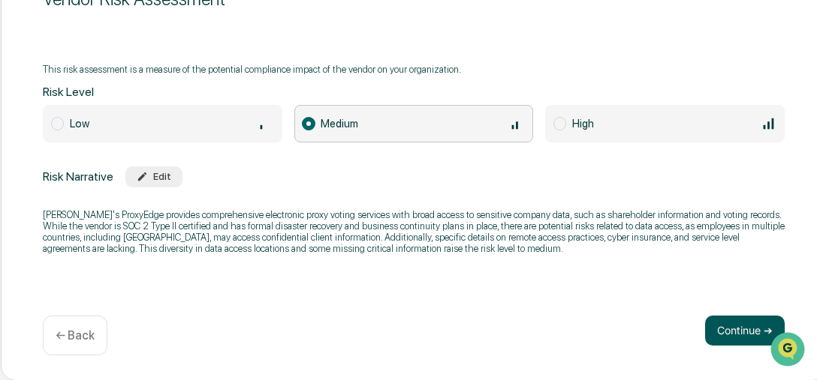
click at [719, 326] on button "Continue ➔" at bounding box center [745, 331] width 80 height 30
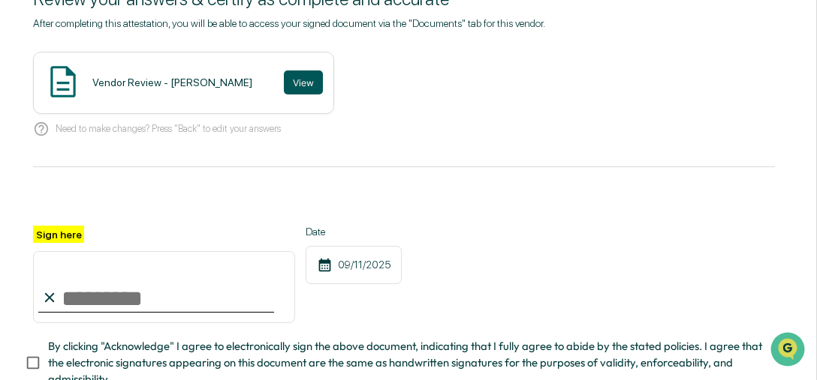
click at [289, 88] on button "View" at bounding box center [303, 83] width 39 height 24
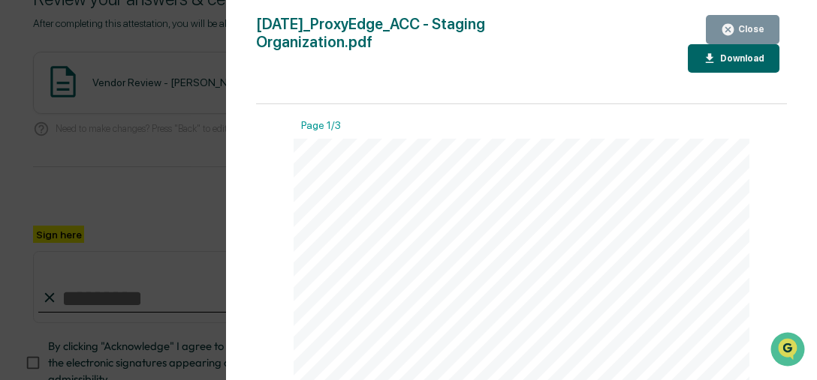
click at [727, 28] on icon "button" at bounding box center [727, 29] width 11 height 11
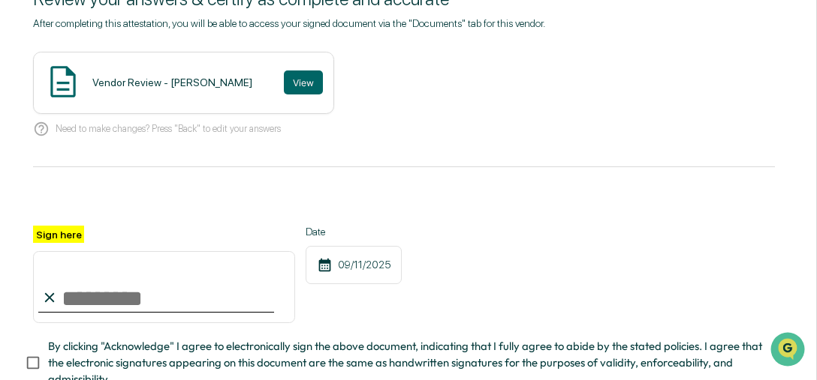
click at [93, 293] on input "Sign here" at bounding box center [164, 287] width 262 height 72
type input "**********"
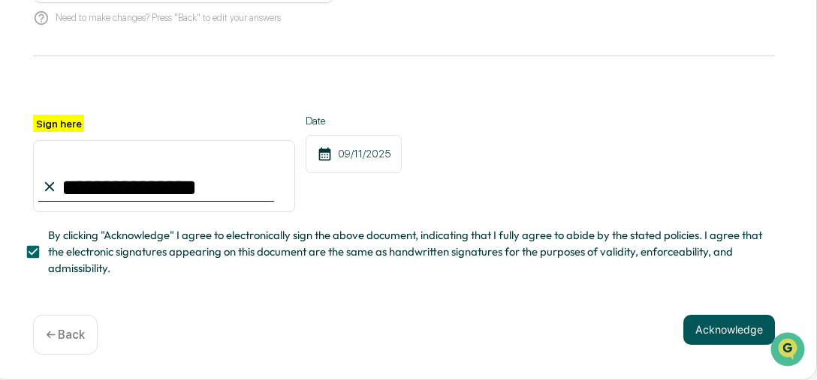
click at [702, 342] on button "Acknowledge" at bounding box center [729, 330] width 92 height 30
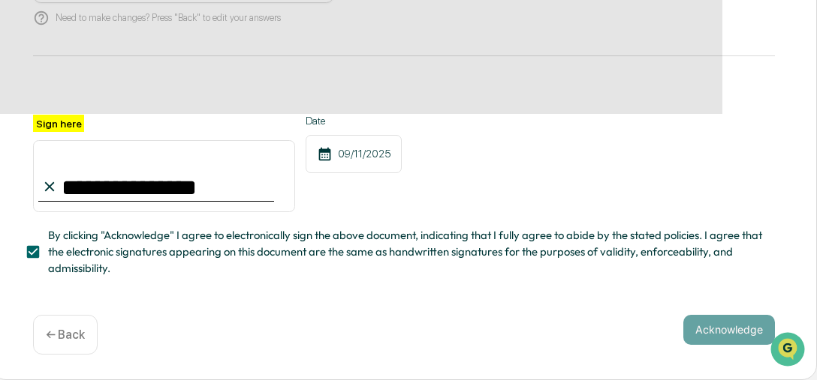
scroll to position [224, 126]
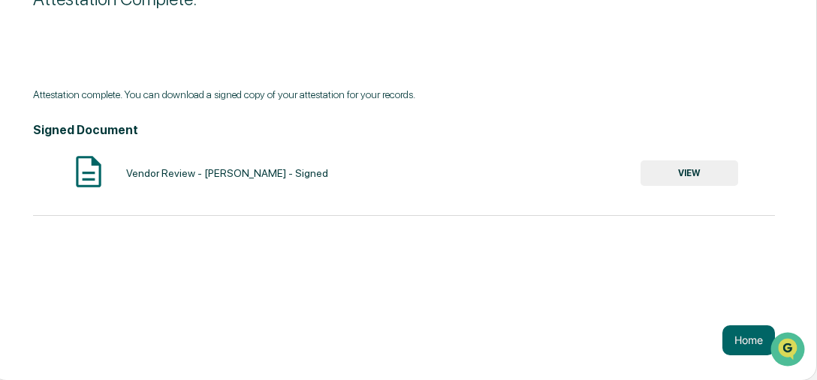
click at [687, 176] on button "VIEW" at bounding box center [689, 174] width 98 height 26
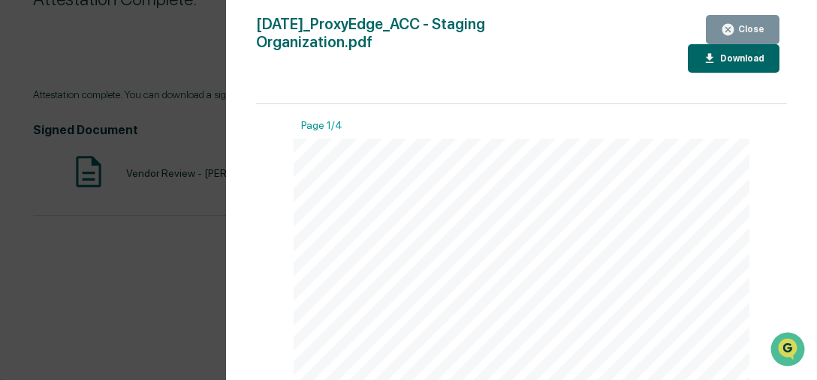
click at [726, 59] on div "Download" at bounding box center [740, 58] width 47 height 11
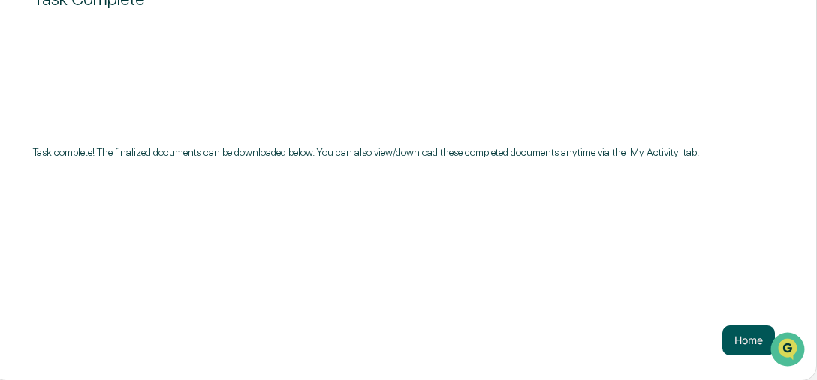
click at [749, 336] on button "Home" at bounding box center [748, 341] width 53 height 30
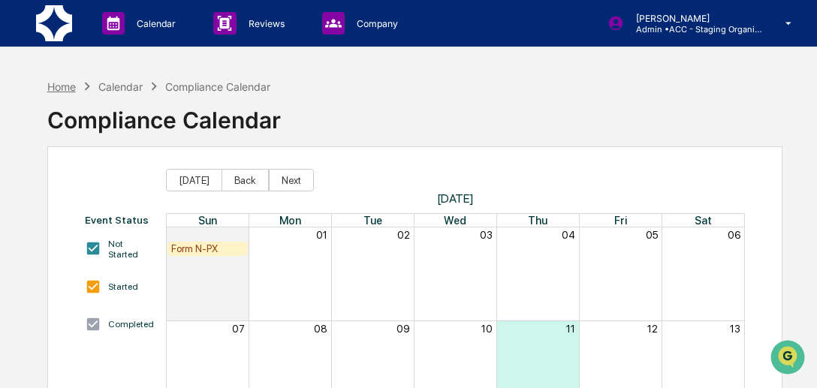
click at [65, 87] on div "Home" at bounding box center [61, 86] width 29 height 13
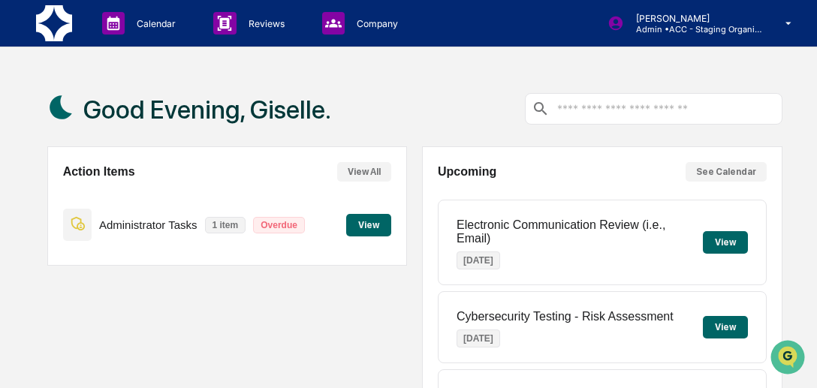
scroll to position [339, 0]
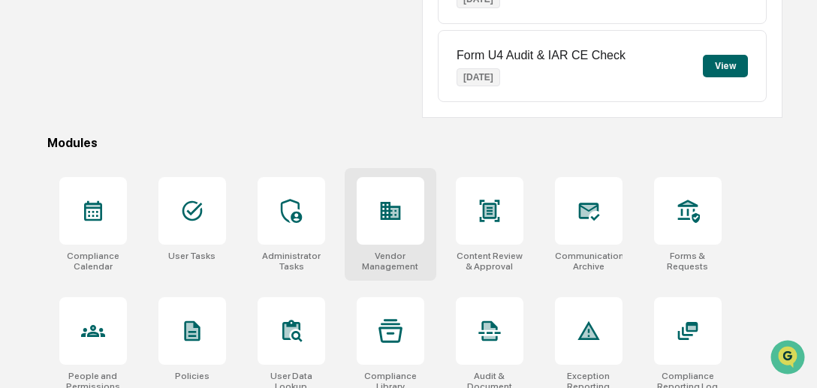
click at [399, 251] on div "Vendor Management" at bounding box center [390, 261] width 68 height 21
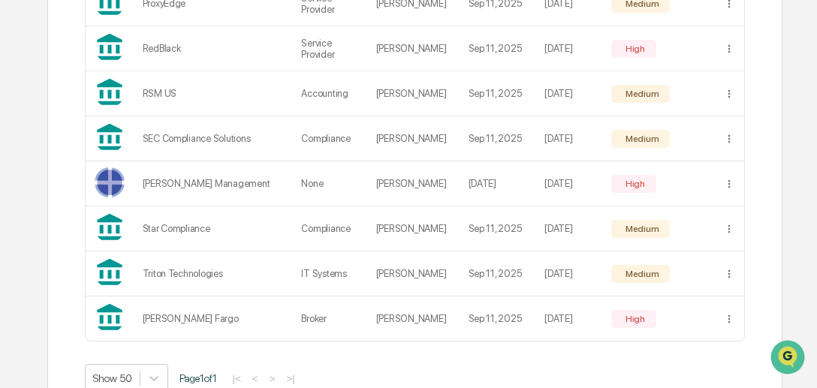
scroll to position [1421, 0]
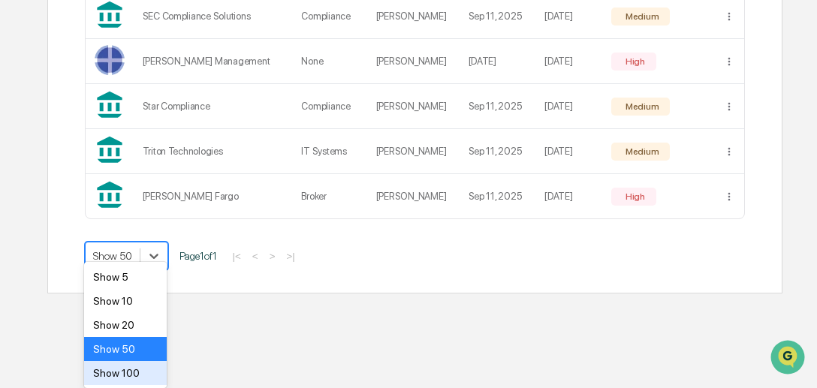
click at [140, 372] on div "Show 100" at bounding box center [125, 373] width 83 height 24
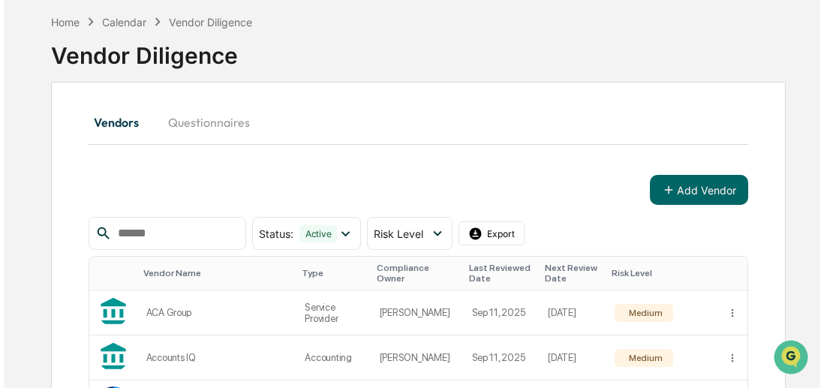
scroll to position [404, 0]
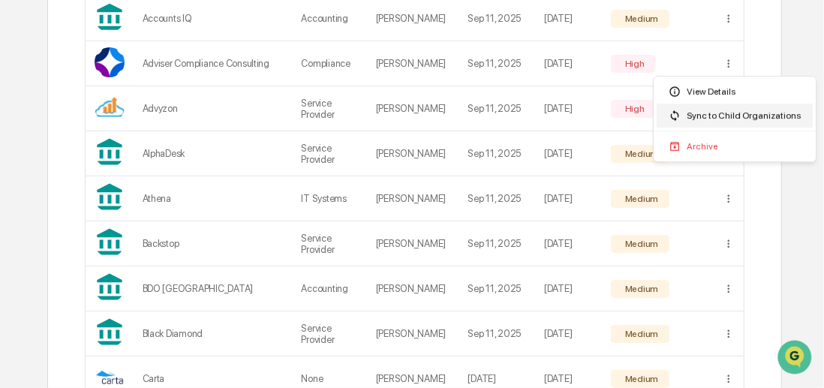
click at [694, 121] on div "Sync to Child Organizations" at bounding box center [735, 116] width 156 height 24
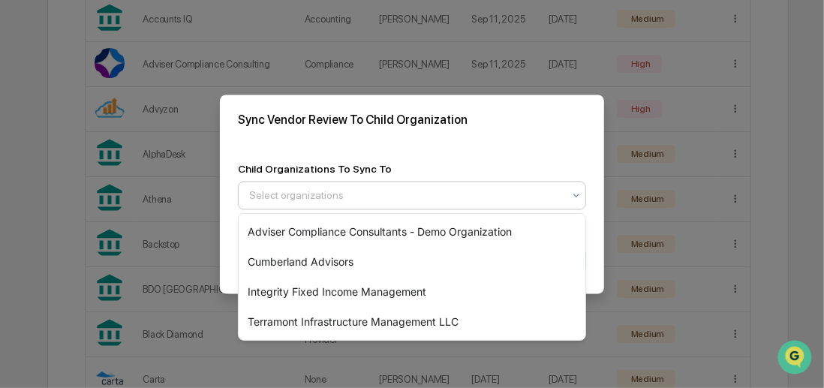
click at [570, 206] on div at bounding box center [576, 195] width 12 height 24
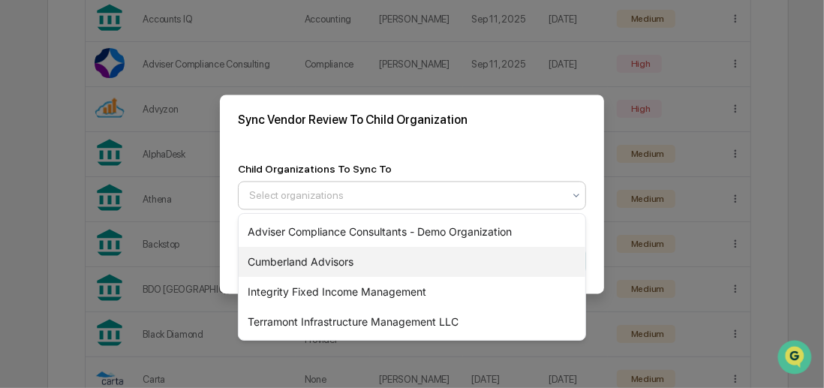
click at [361, 265] on div "Cumberland Advisors" at bounding box center [412, 262] width 347 height 30
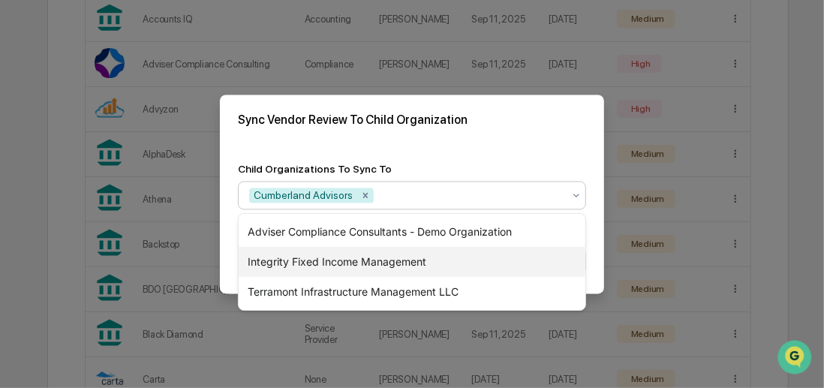
click at [361, 265] on div "Integrity Fixed Income Management" at bounding box center [412, 262] width 347 height 30
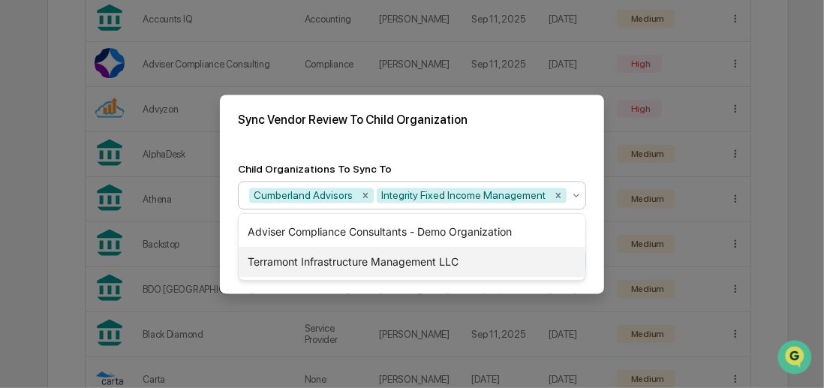
click at [361, 265] on div "Terramont Infrastructure Management LLC" at bounding box center [412, 262] width 347 height 30
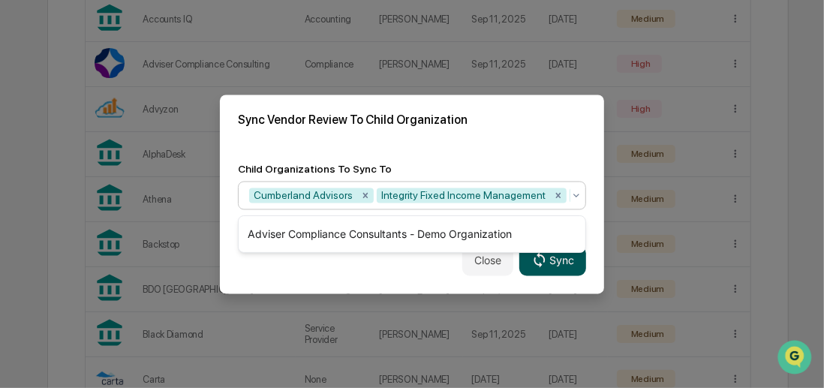
click at [541, 275] on button "Sync" at bounding box center [552, 260] width 67 height 30
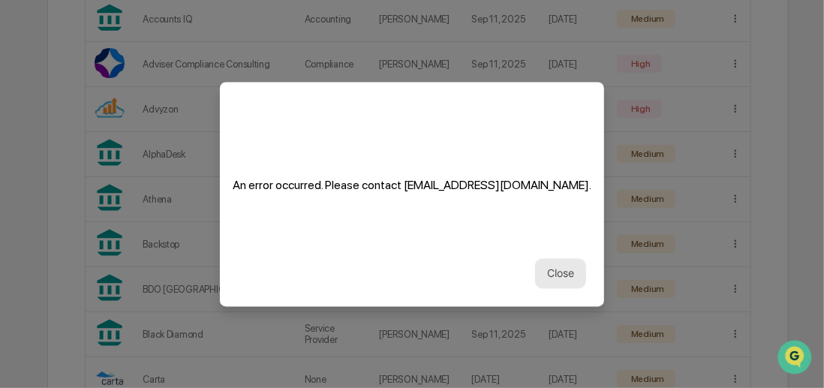
click at [552, 266] on button "Close" at bounding box center [560, 273] width 51 height 30
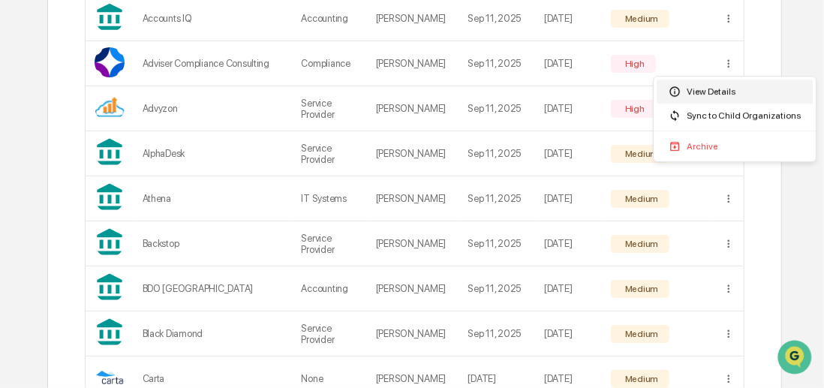
click at [702, 92] on div "View Details" at bounding box center [735, 92] width 156 height 24
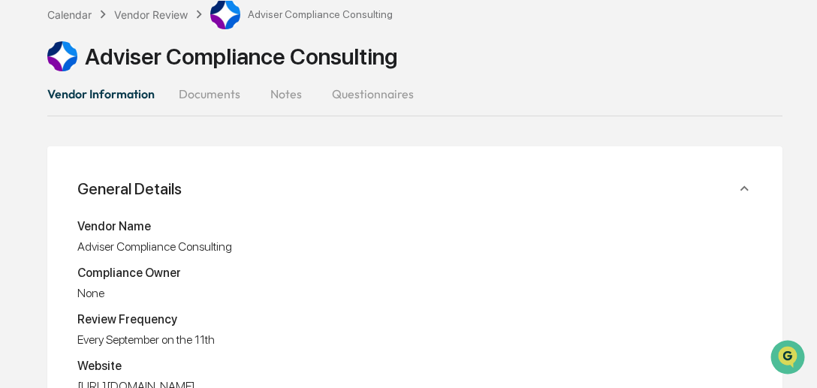
scroll to position [63, 0]
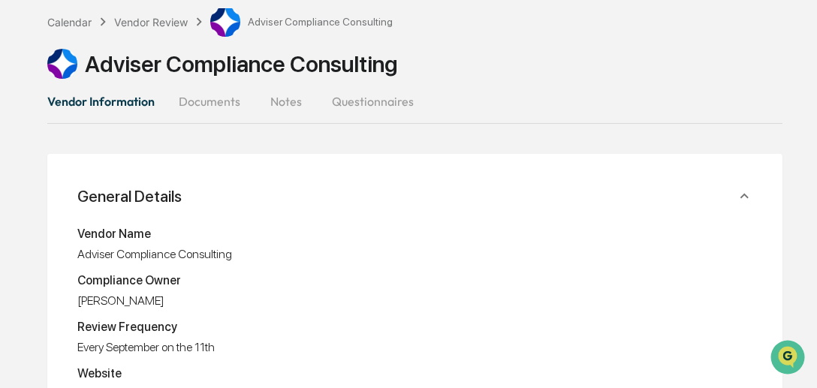
click at [406, 104] on button "Questionnaires" at bounding box center [373, 101] width 106 height 36
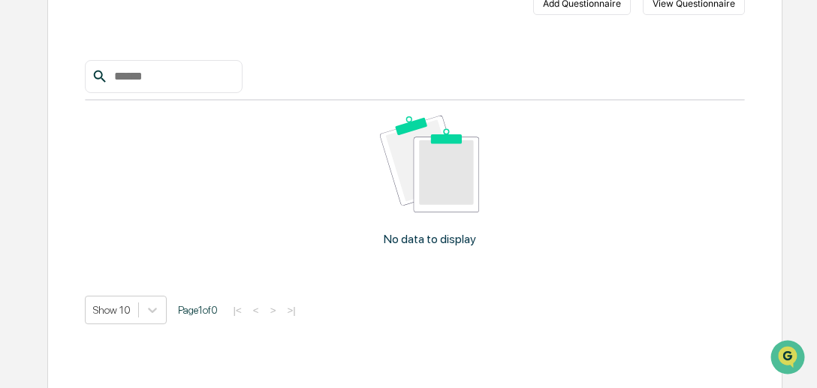
scroll to position [0, 0]
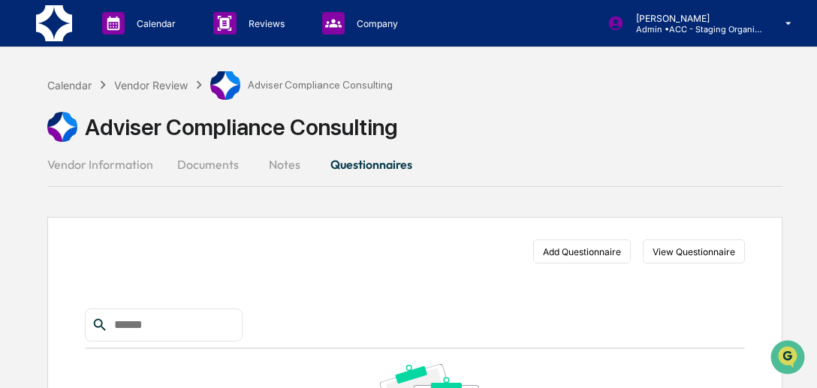
click at [131, 159] on button "Vendor Information" at bounding box center [106, 164] width 118 height 36
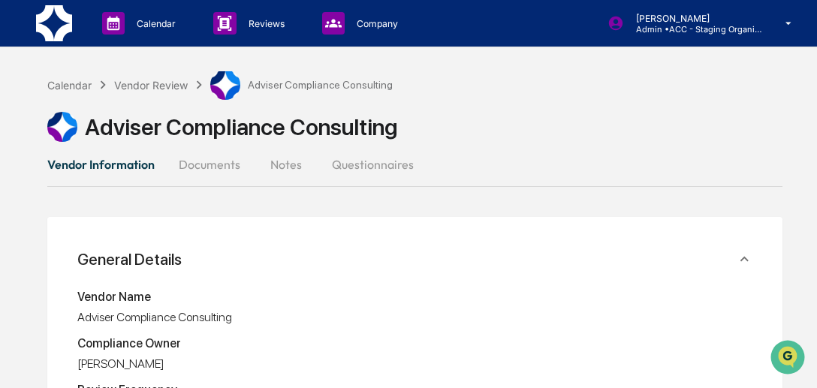
click at [189, 158] on button "Documents" at bounding box center [210, 164] width 86 height 36
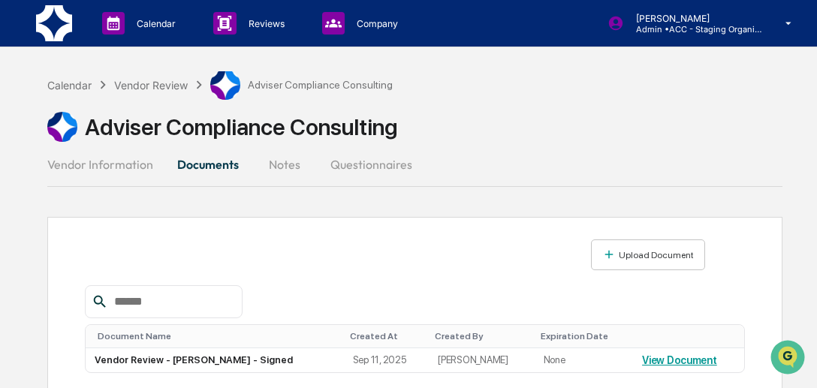
click at [282, 169] on button "Notes" at bounding box center [285, 164] width 68 height 36
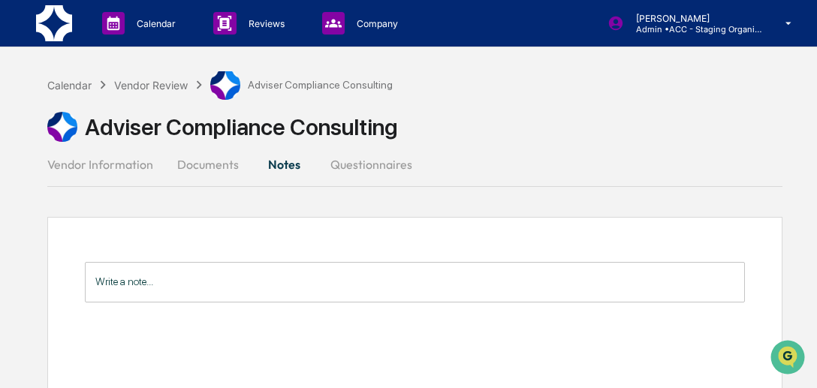
click at [346, 169] on button "Questionnaires" at bounding box center [371, 164] width 106 height 36
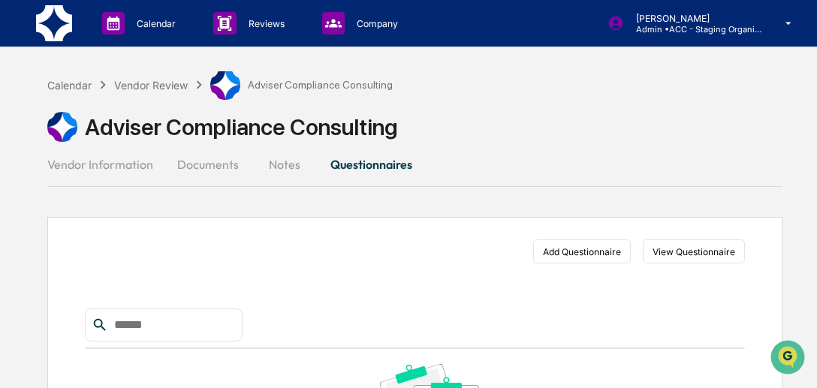
click at [197, 172] on button "Documents" at bounding box center [208, 164] width 86 height 36
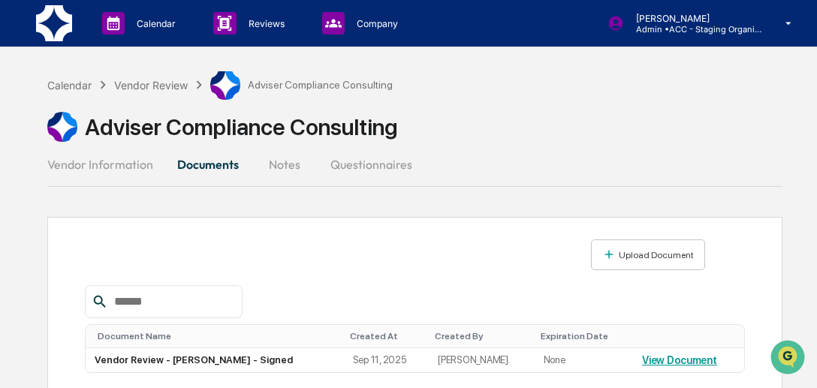
drag, startPoint x: 89, startPoint y: 160, endPoint x: 55, endPoint y: 179, distance: 39.0
click at [55, 179] on button "Vendor Information" at bounding box center [106, 164] width 118 height 36
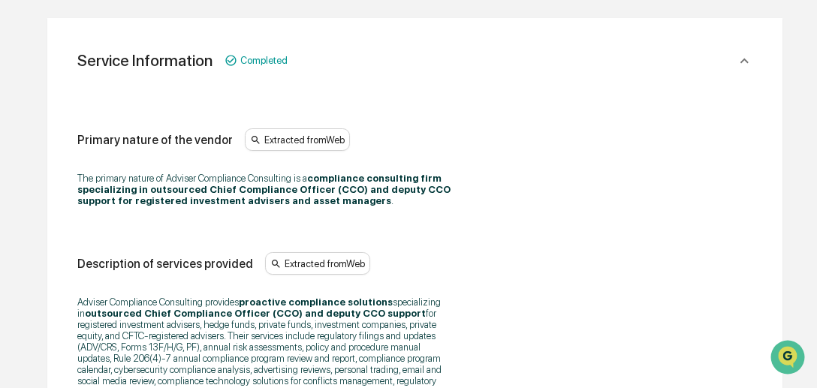
scroll to position [666, 0]
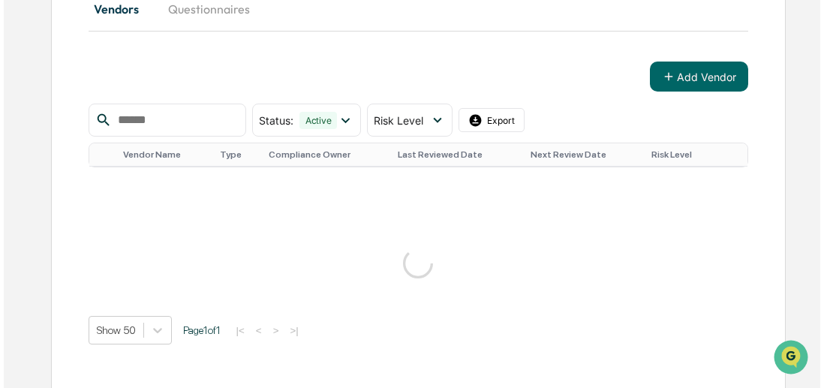
scroll to position [666, 0]
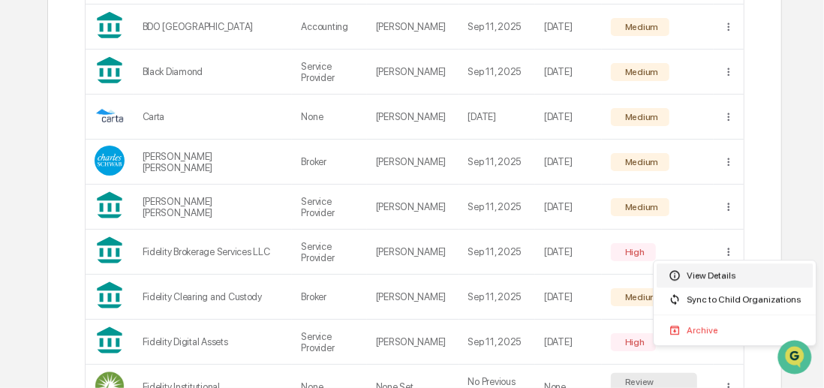
click at [699, 272] on div "View Details" at bounding box center [735, 275] width 156 height 24
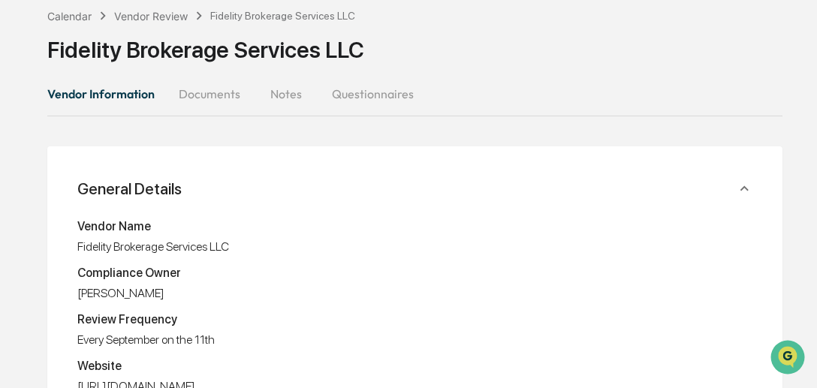
scroll to position [410, 0]
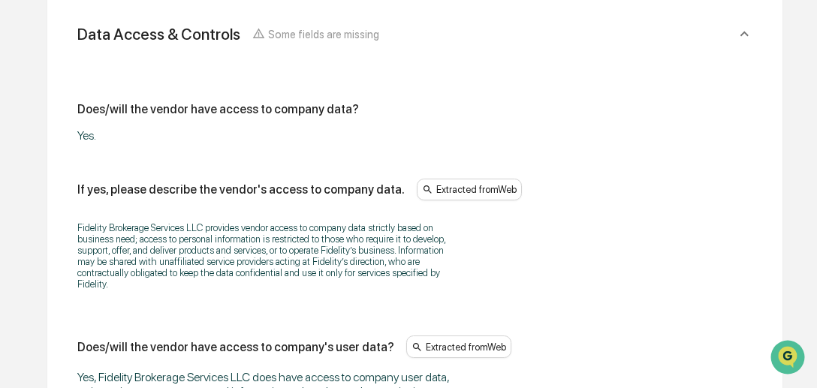
scroll to position [2340, 0]
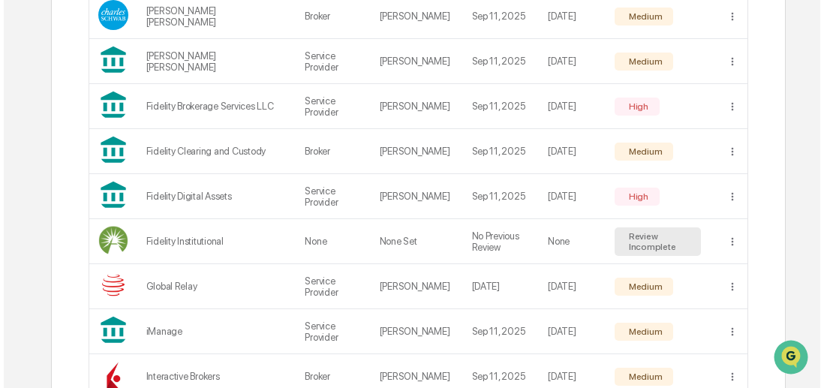
scroll to position [1150, 0]
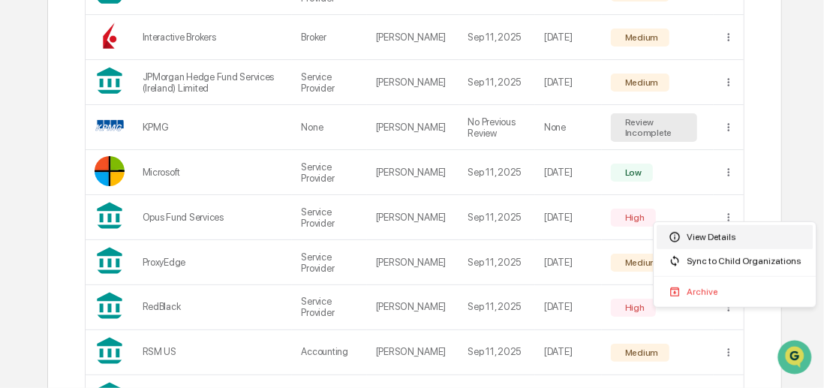
click at [711, 228] on div "View Details" at bounding box center [735, 237] width 156 height 24
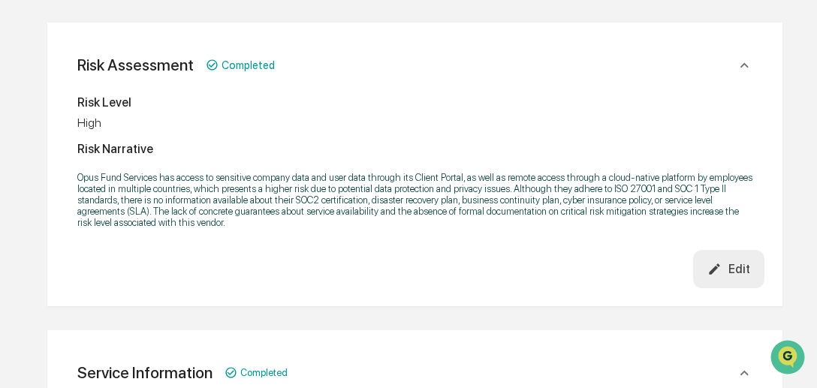
scroll to position [241, 0]
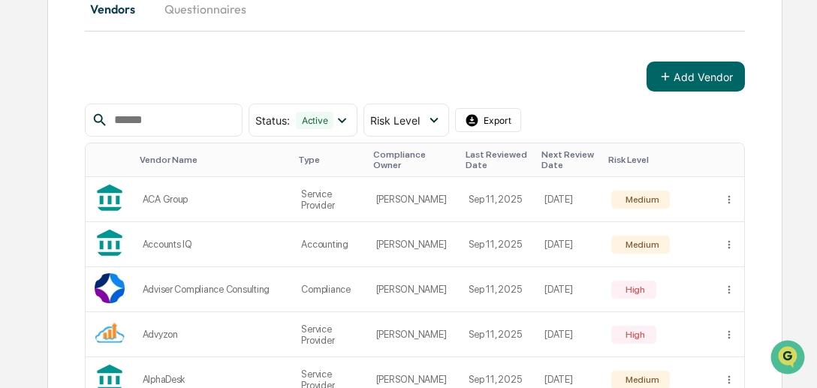
scroll to position [241, 0]
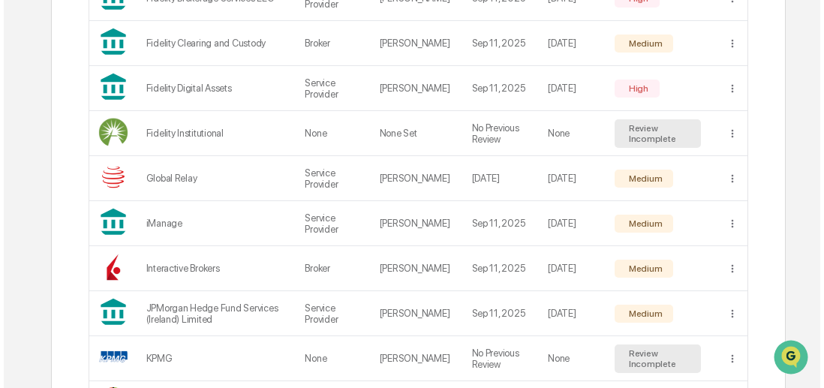
scroll to position [1259, 0]
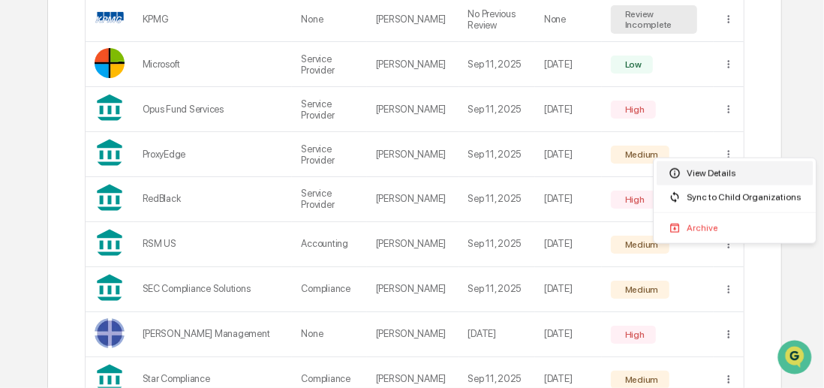
drag, startPoint x: 702, startPoint y: 173, endPoint x: 714, endPoint y: 173, distance: 12.0
click at [714, 173] on div "View Details" at bounding box center [735, 173] width 156 height 24
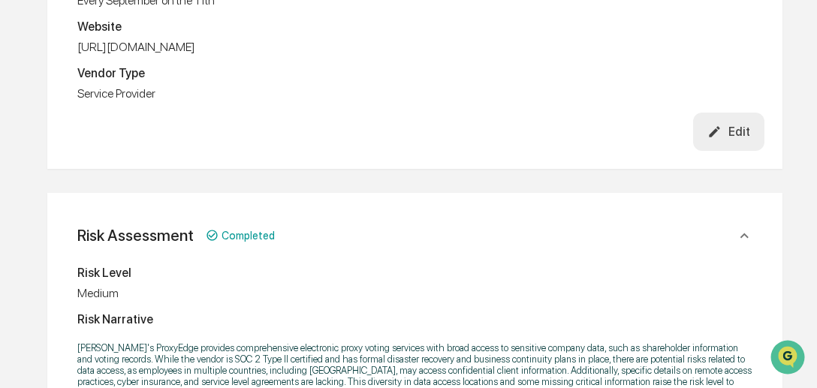
scroll to position [440, 0]
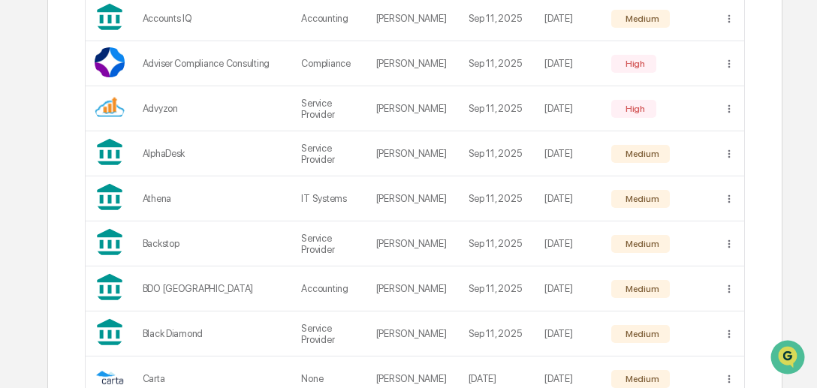
scroll to position [65, 0]
